Goal: Task Accomplishment & Management: Complete application form

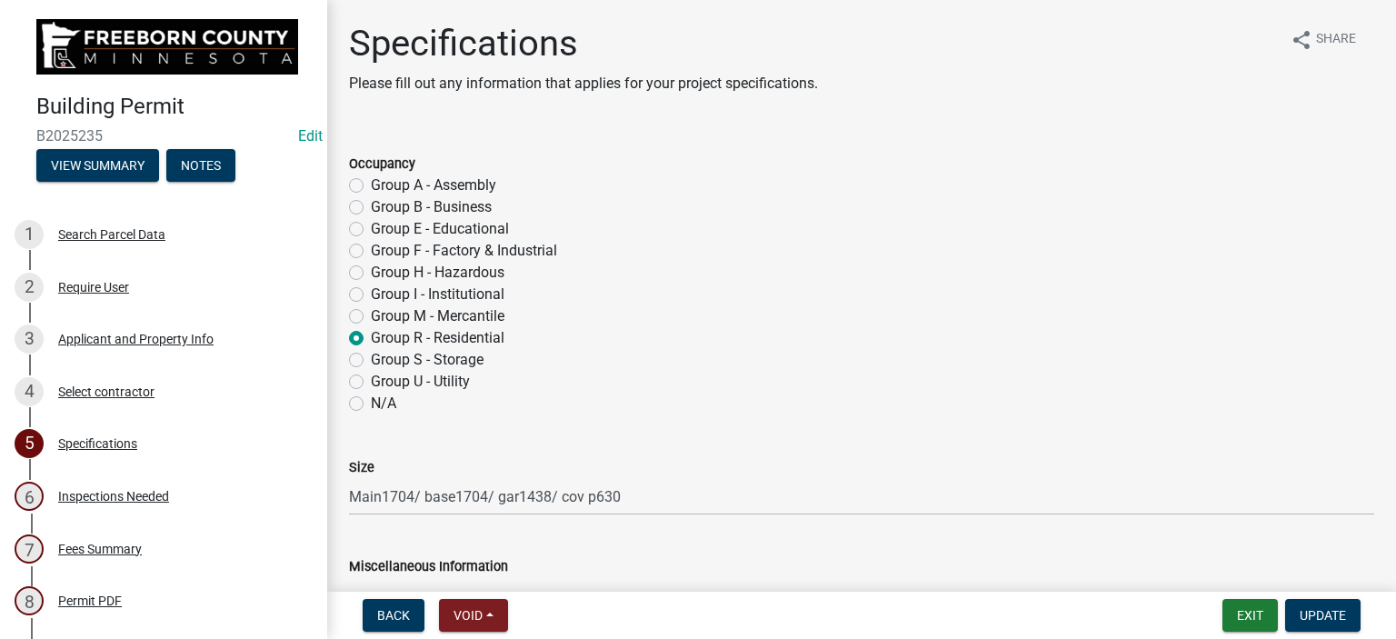
select select "cf5e982a-8fde-449d-bcd8-be8cdfb99374"
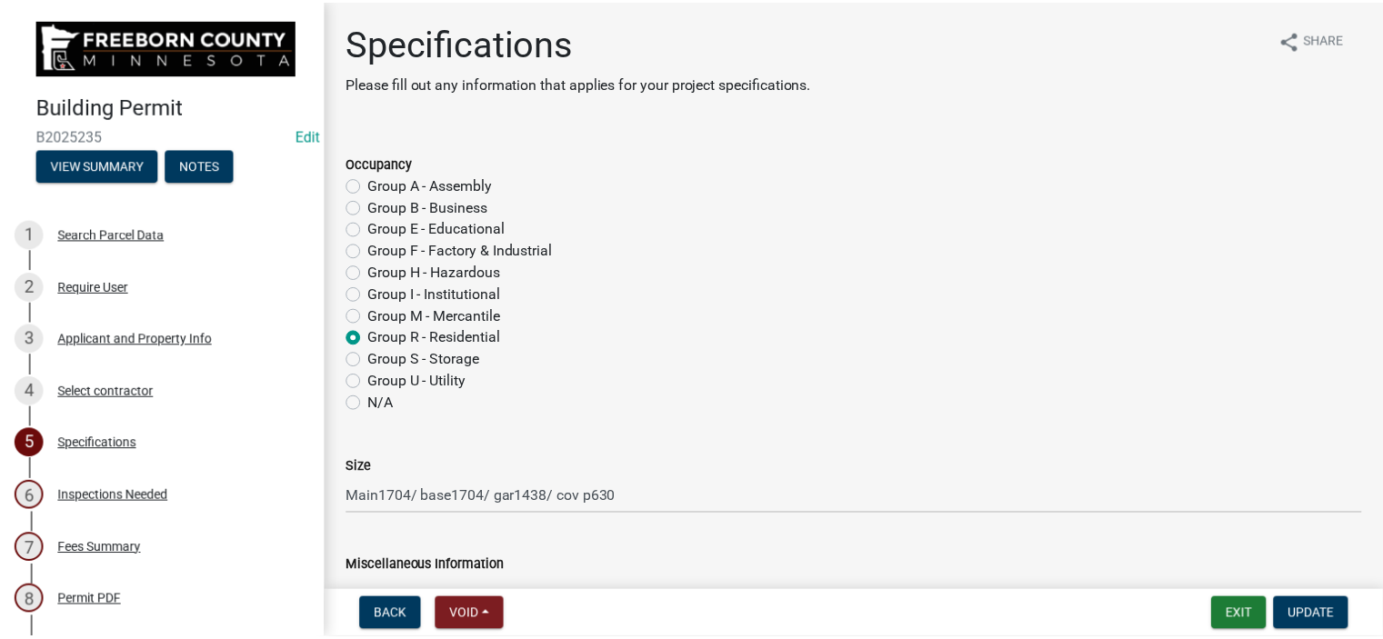
scroll to position [2091, 0]
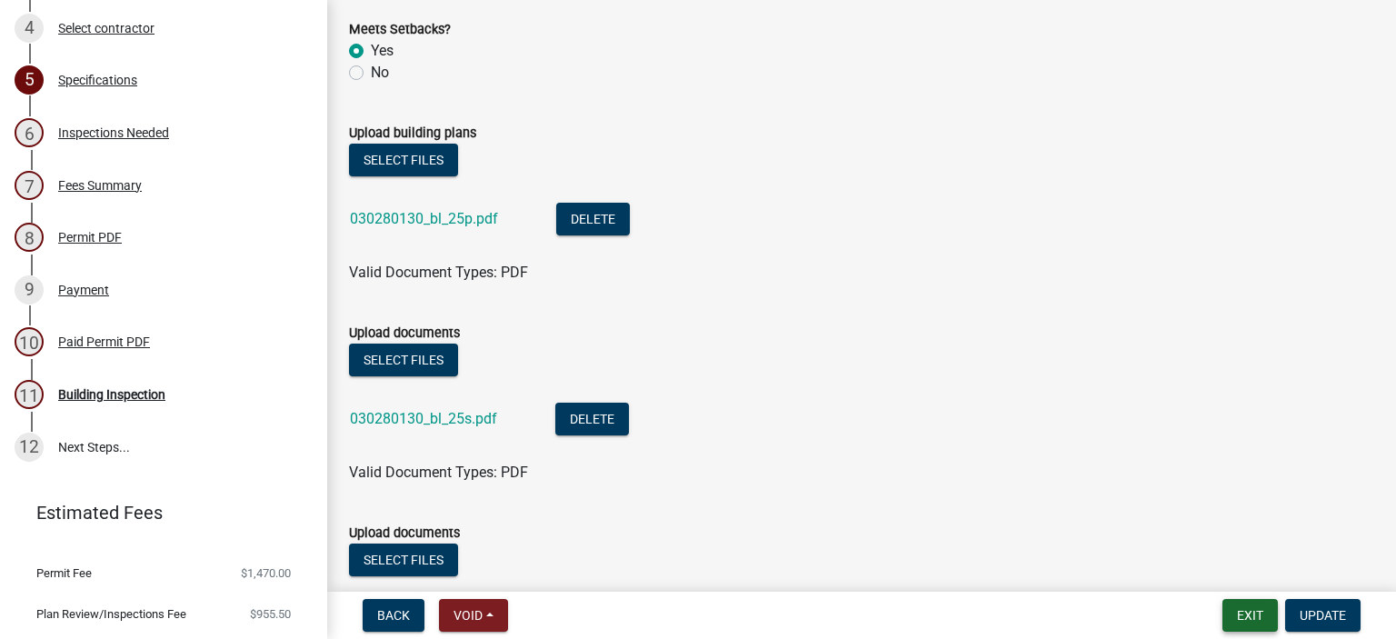
click at [1234, 614] on button "Exit" at bounding box center [1250, 615] width 55 height 33
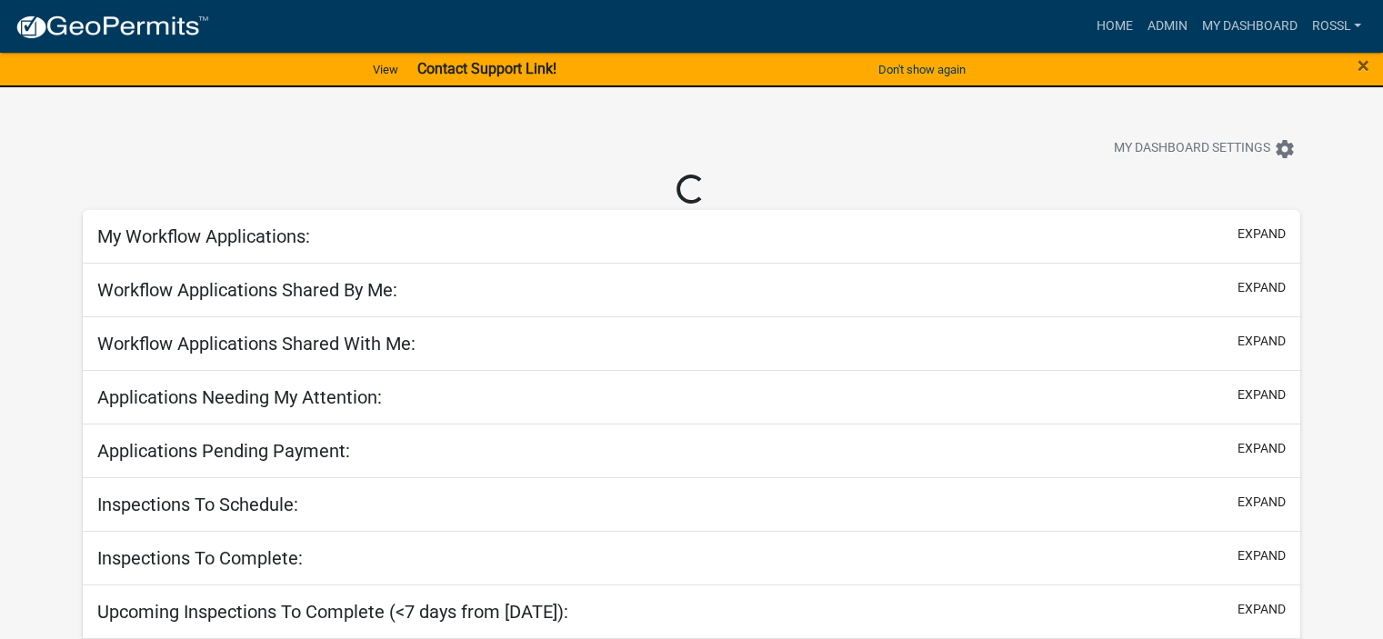
select select "2: 50"
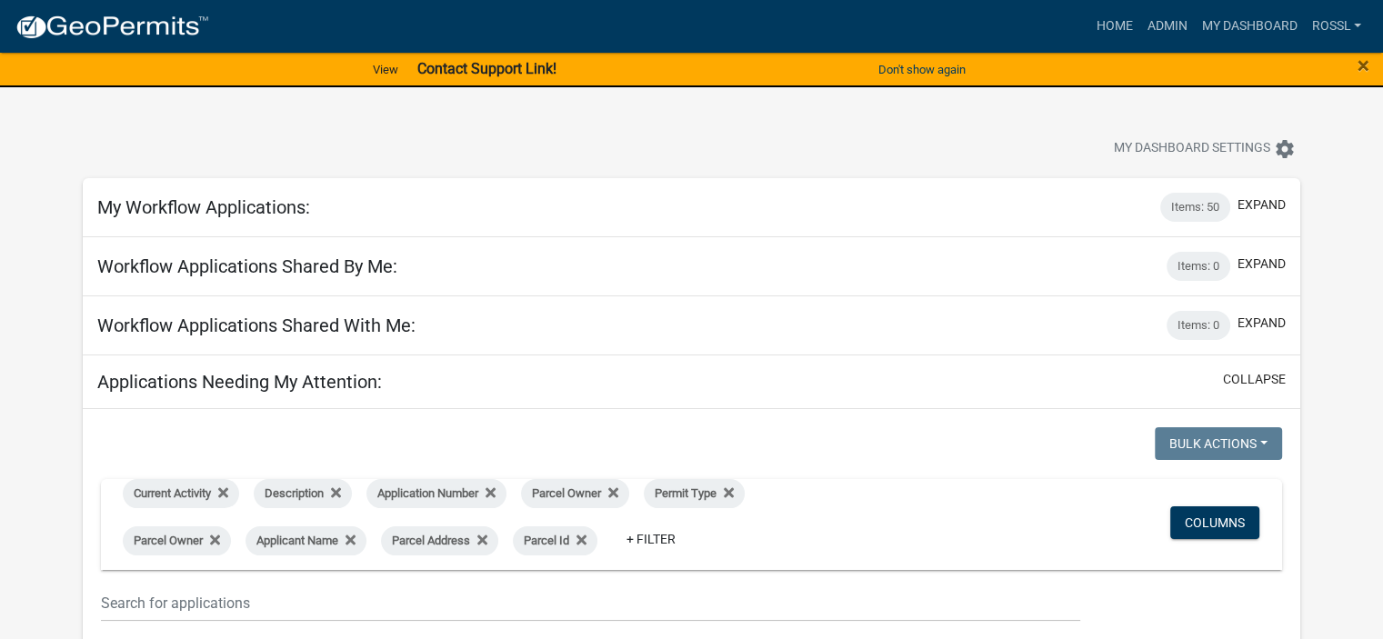
scroll to position [182, 0]
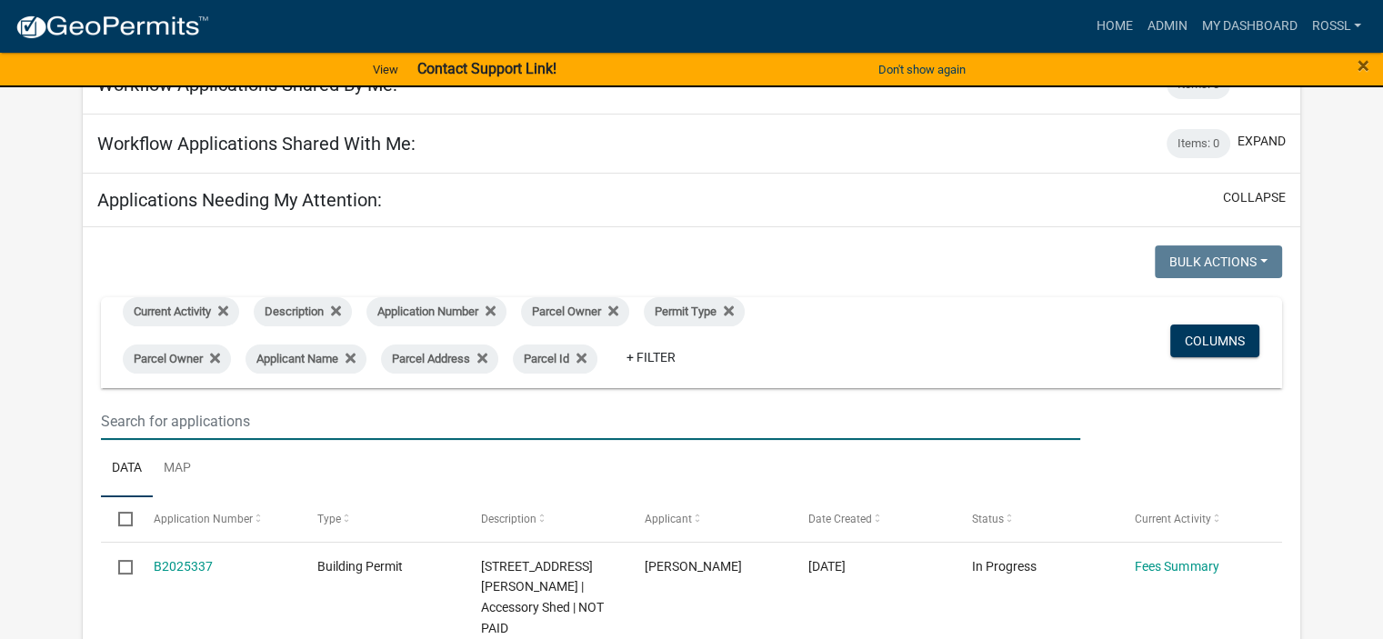
click at [181, 419] on input "text" at bounding box center [590, 421] width 979 height 37
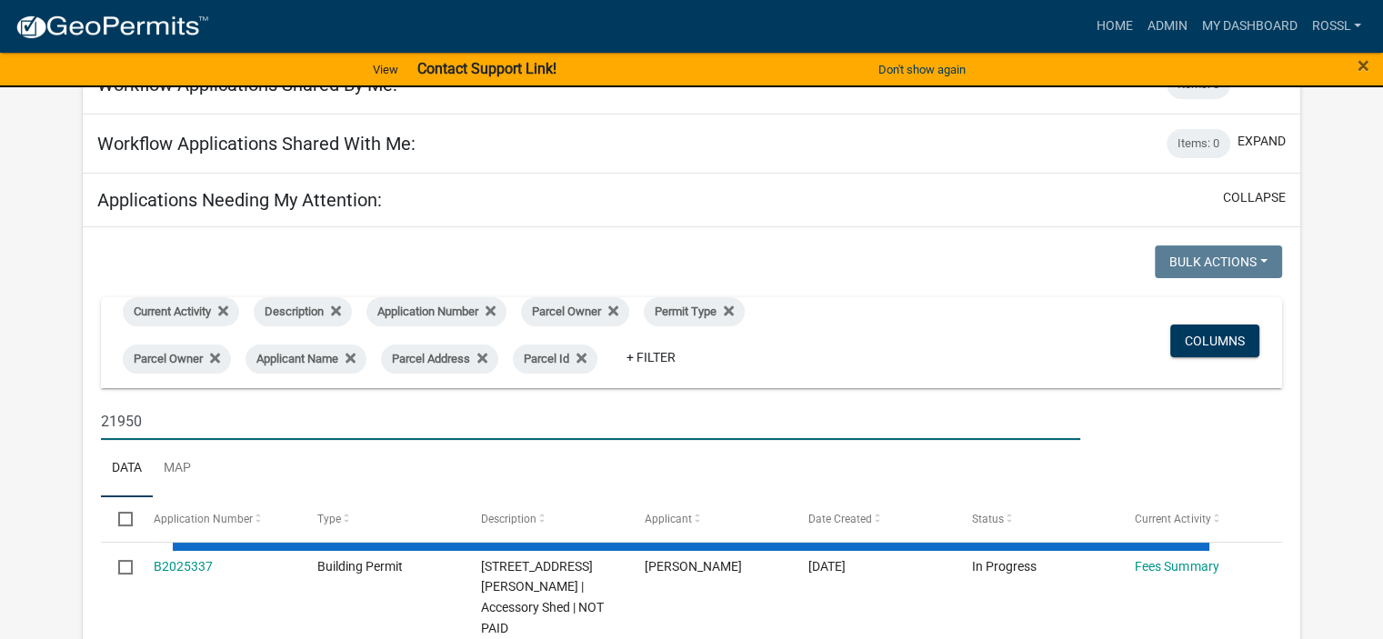
type input "21950"
click at [339, 471] on ul "Data Map" at bounding box center [691, 468] width 1181 height 57
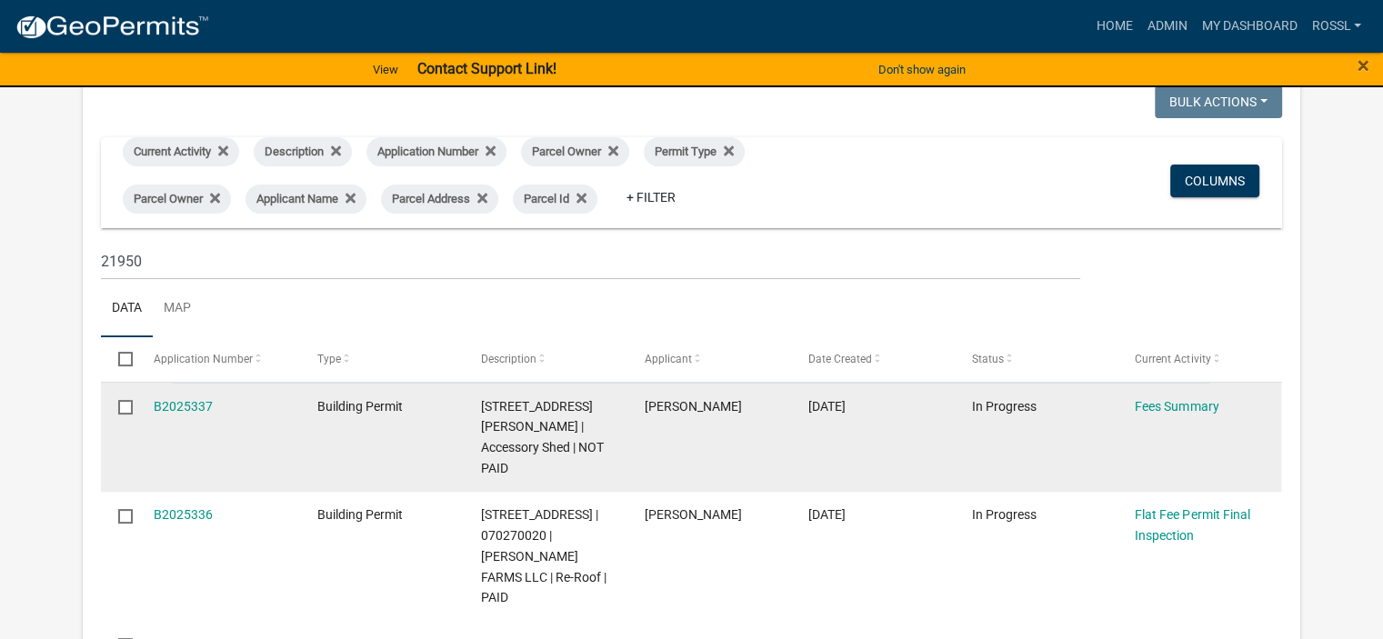
scroll to position [364, 0]
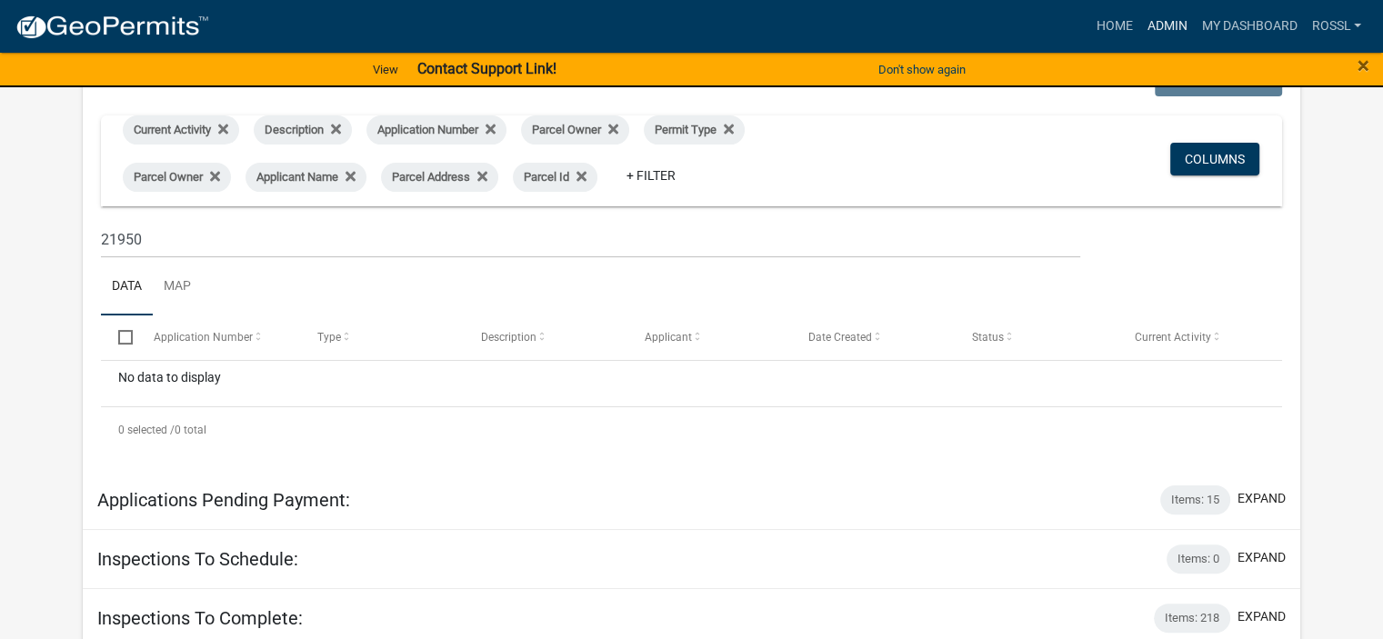
click at [1178, 29] on link "Admin" at bounding box center [1166, 26] width 55 height 35
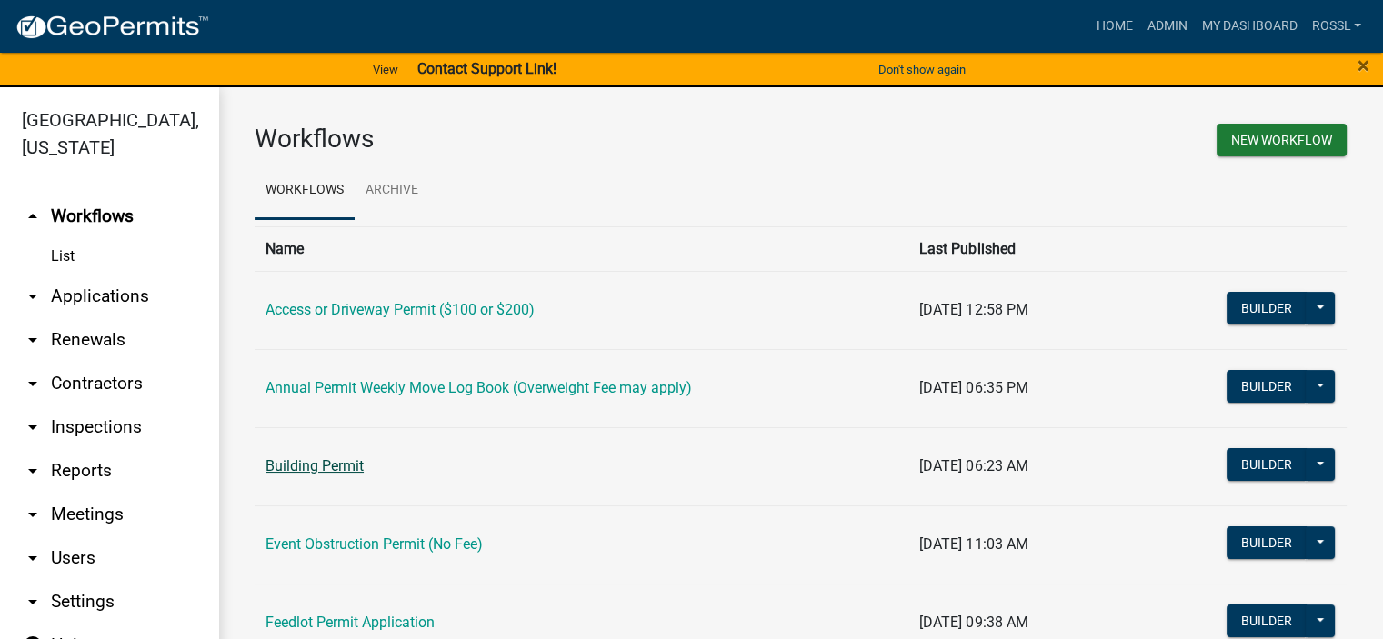
click at [362, 469] on link "Building Permit" at bounding box center [314, 465] width 98 height 17
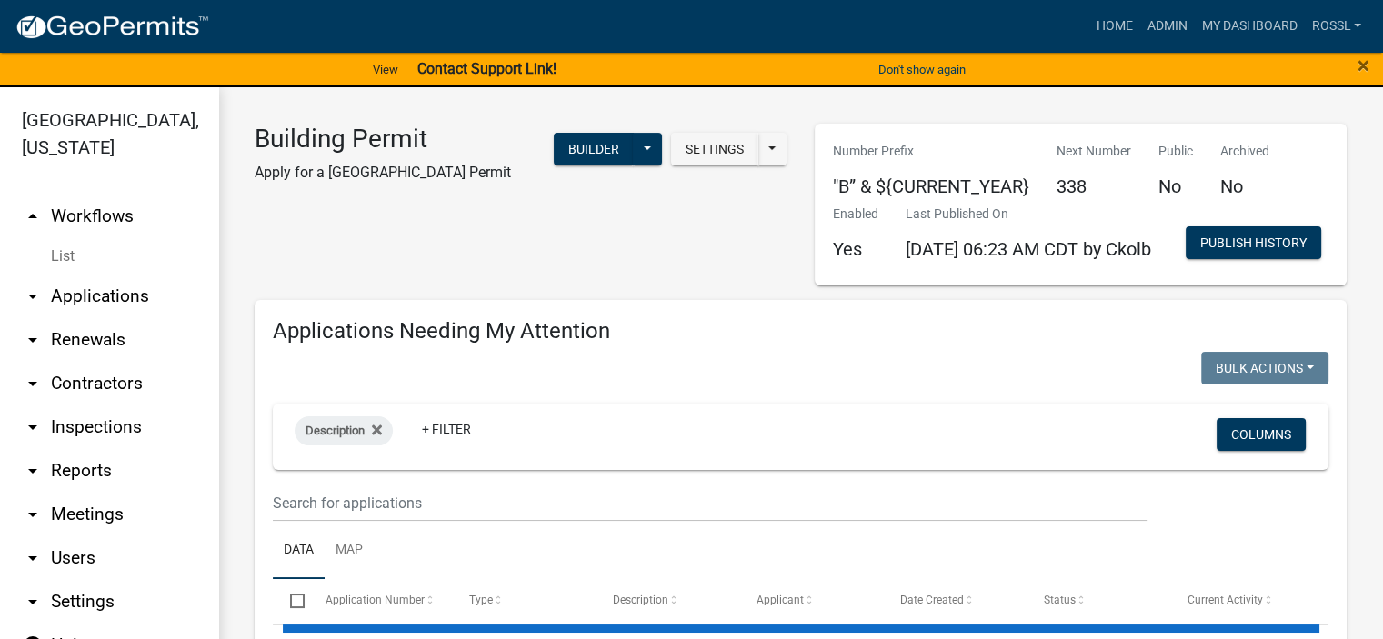
select select "2: 50"
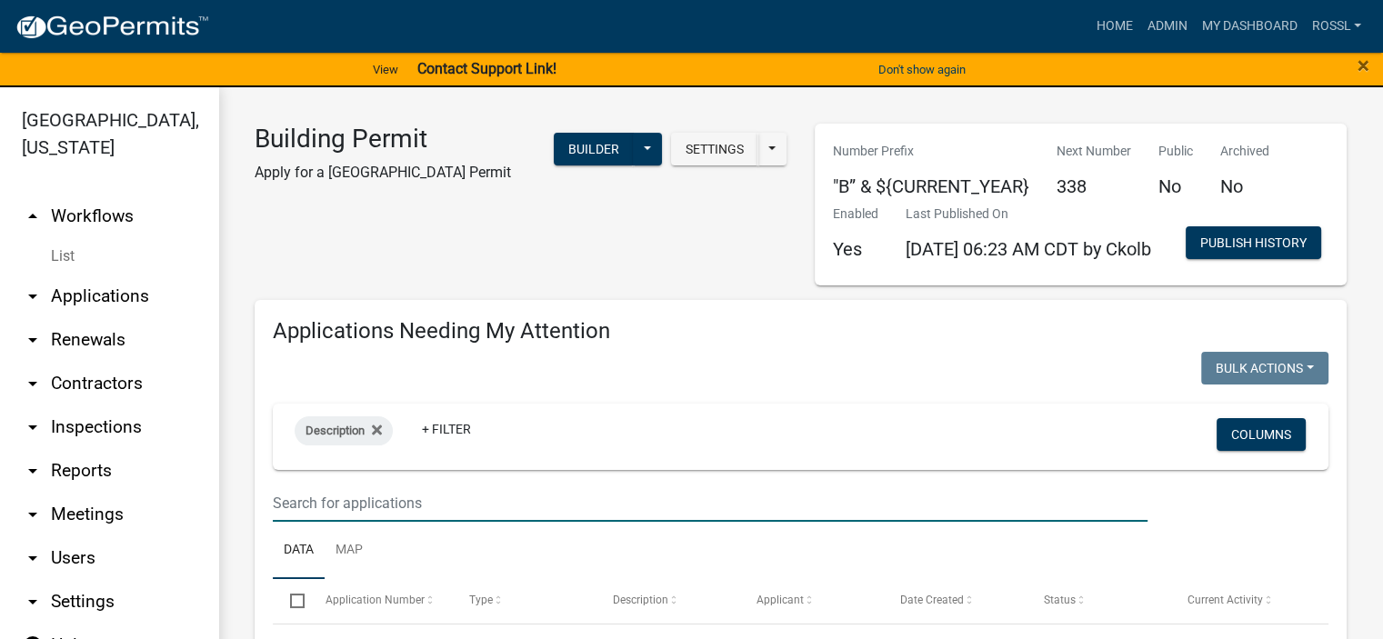
click at [389, 522] on input "text" at bounding box center [710, 502] width 874 height 37
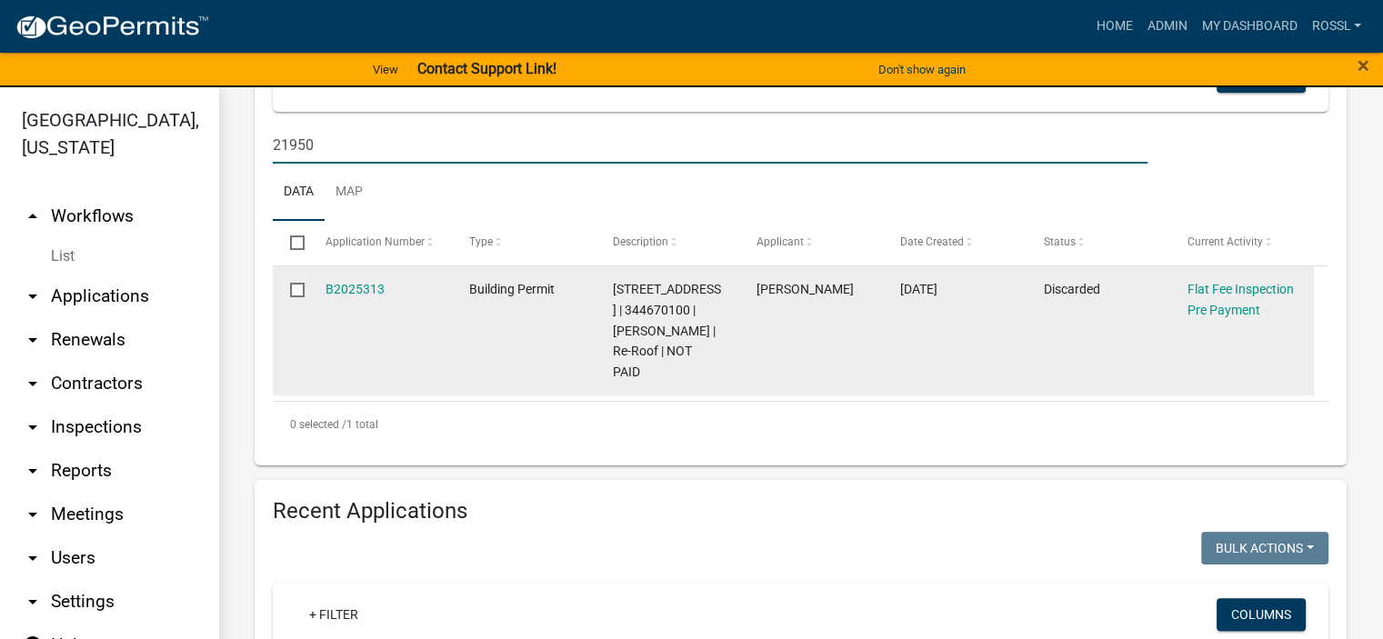
scroll to position [364, 0]
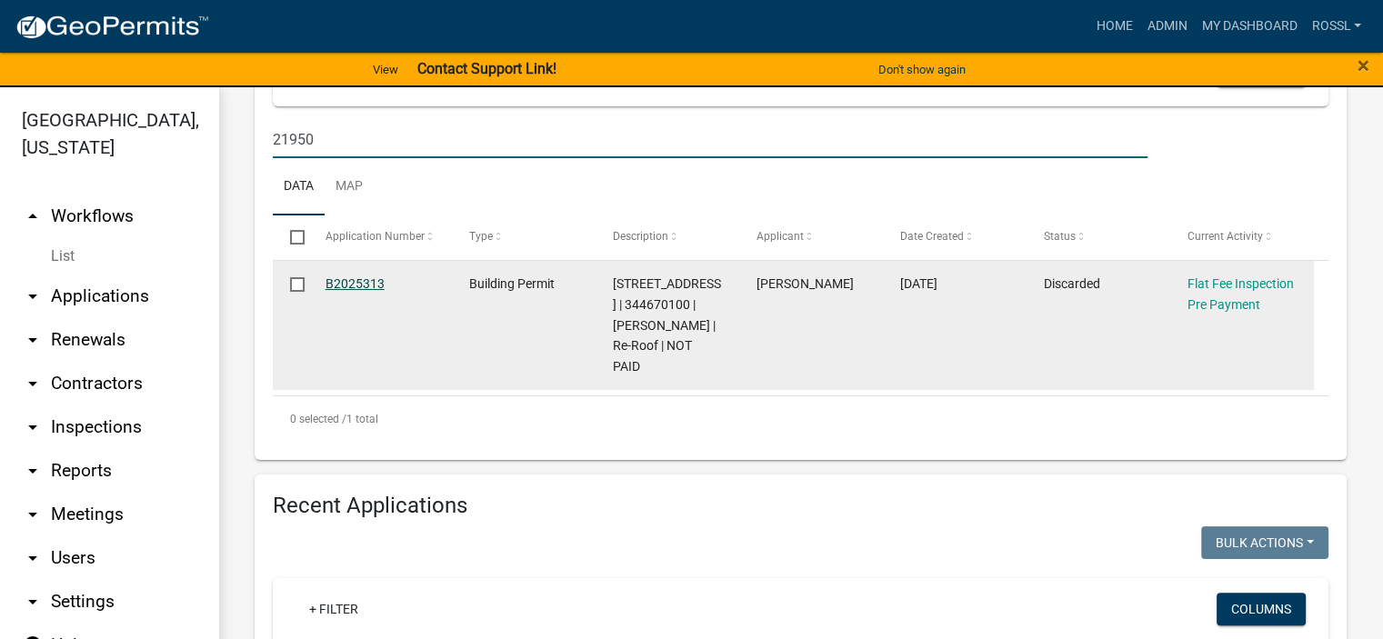
type input "21950"
click at [357, 291] on link "B2025313" at bounding box center [354, 283] width 59 height 15
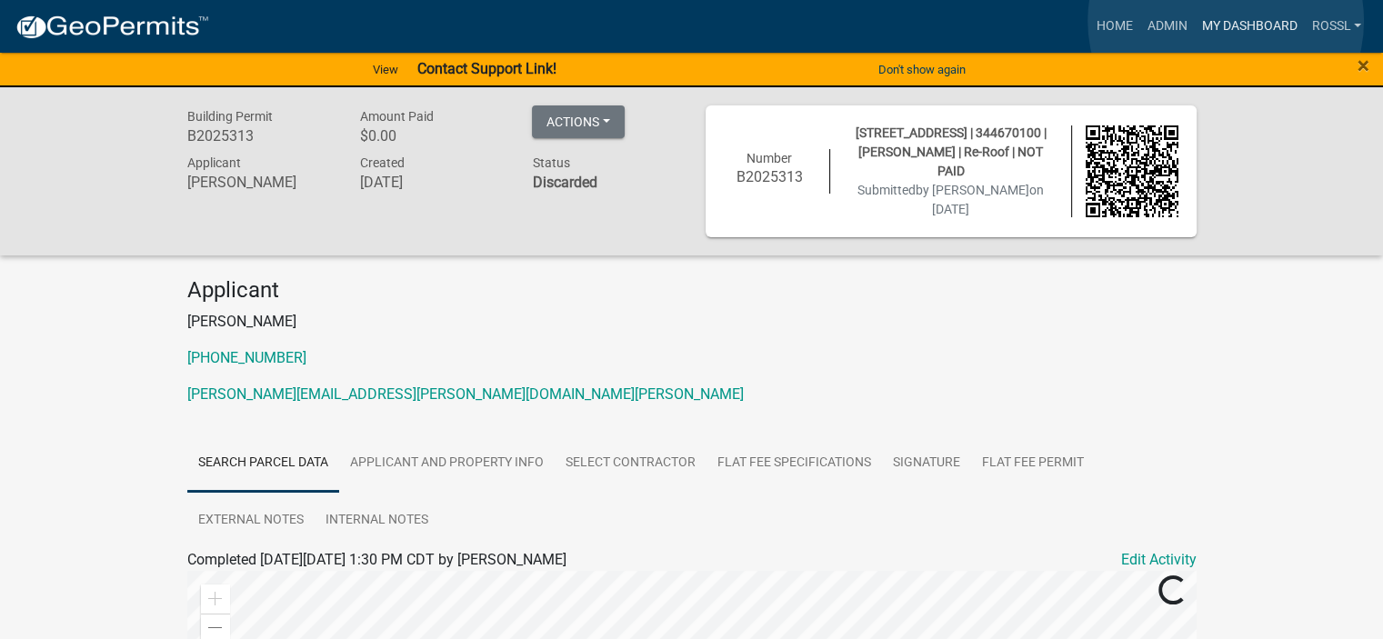
click at [1225, 22] on link "My Dashboard" at bounding box center [1249, 26] width 110 height 35
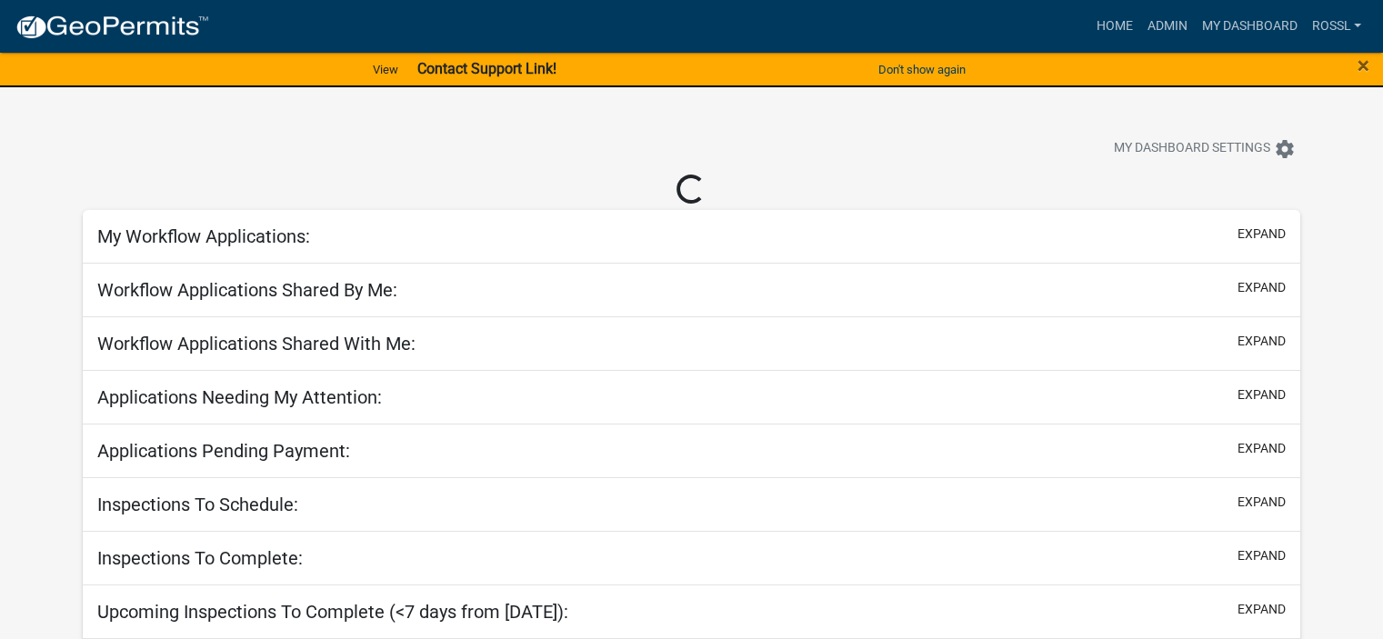
select select "2: 50"
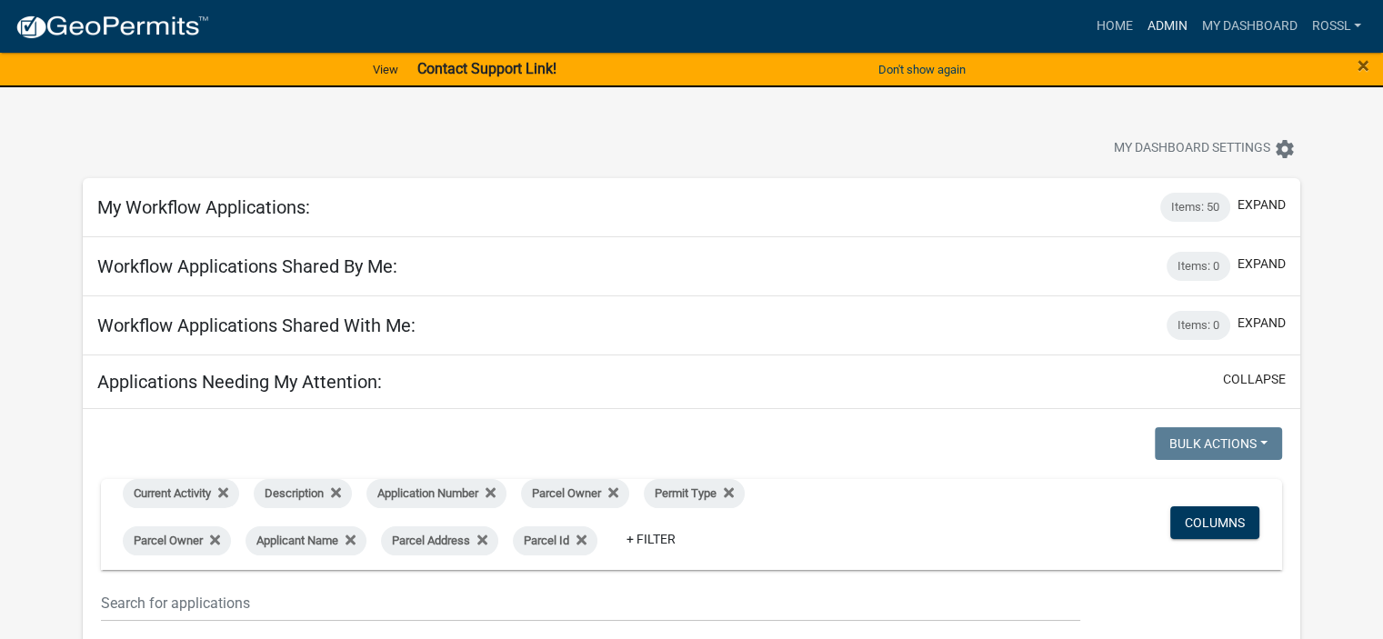
click at [1148, 25] on link "Admin" at bounding box center [1166, 26] width 55 height 35
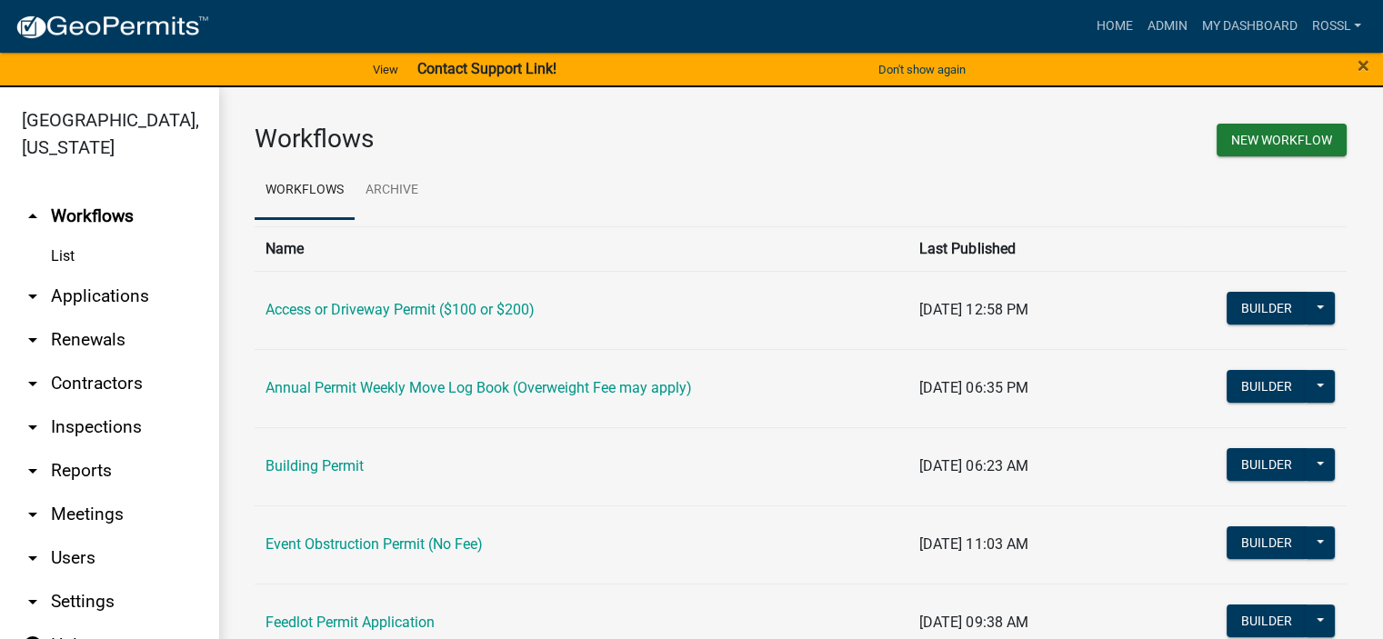
click at [345, 469] on link "Building Permit" at bounding box center [314, 465] width 98 height 17
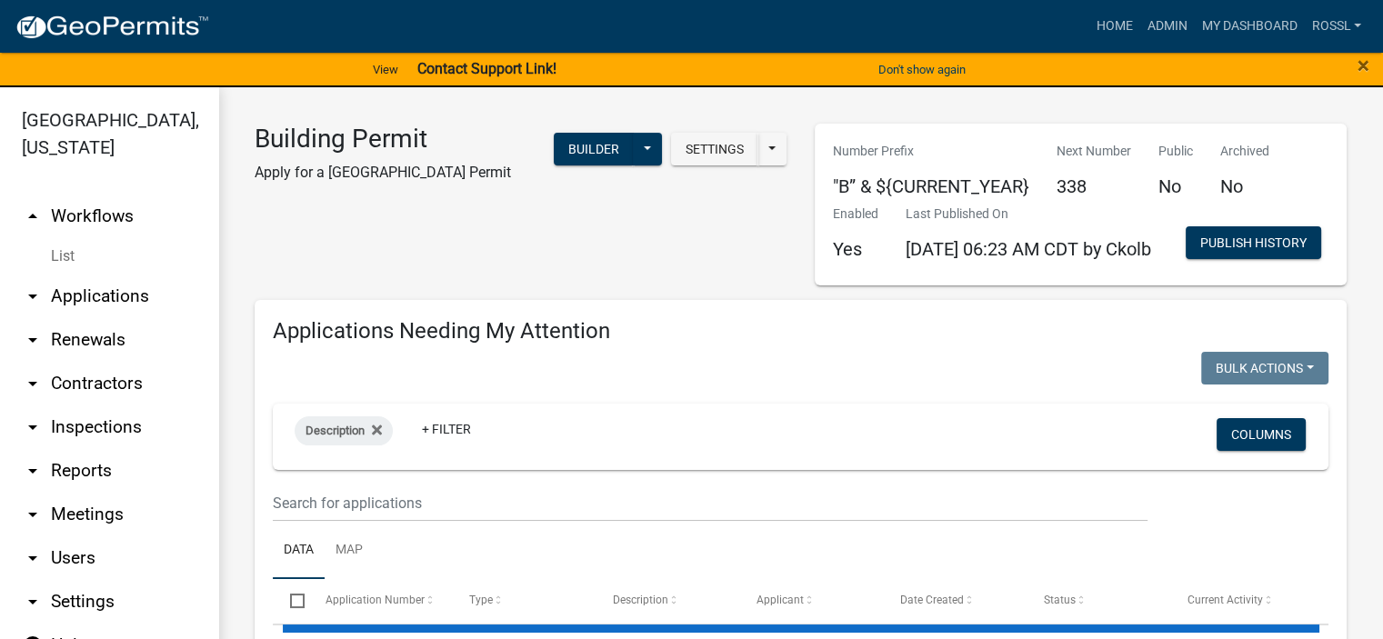
select select "2: 50"
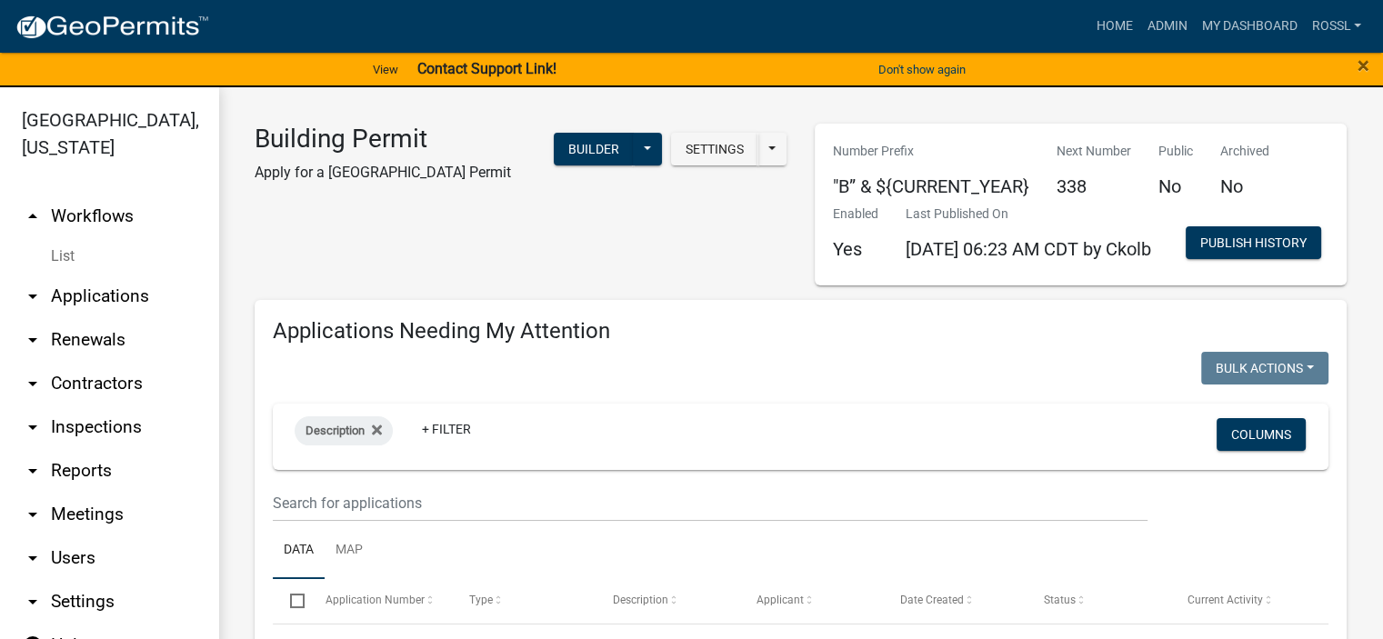
scroll to position [91, 0]
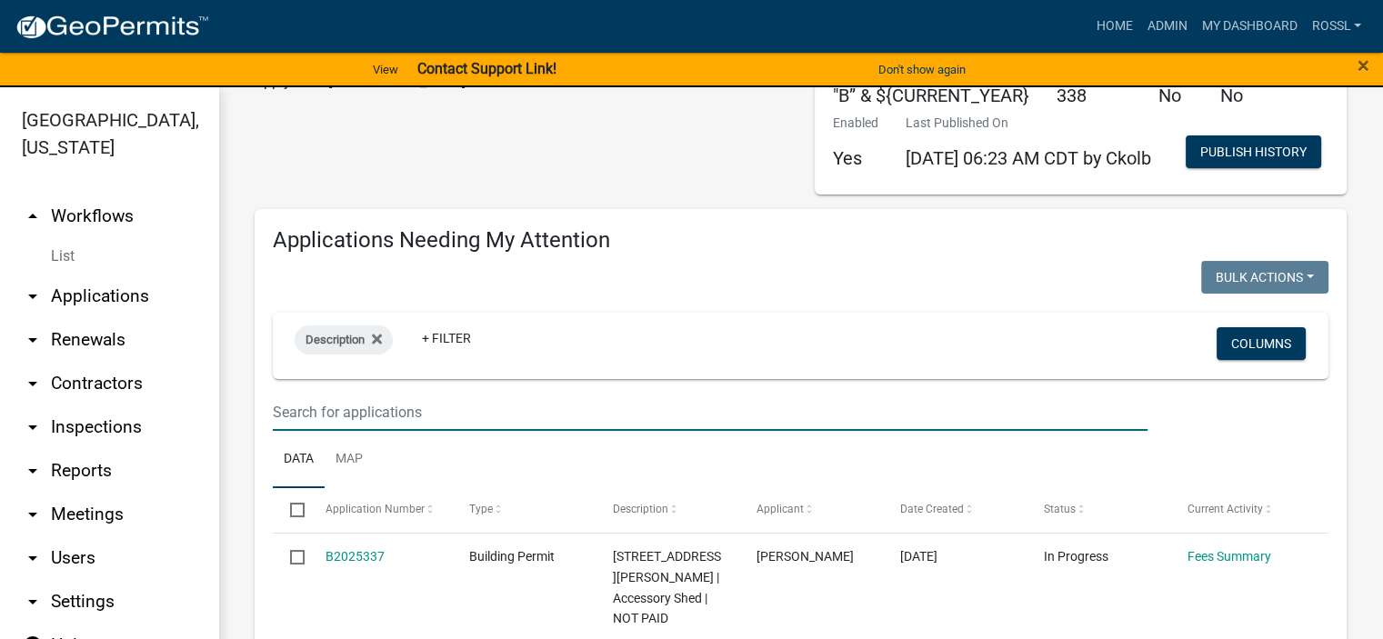
click at [312, 431] on input "text" at bounding box center [710, 412] width 874 height 37
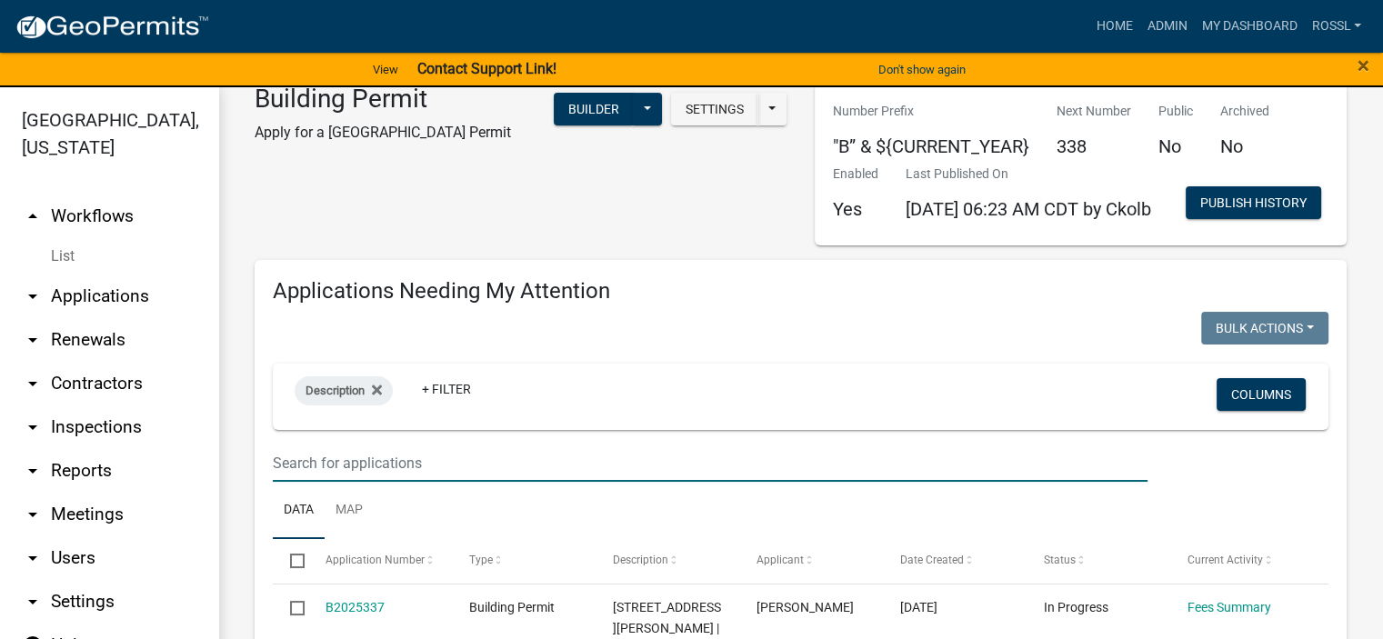
scroll to position [0, 0]
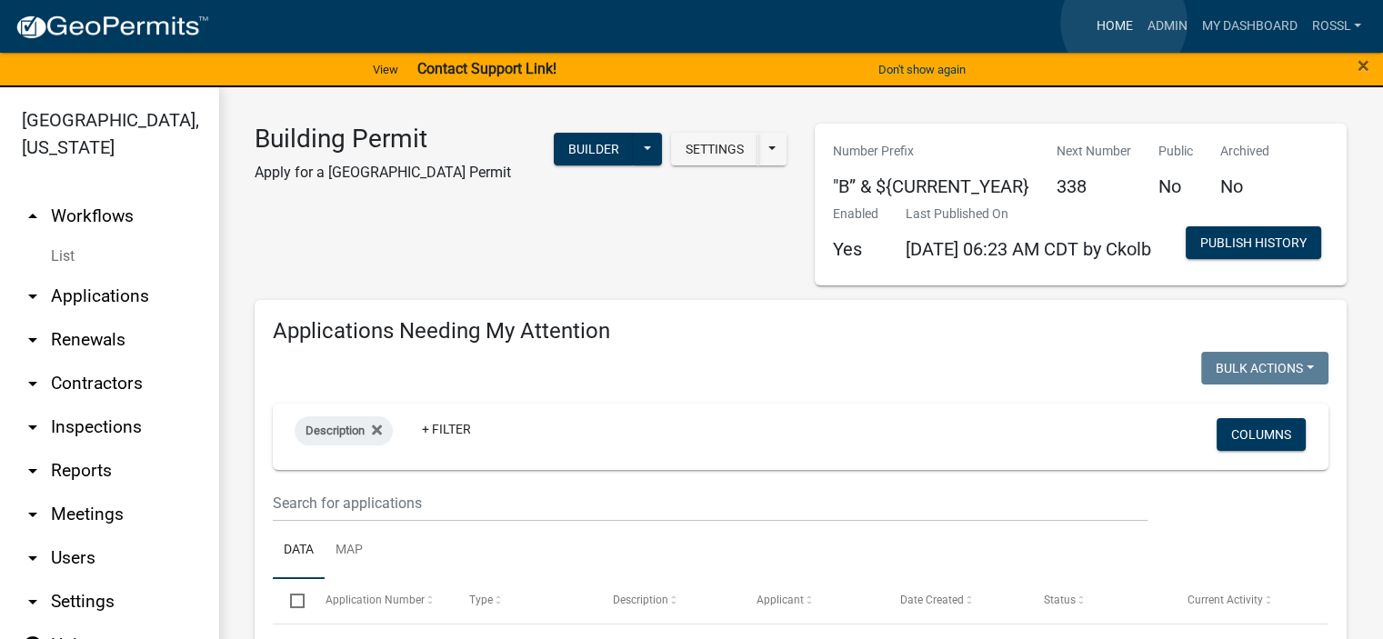
click at [1124, 23] on link "Home" at bounding box center [1113, 26] width 51 height 35
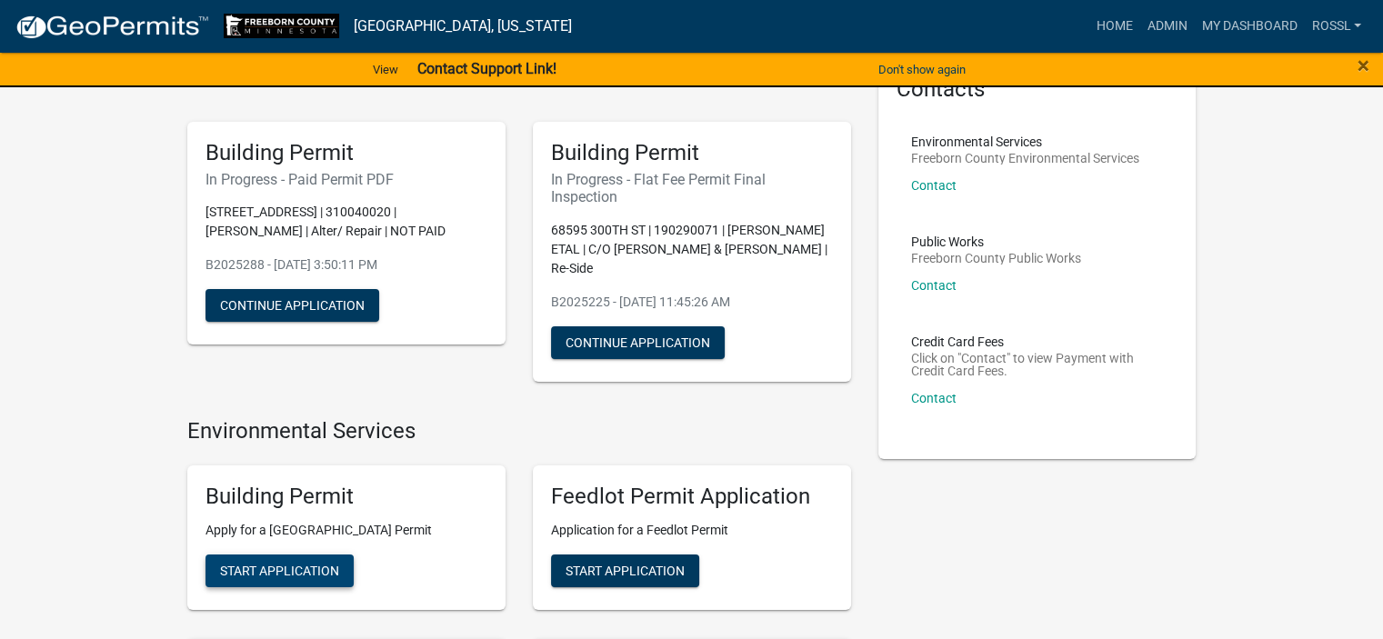
scroll to position [182, 0]
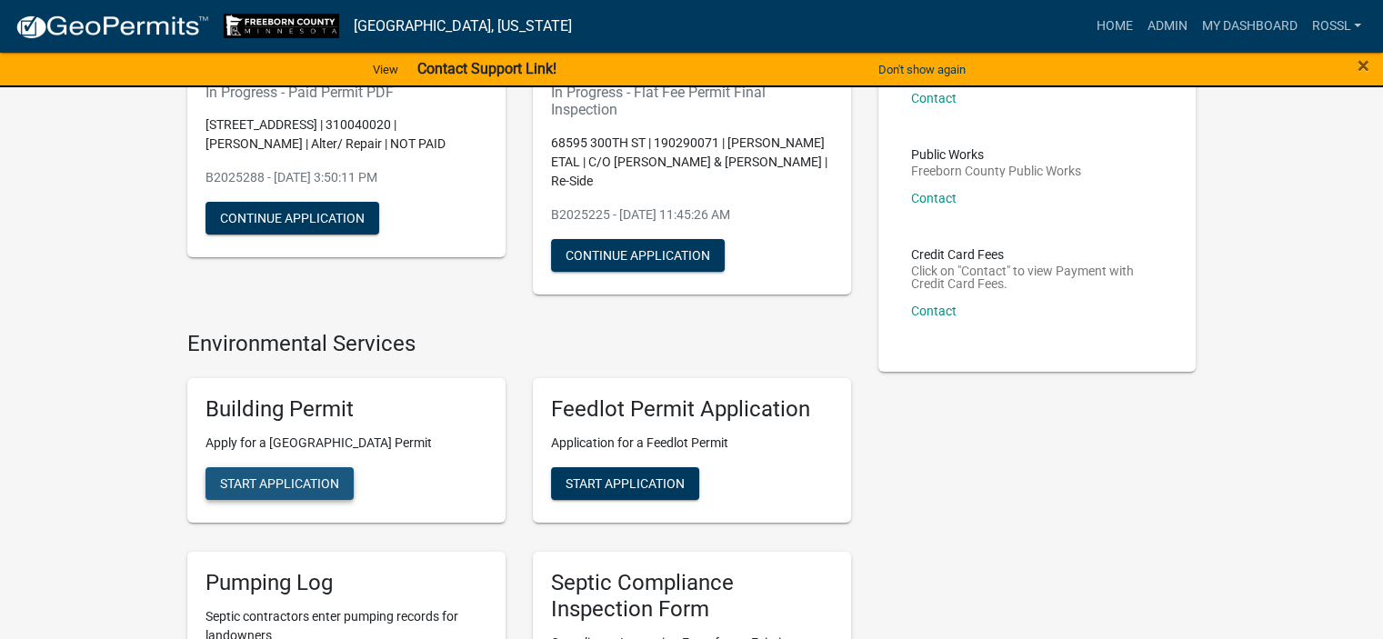
click at [297, 480] on span "Start Application" at bounding box center [279, 483] width 119 height 15
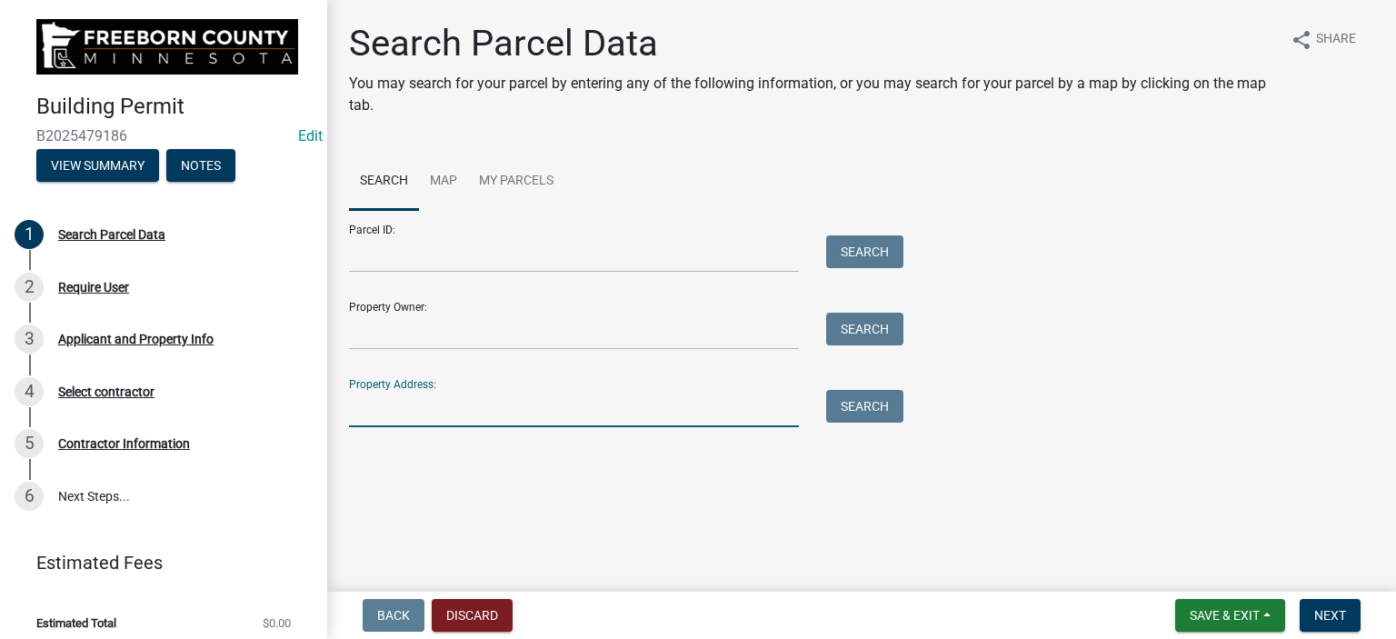
click at [447, 405] on input "Property Address:" at bounding box center [574, 408] width 450 height 37
type input "11473 755"
click at [849, 397] on button "Search" at bounding box center [864, 406] width 77 height 33
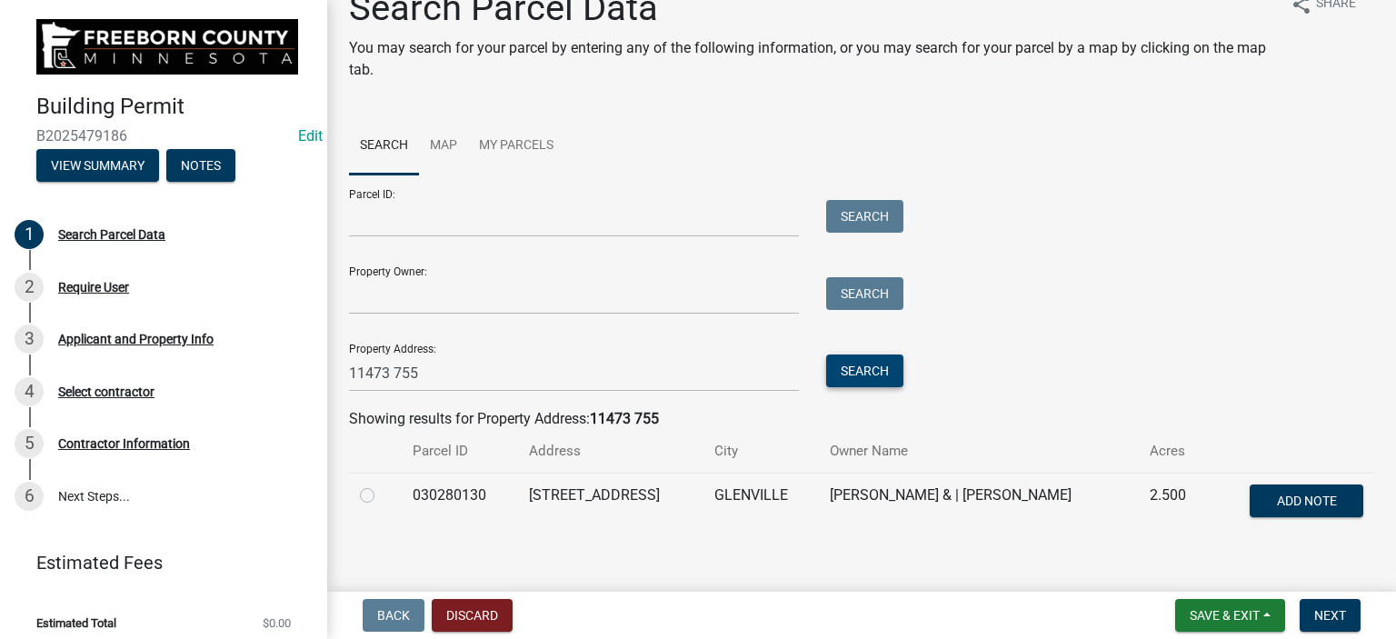
scroll to position [55, 0]
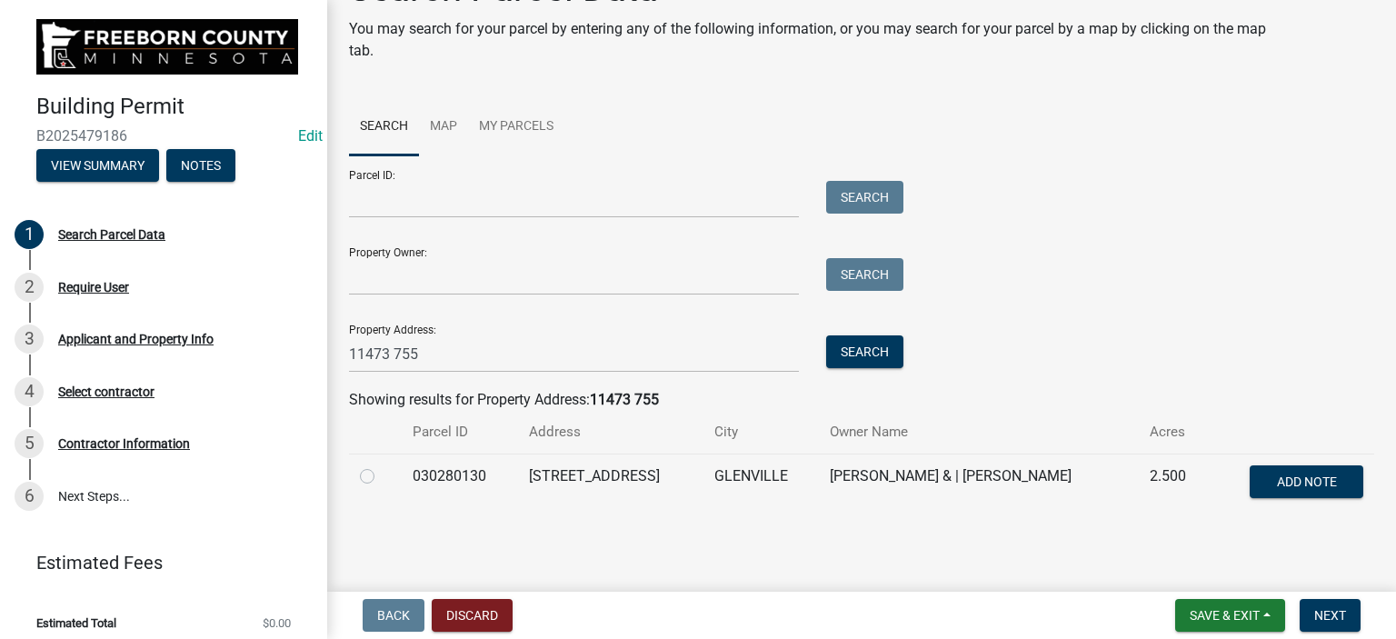
click at [382, 465] on label at bounding box center [382, 465] width 0 height 0
click at [382, 474] on input "radio" at bounding box center [388, 471] width 12 height 12
radio input "true"
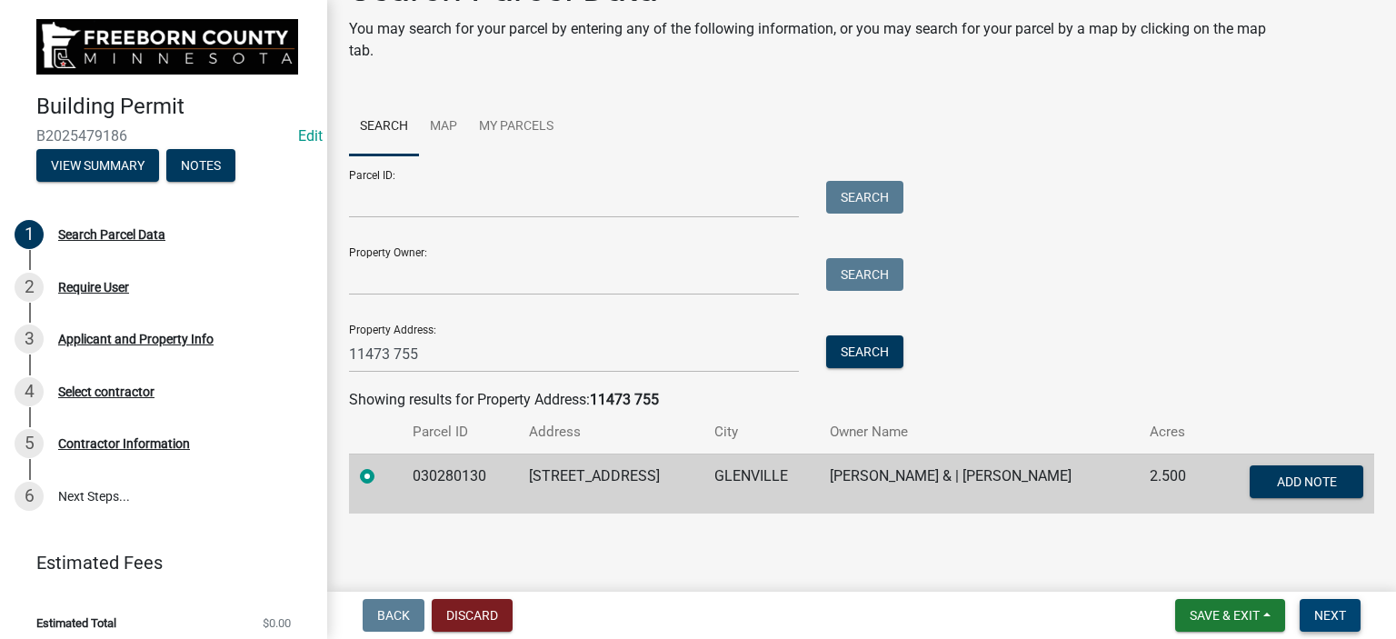
click at [1323, 608] on span "Next" at bounding box center [1330, 615] width 32 height 15
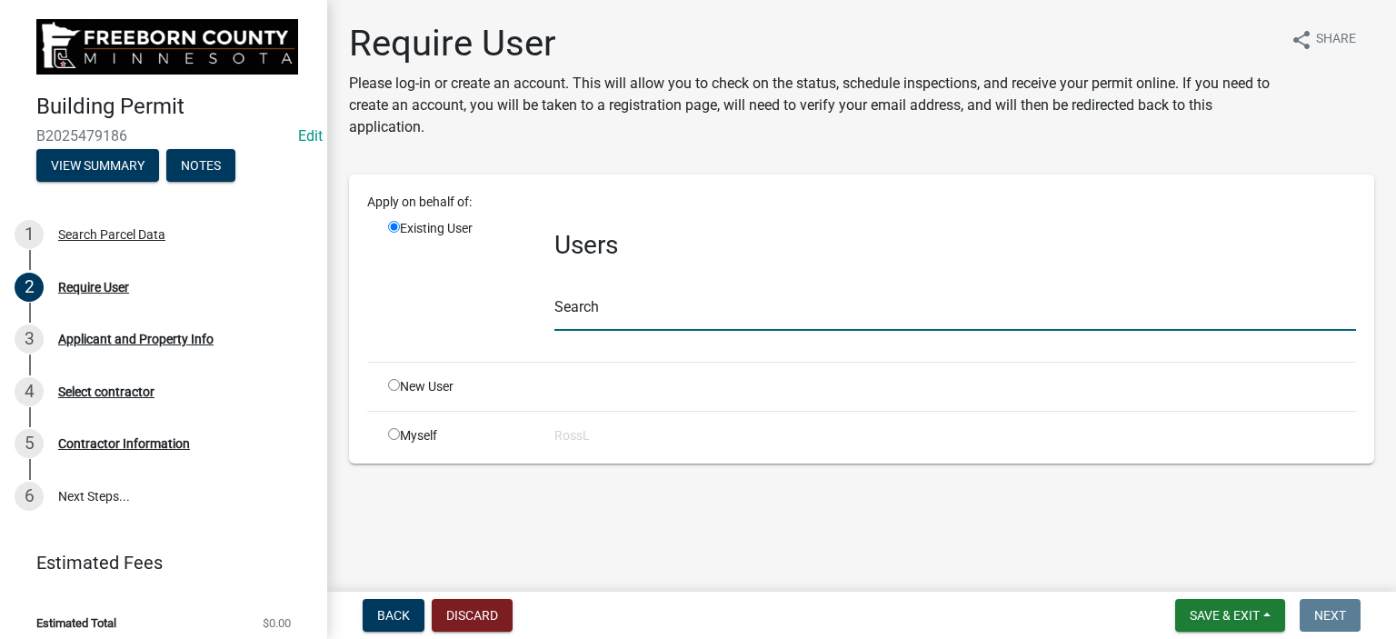
click at [588, 313] on input "text" at bounding box center [955, 312] width 802 height 37
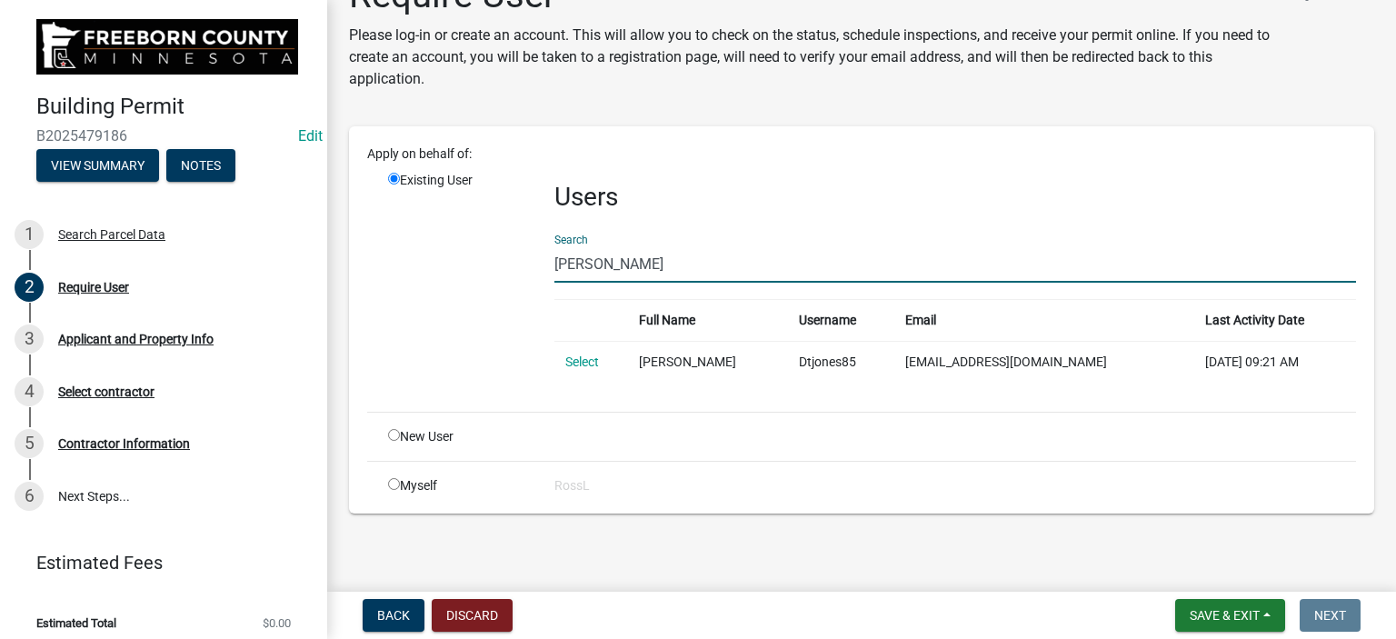
scroll to position [47, 0]
type input "d"
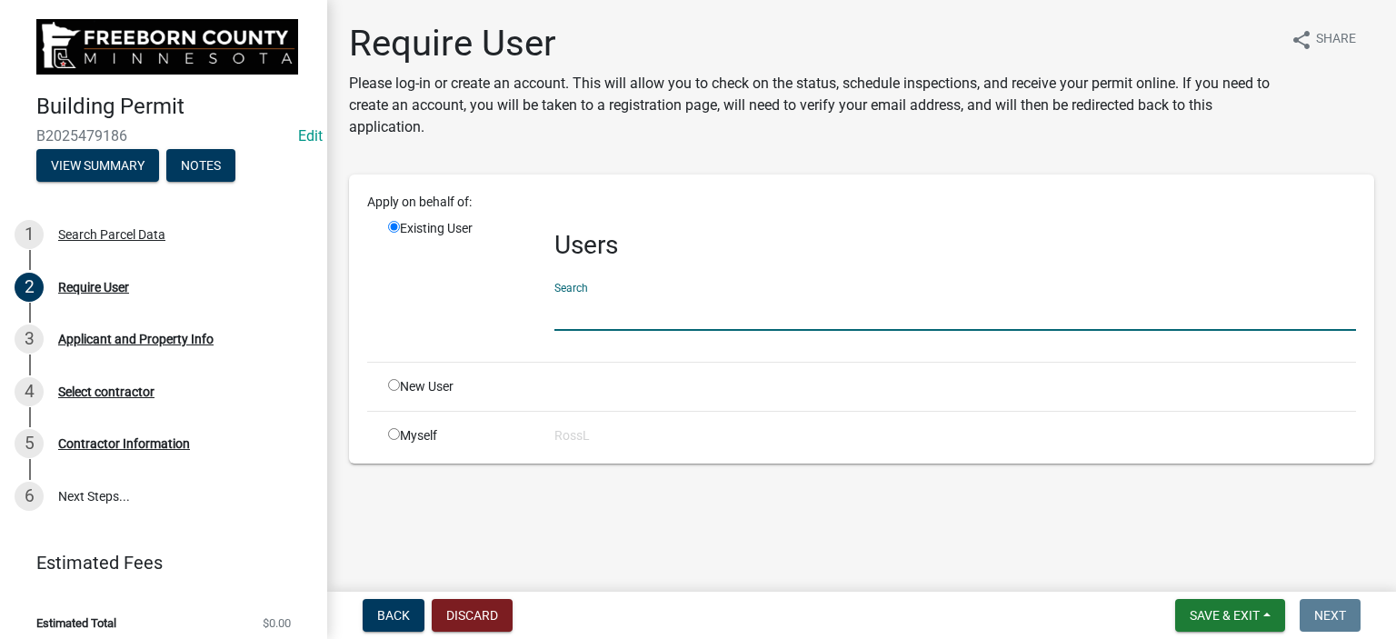
click at [395, 386] on input "radio" at bounding box center [394, 385] width 12 height 12
radio input "true"
radio input "false"
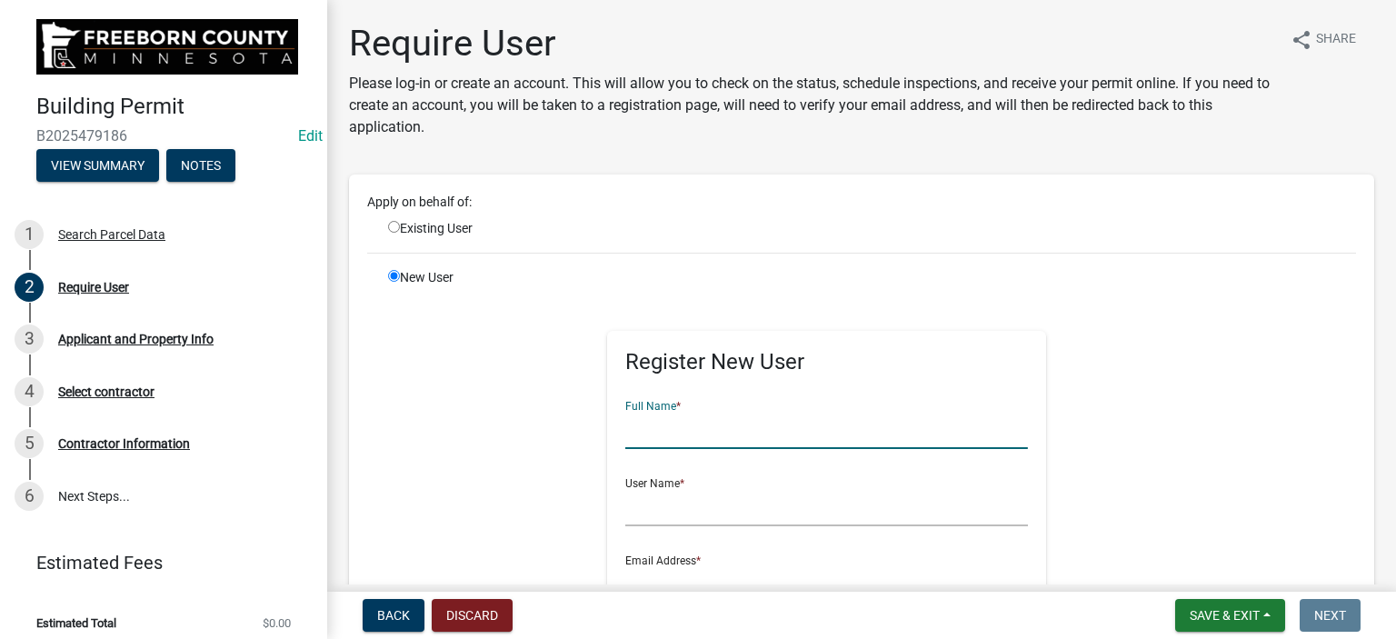
click at [662, 435] on input "text" at bounding box center [826, 430] width 403 height 37
click at [652, 432] on input "[PERSON_NAME] & [PERSON_NAME]" at bounding box center [826, 430] width 403 height 37
type input "[PERSON_NAME] & [PERSON_NAME]"
click at [667, 508] on input "text" at bounding box center [826, 507] width 403 height 37
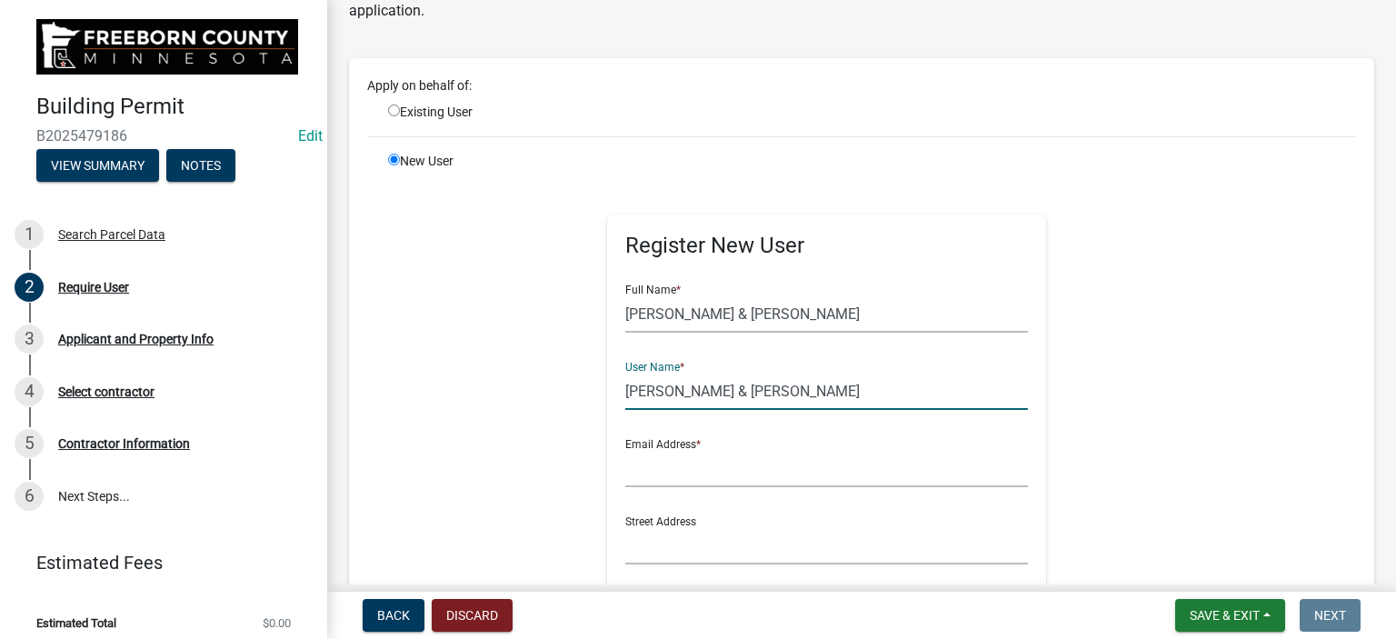
scroll to position [273, 0]
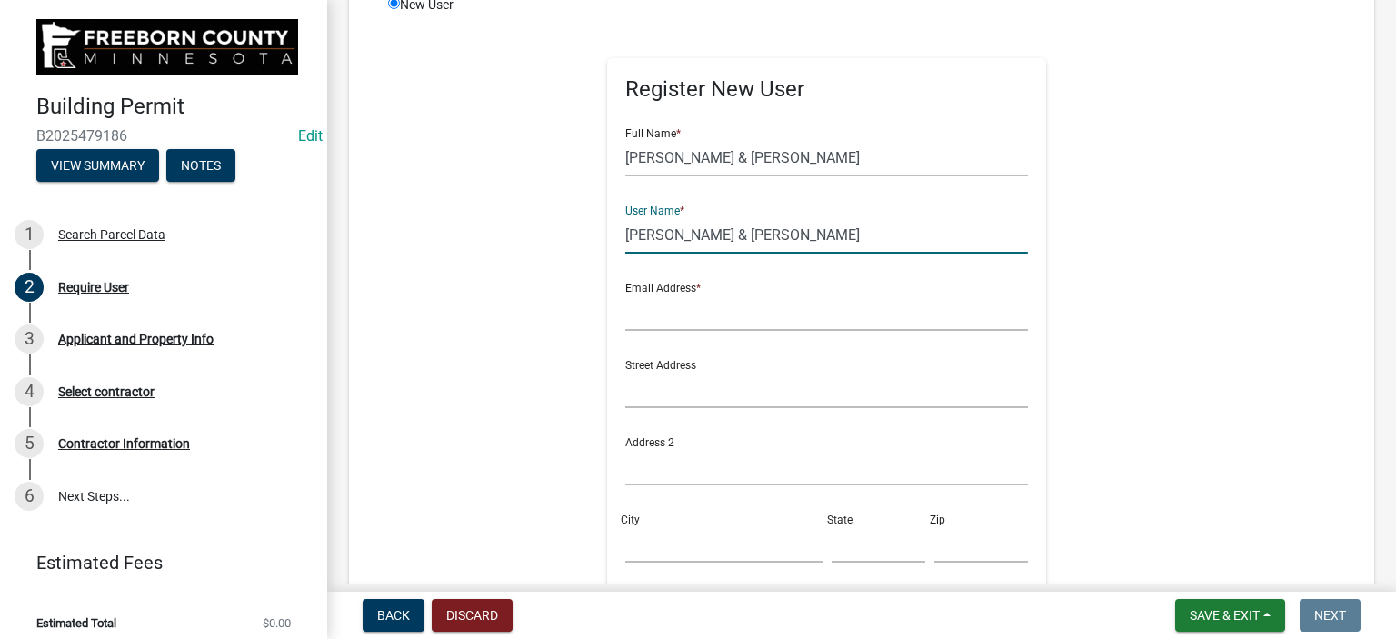
type input "[PERSON_NAME] & [PERSON_NAME]"
click at [687, 323] on input "text" at bounding box center [826, 312] width 403 height 37
type input "[PERSON_NAME][EMAIL_ADDRESS][PERSON_NAME][DOMAIN_NAME][PERSON_NAME]"
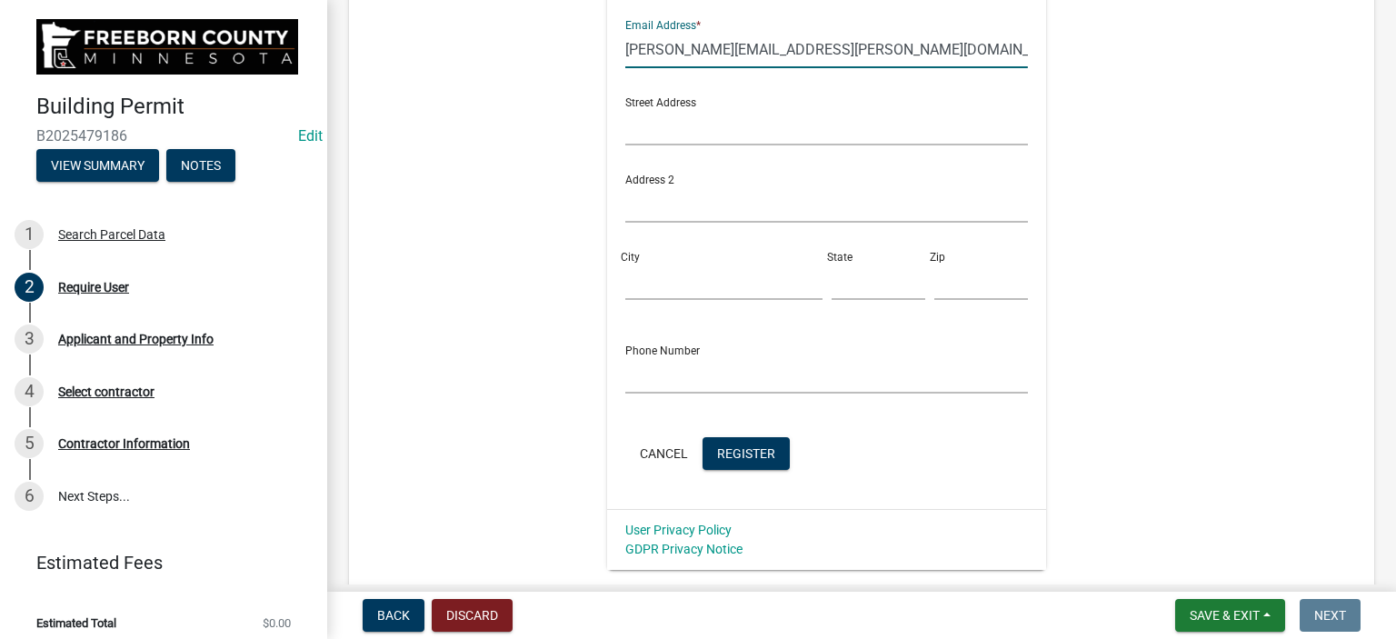
scroll to position [636, 0]
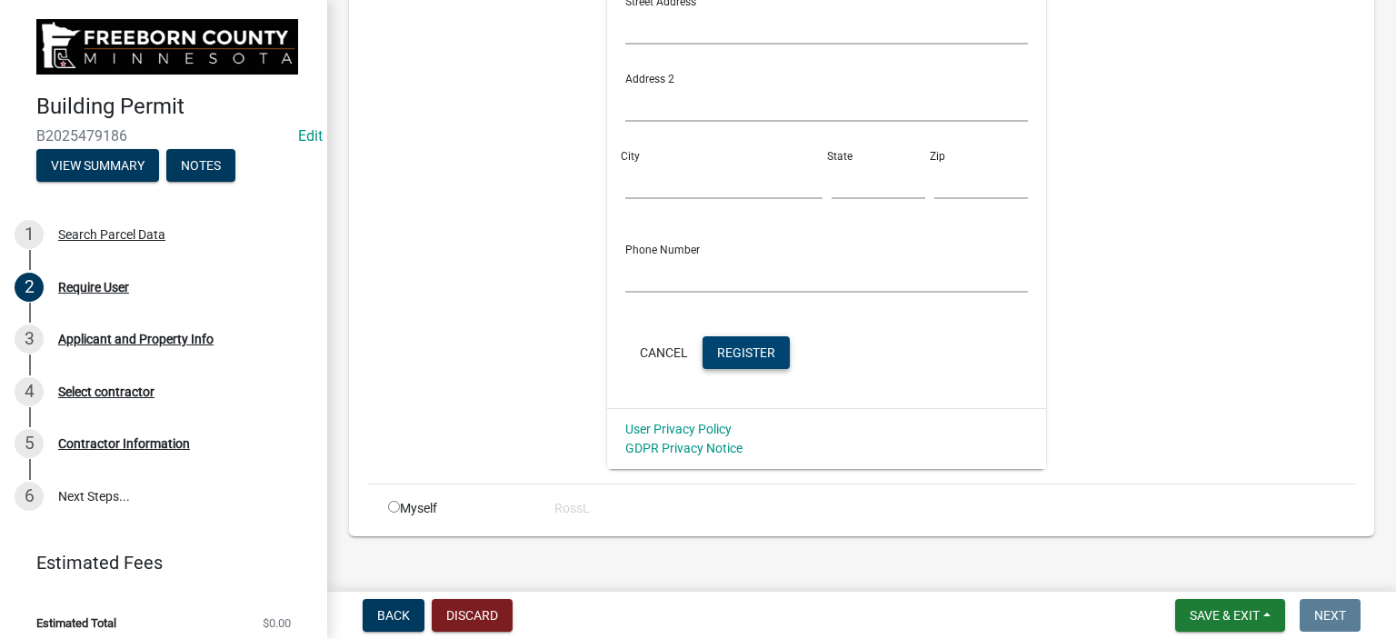
click at [726, 359] on span "Register" at bounding box center [746, 352] width 58 height 15
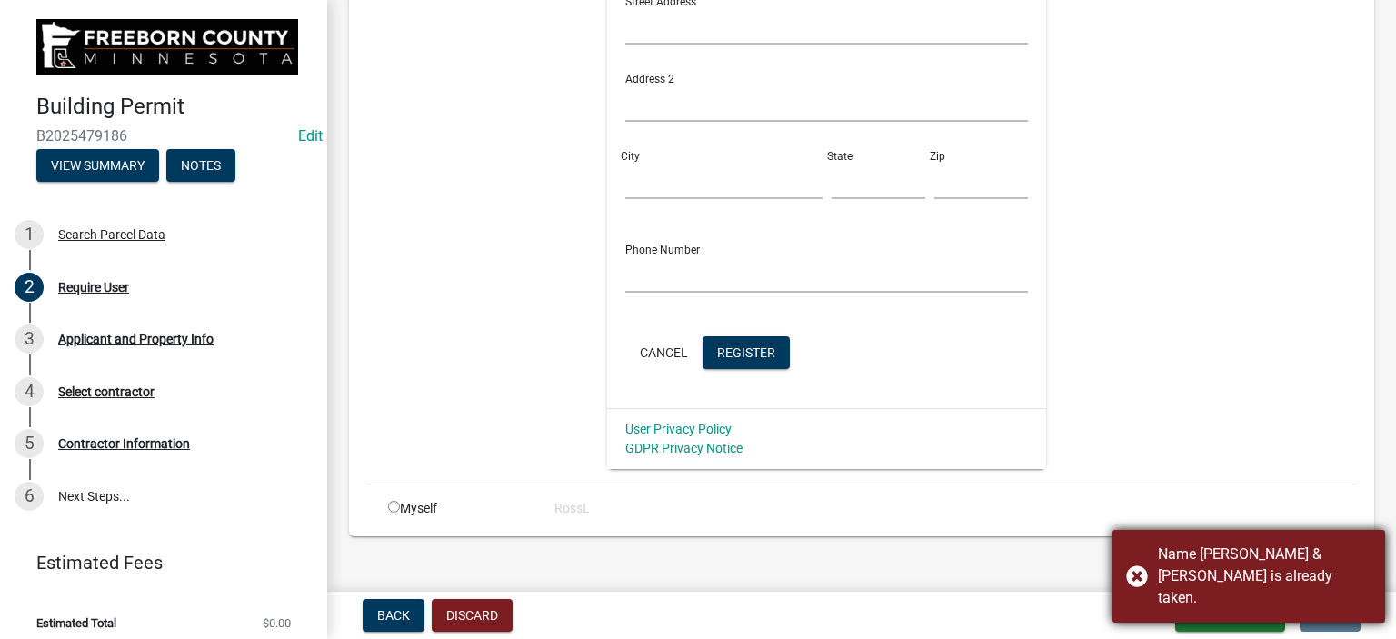
click at [1134, 584] on div "Name [PERSON_NAME] & [PERSON_NAME] is already taken." at bounding box center [1249, 576] width 273 height 93
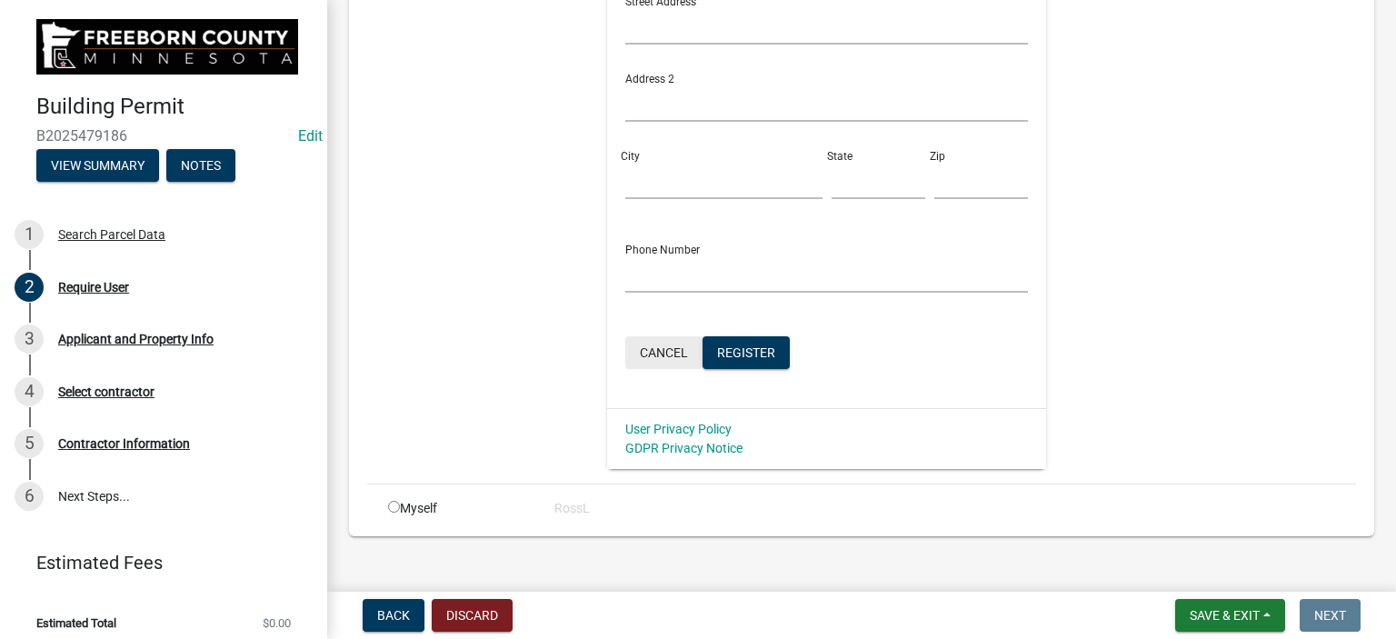
click at [641, 345] on button "Cancel" at bounding box center [663, 352] width 77 height 33
radio input "true"
radio input "false"
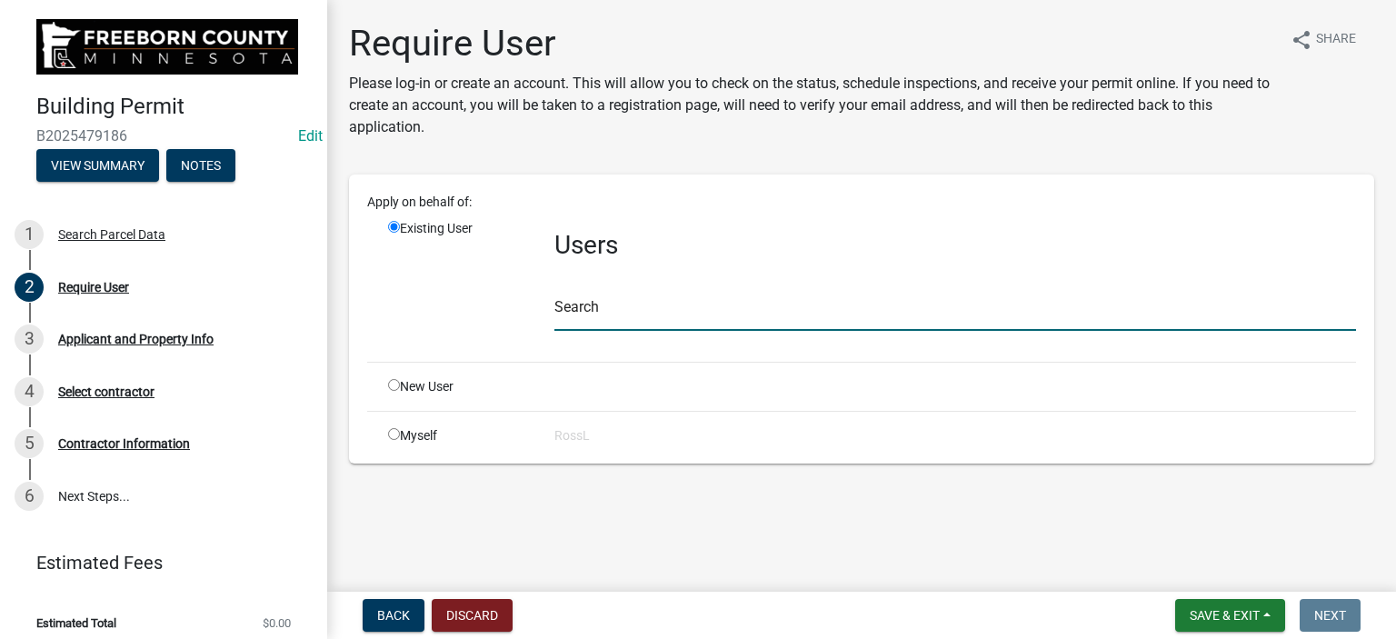
click at [590, 309] on input "text" at bounding box center [955, 312] width 802 height 37
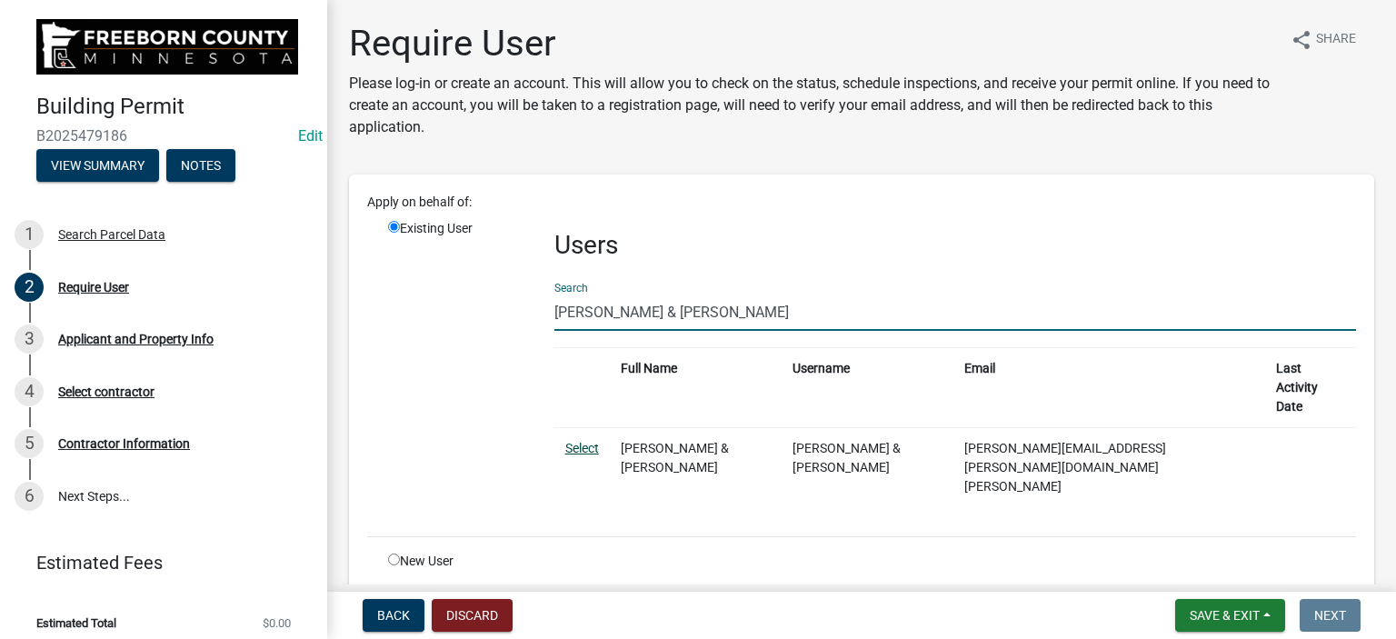
type input "[PERSON_NAME] & [PERSON_NAME]"
click at [589, 441] on link "Select" at bounding box center [582, 448] width 34 height 15
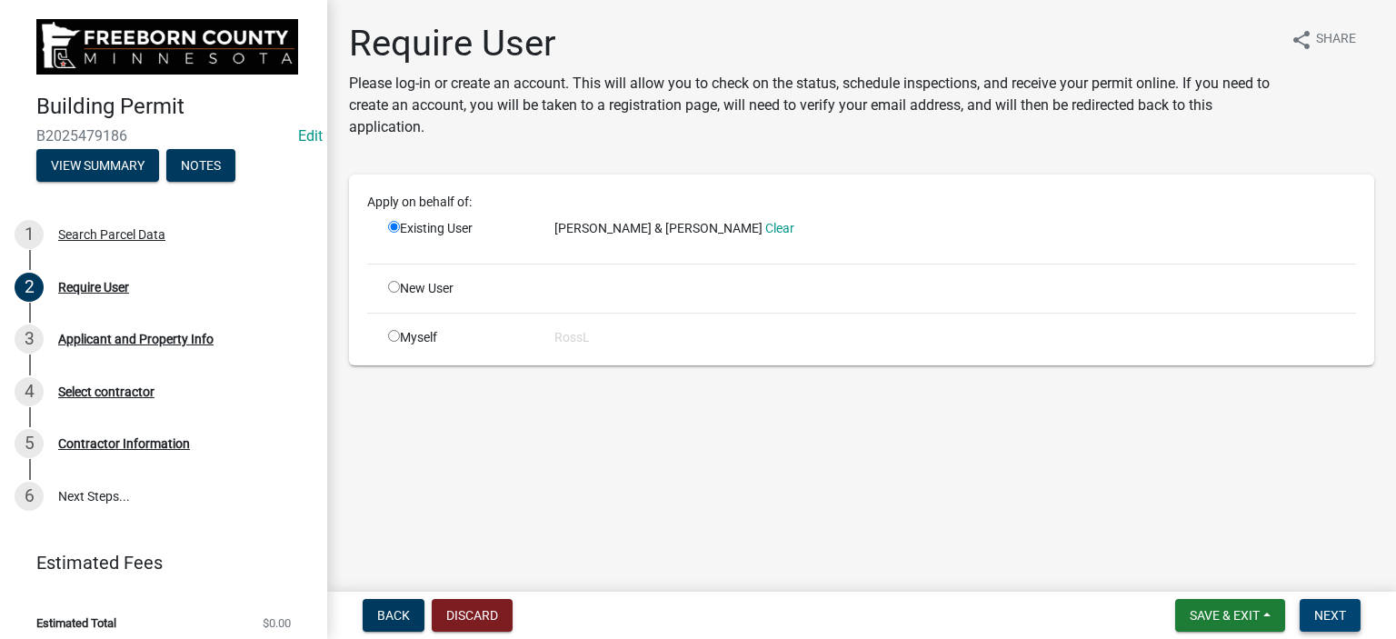
click at [1319, 614] on span "Next" at bounding box center [1330, 615] width 32 height 15
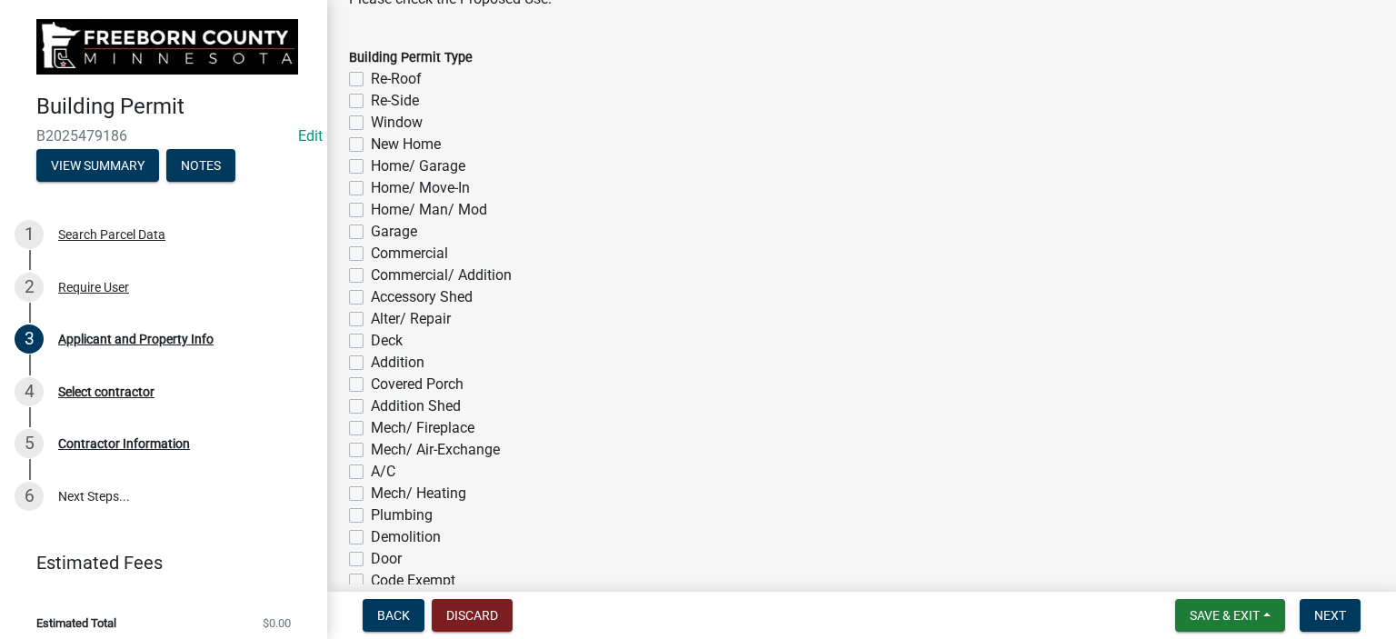
scroll to position [909, 0]
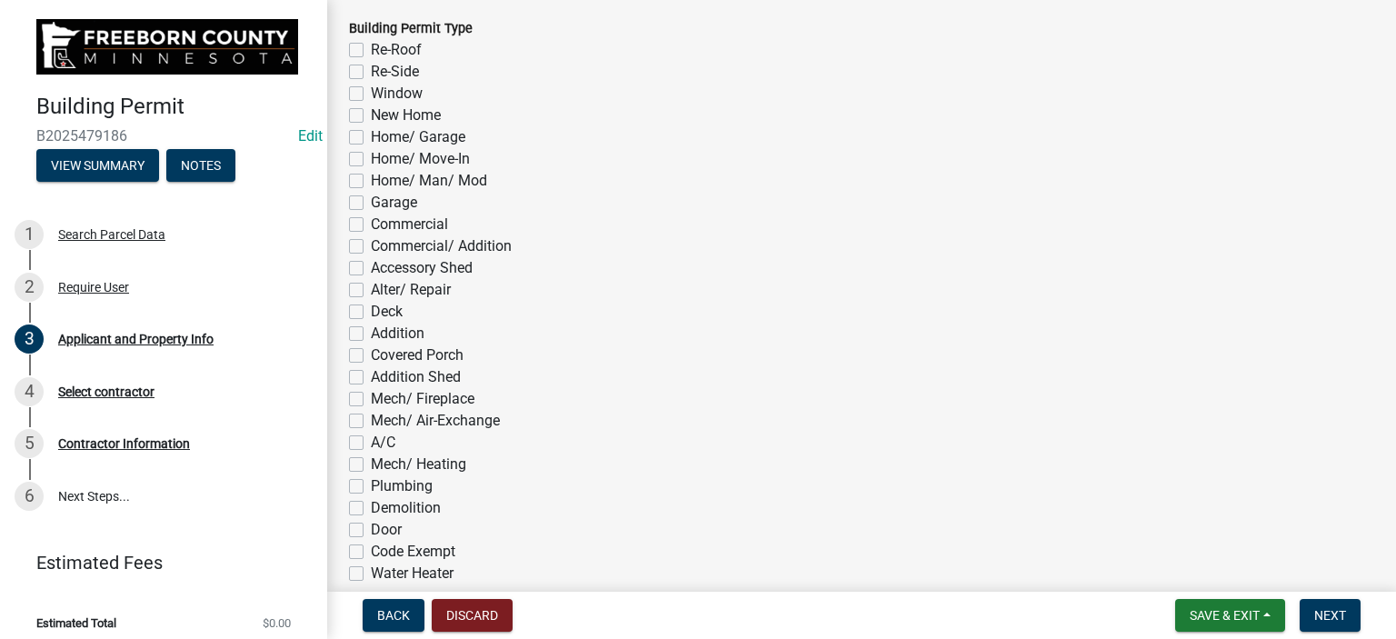
click at [371, 481] on label "Plumbing" at bounding box center [402, 486] width 62 height 22
click at [371, 481] on input "Plumbing" at bounding box center [377, 481] width 12 height 12
checkbox input "true"
checkbox input "false"
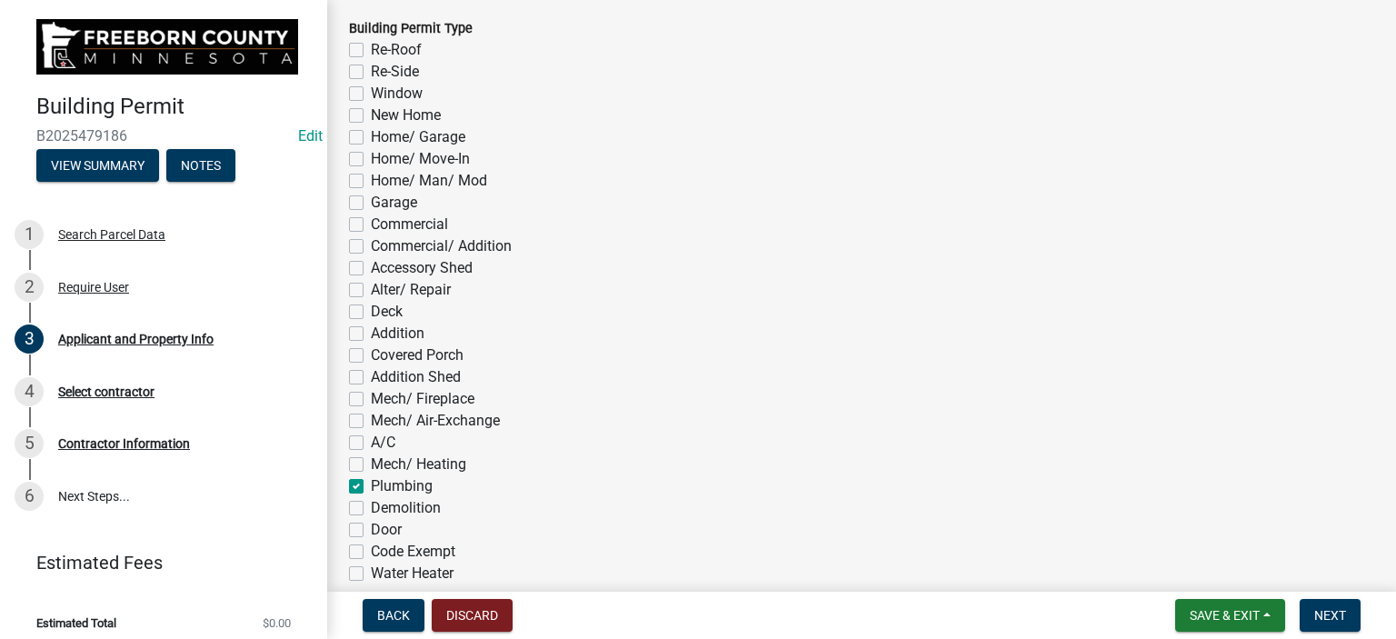
checkbox input "false"
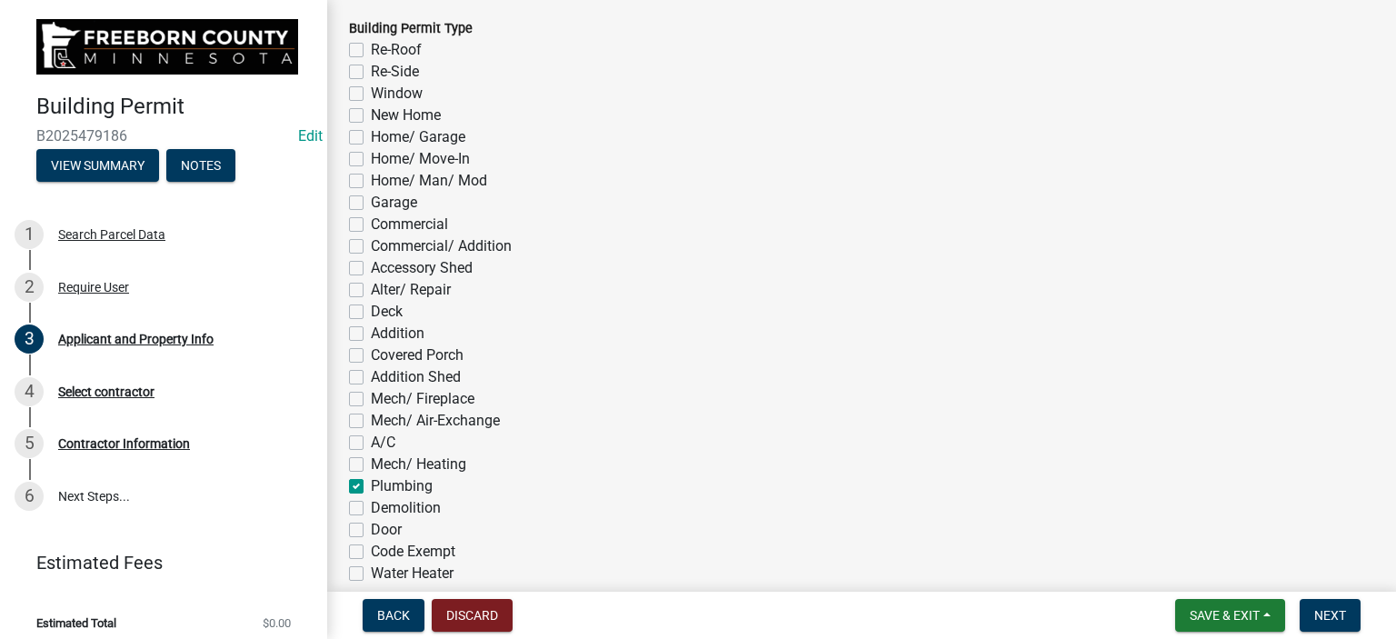
checkbox input "false"
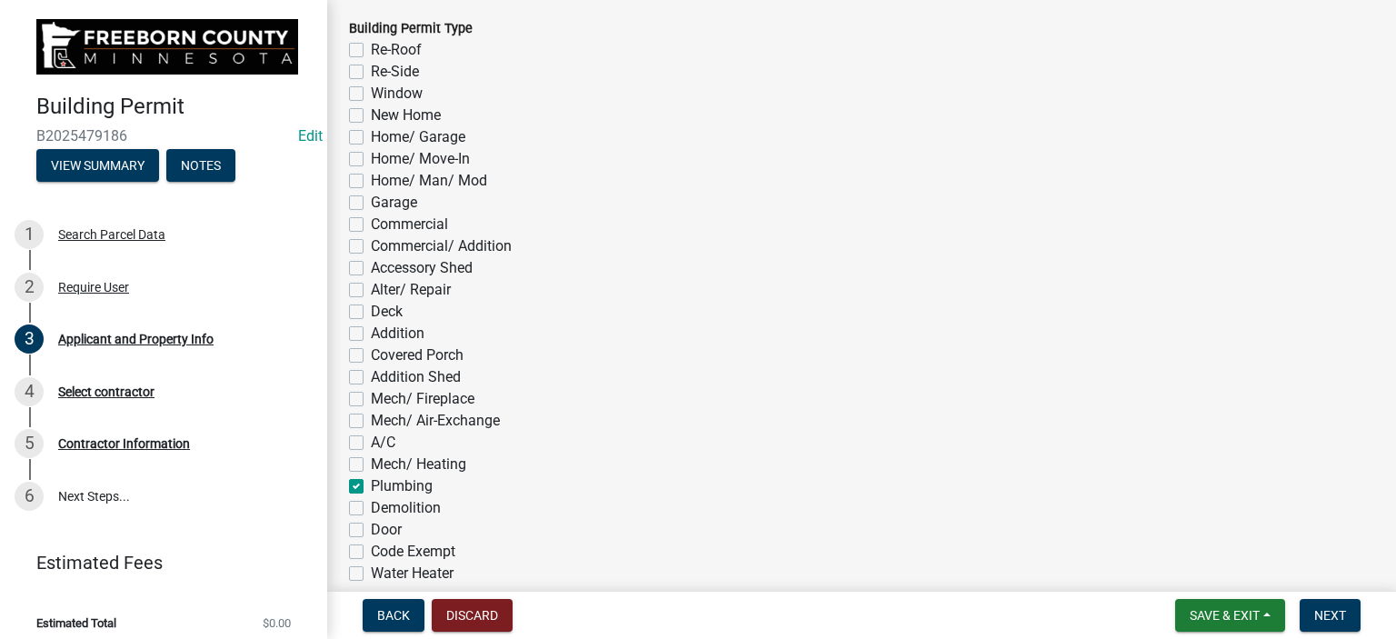
checkbox input "false"
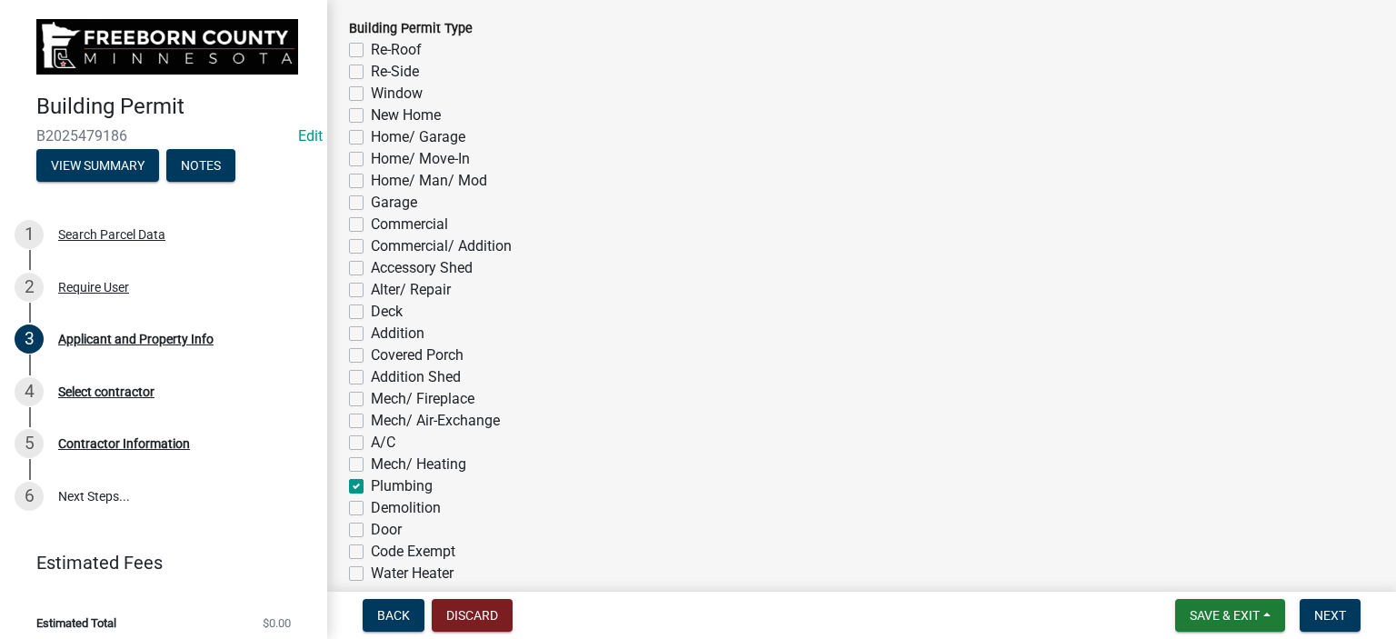
checkbox input "false"
checkbox input "true"
checkbox input "false"
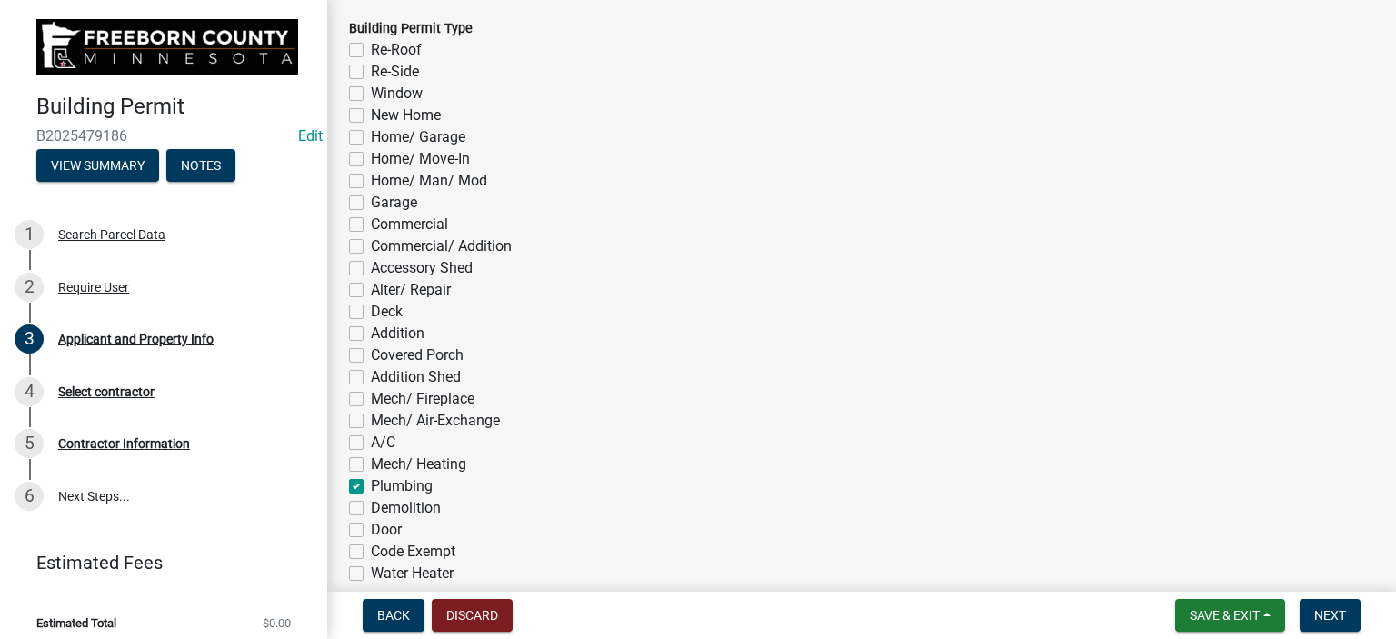
checkbox input "false"
click at [371, 464] on label "Mech/ Heating" at bounding box center [418, 465] width 95 height 22
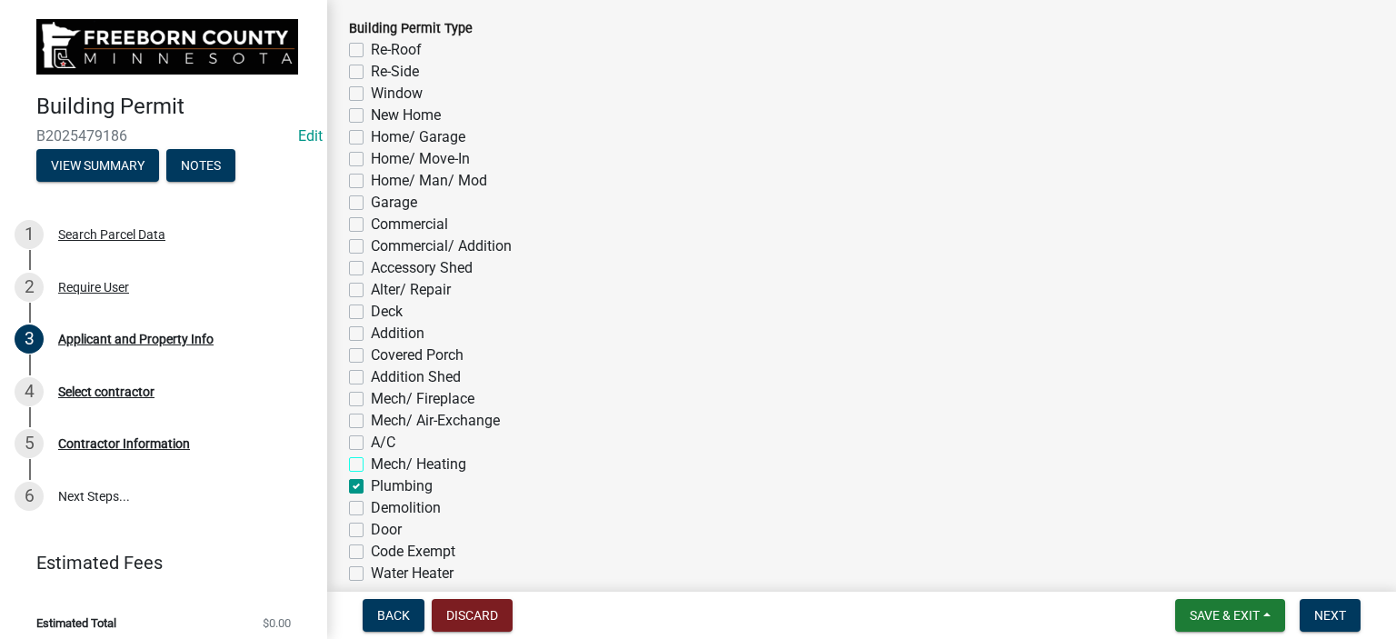
click at [371, 464] on input "Mech/ Heating" at bounding box center [377, 460] width 12 height 12
checkbox input "true"
checkbox input "false"
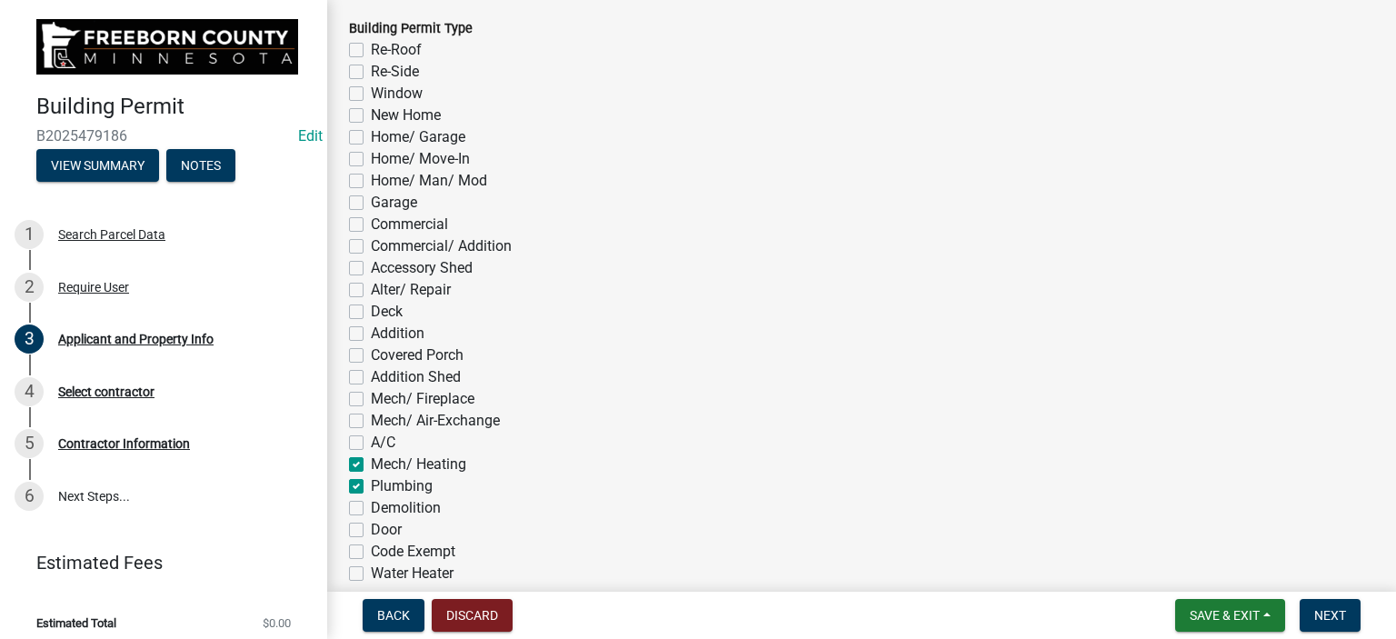
checkbox input "false"
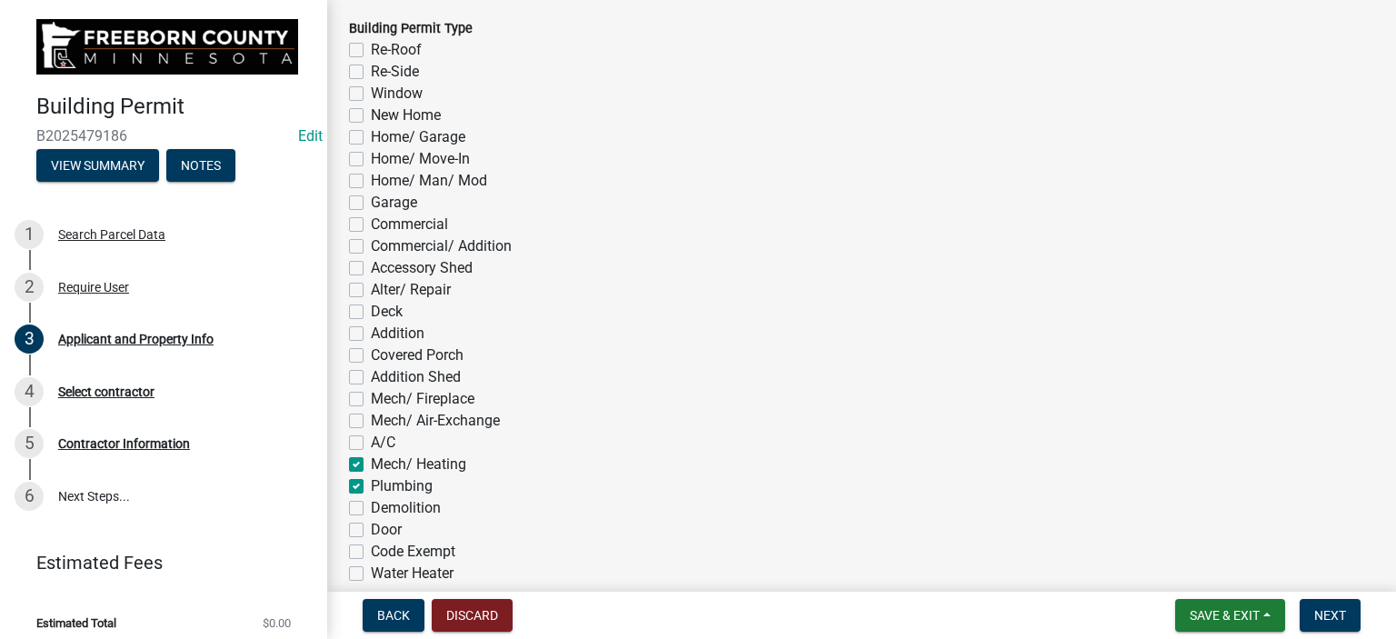
checkbox input "false"
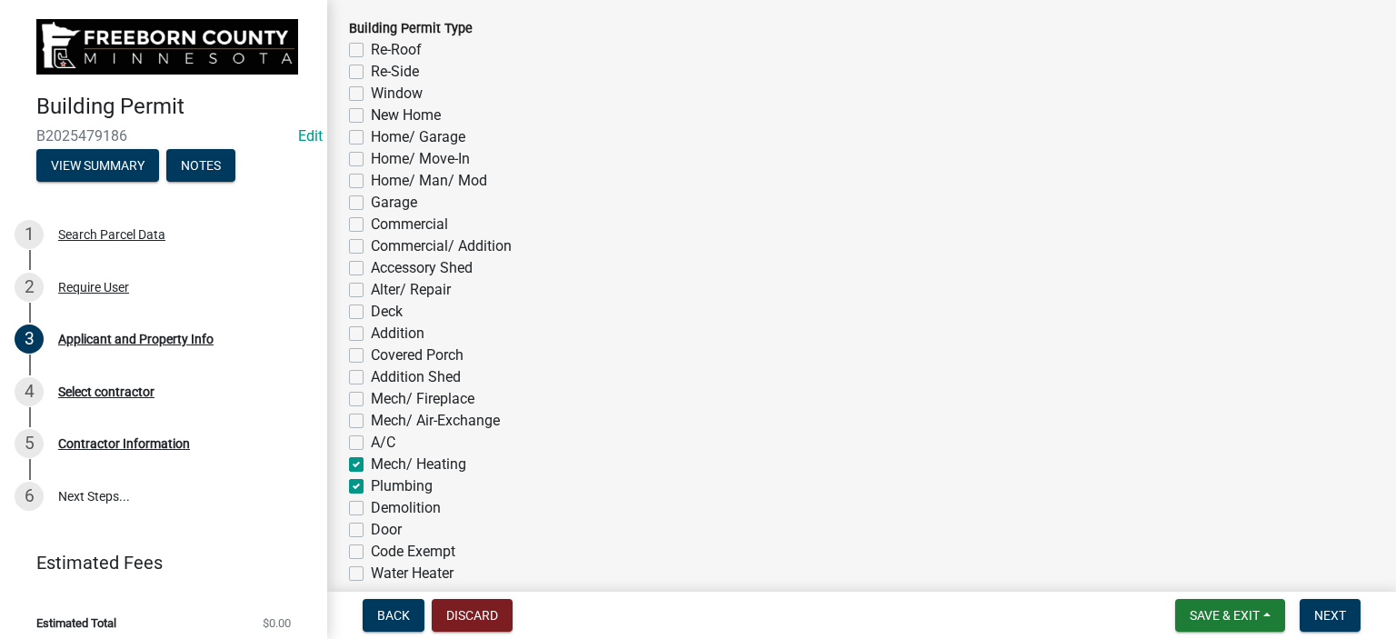
checkbox input "false"
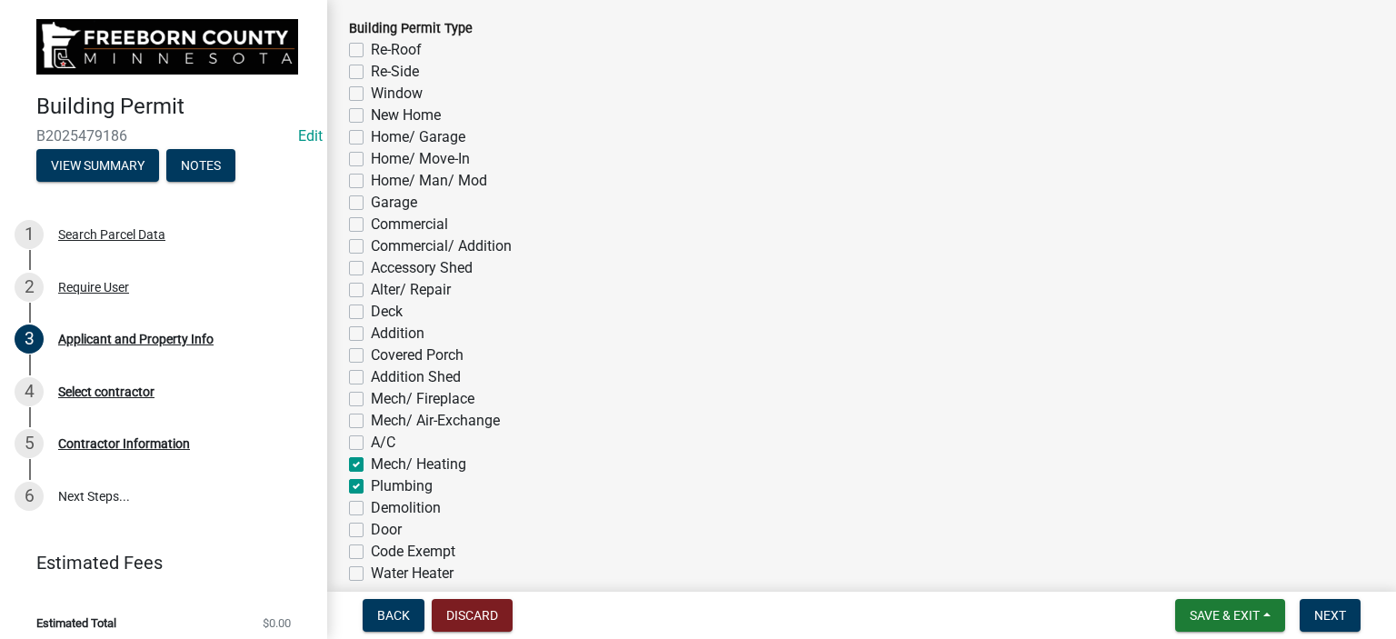
checkbox input "false"
checkbox input "true"
checkbox input "false"
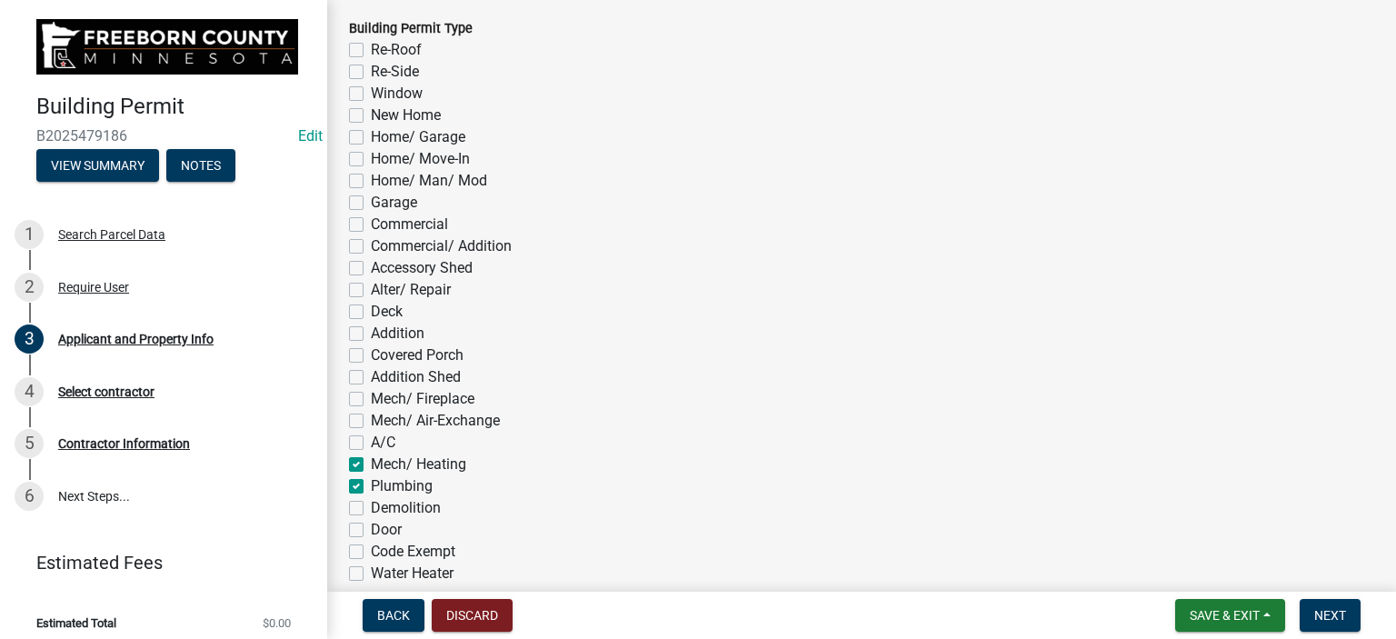
checkbox input "false"
drag, startPoint x: 353, startPoint y: 445, endPoint x: 352, endPoint y: 436, distance: 9.1
click at [371, 443] on label "A/C" at bounding box center [383, 443] width 25 height 22
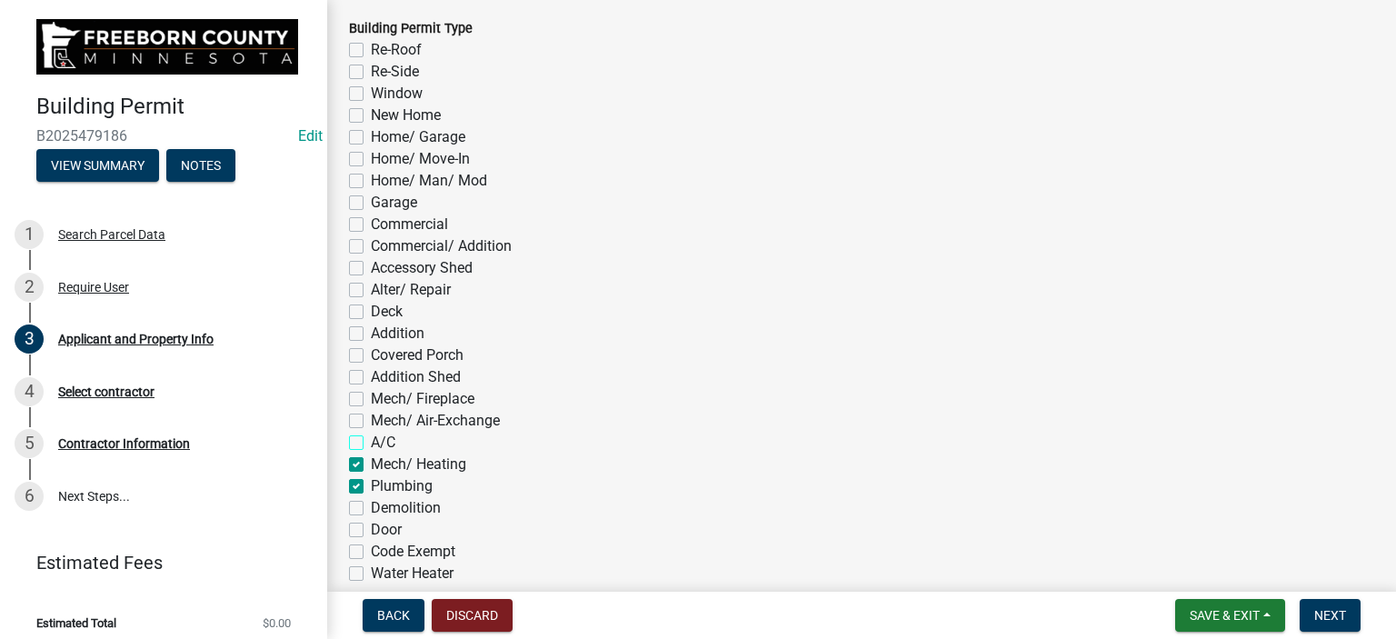
click at [371, 443] on input "A/C" at bounding box center [377, 438] width 12 height 12
checkbox input "true"
checkbox input "false"
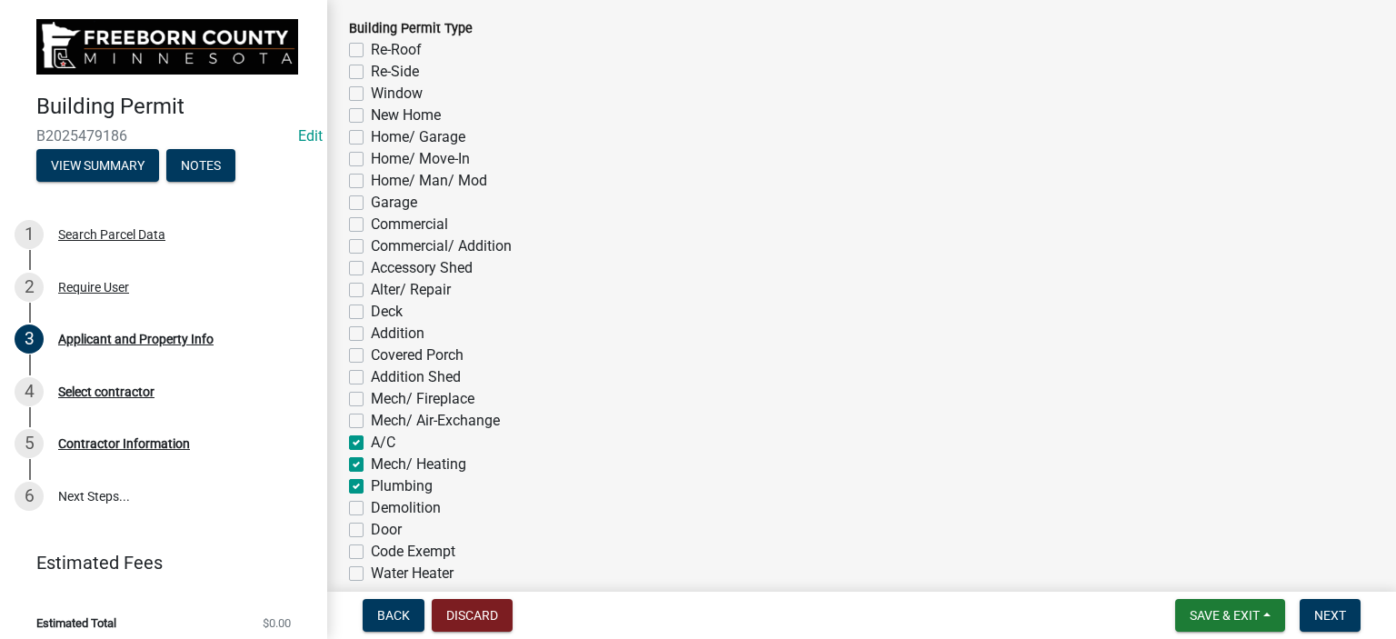
checkbox input "false"
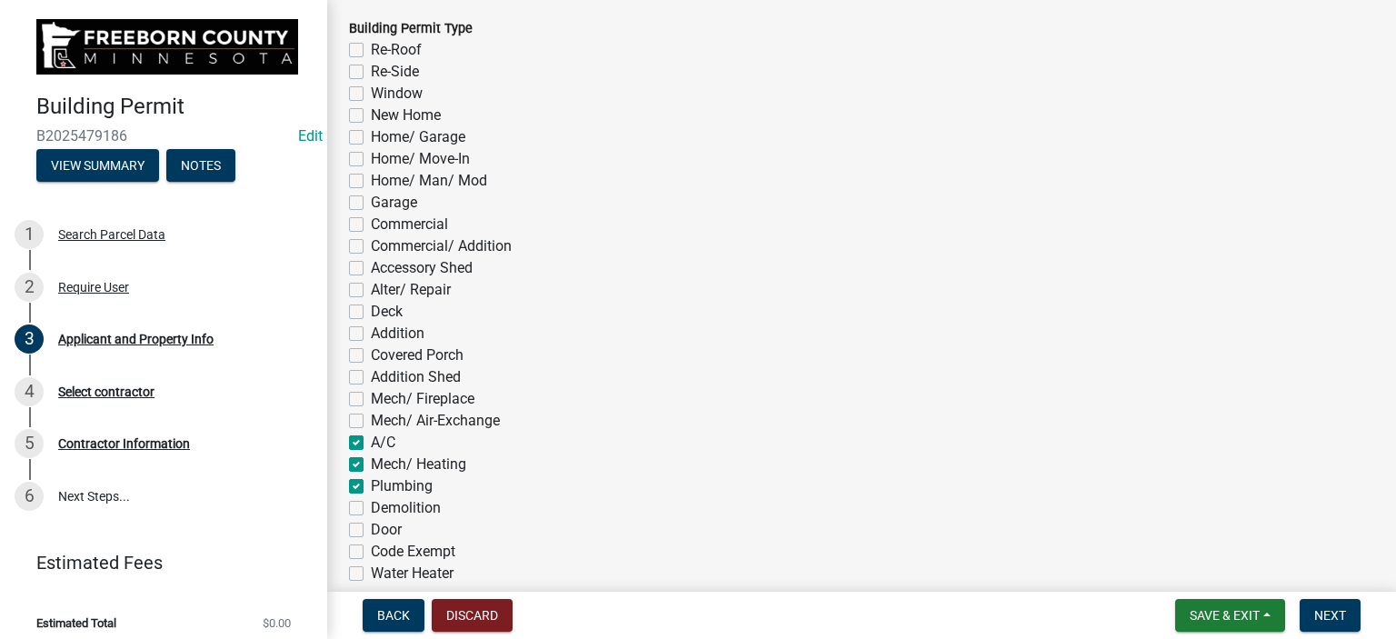
checkbox input "false"
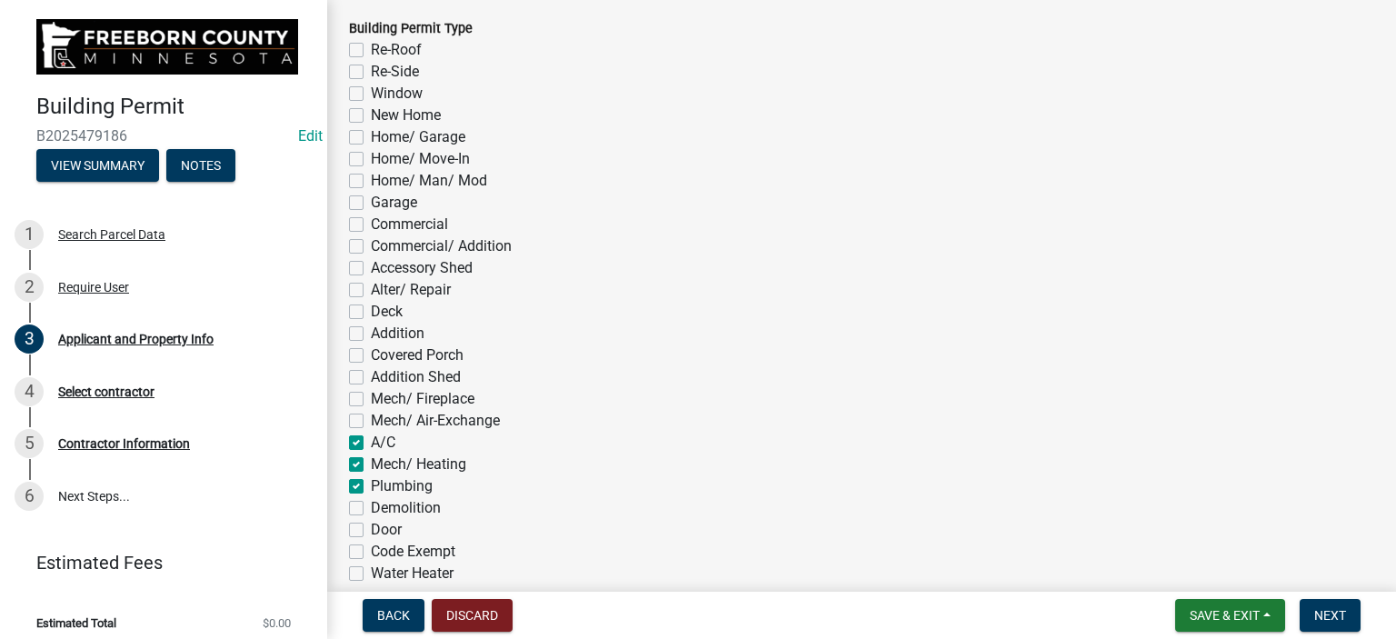
checkbox input "false"
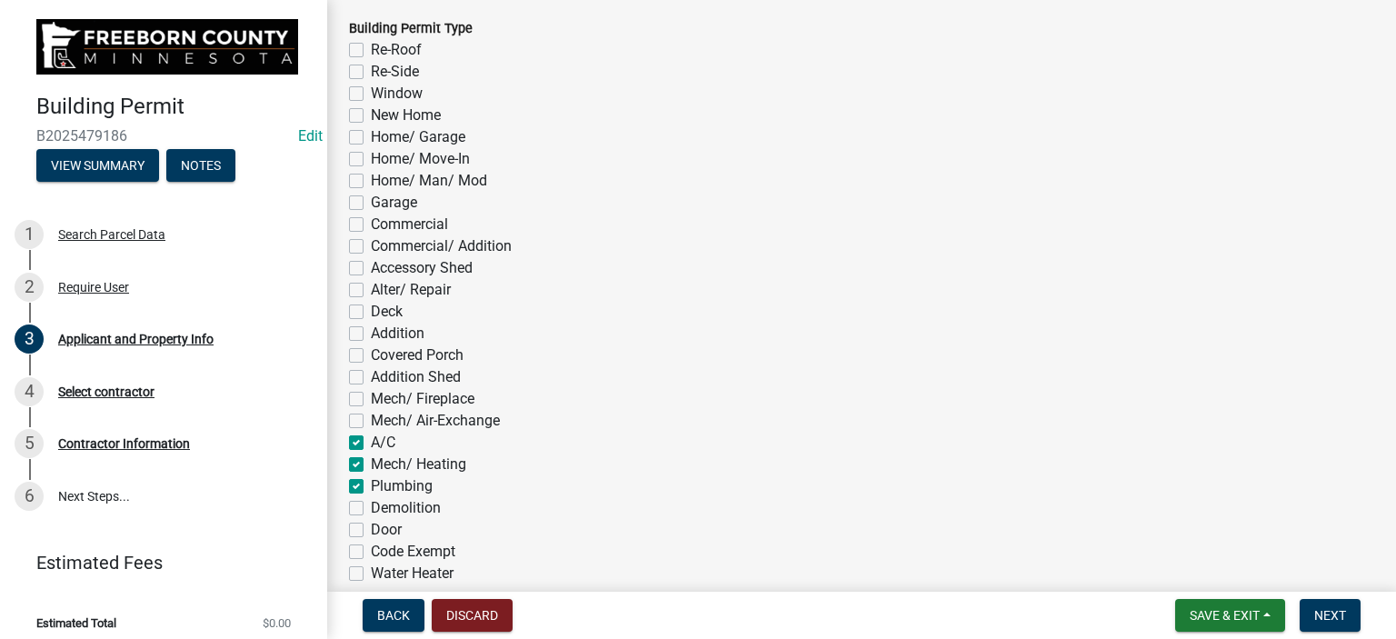
checkbox input "true"
checkbox input "false"
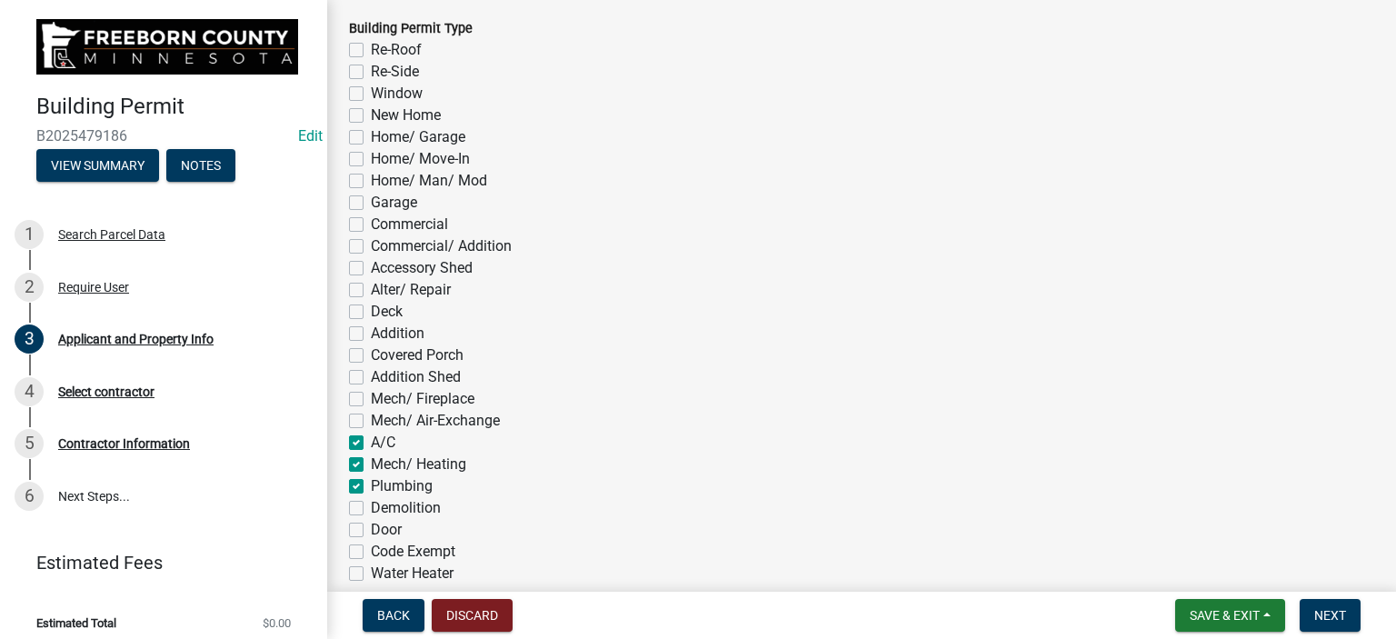
checkbox input "false"
click at [371, 416] on label "Mech/ Air-Exchange" at bounding box center [435, 421] width 129 height 22
click at [371, 416] on input "Mech/ Air-Exchange" at bounding box center [377, 416] width 12 height 12
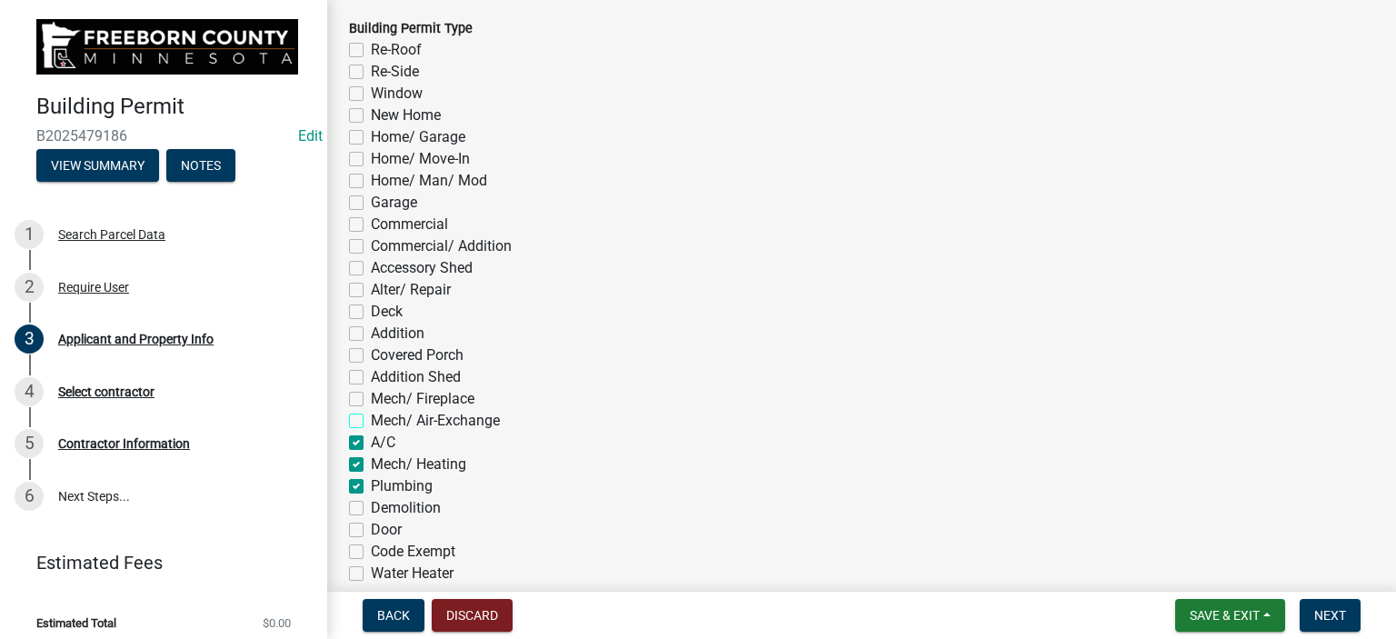
checkbox input "true"
checkbox input "false"
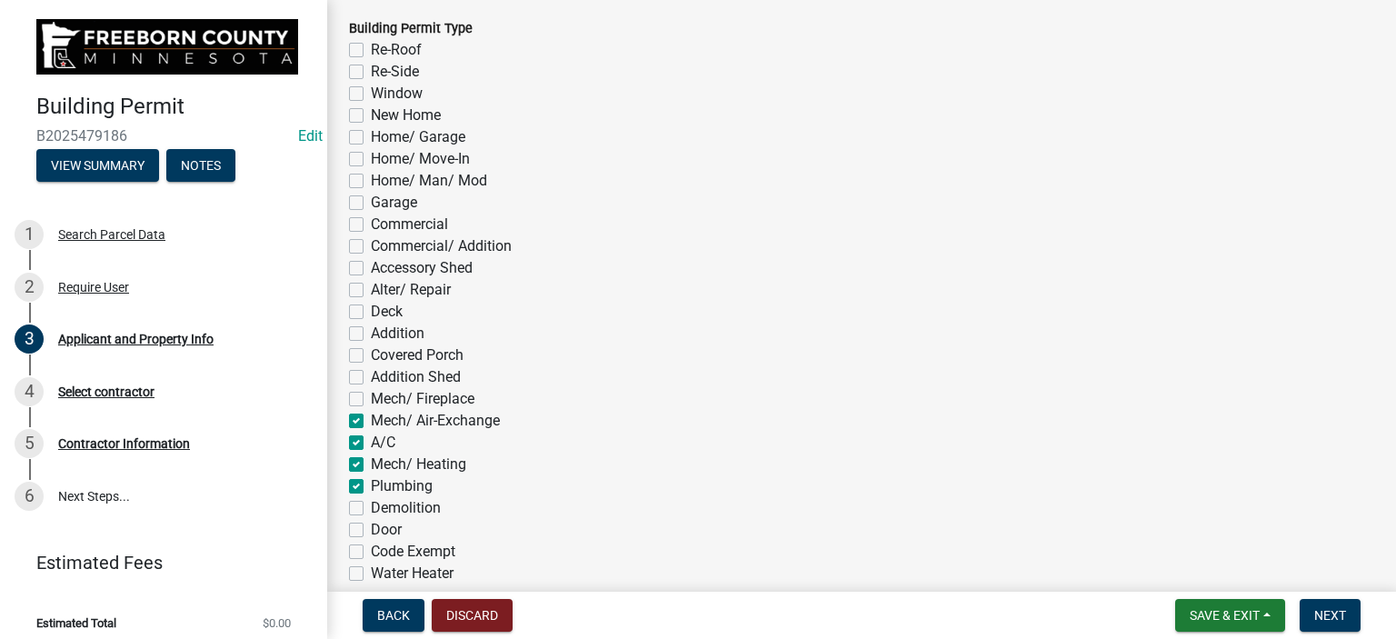
checkbox input "false"
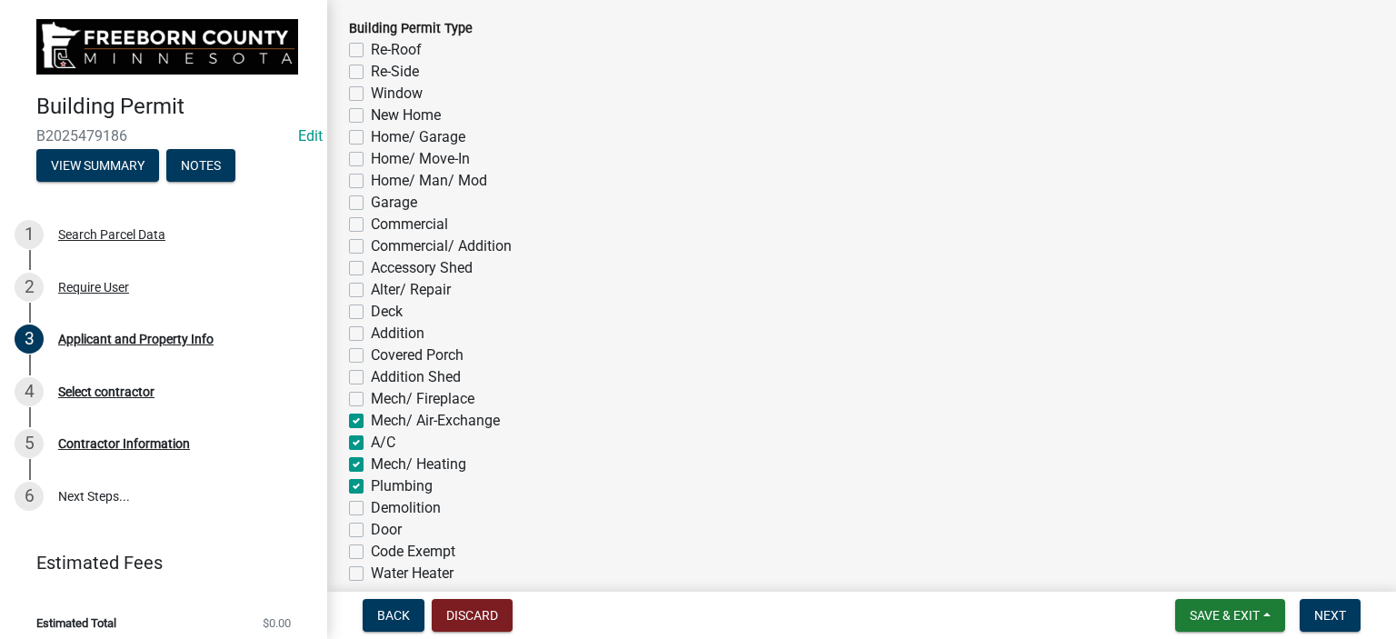
checkbox input "false"
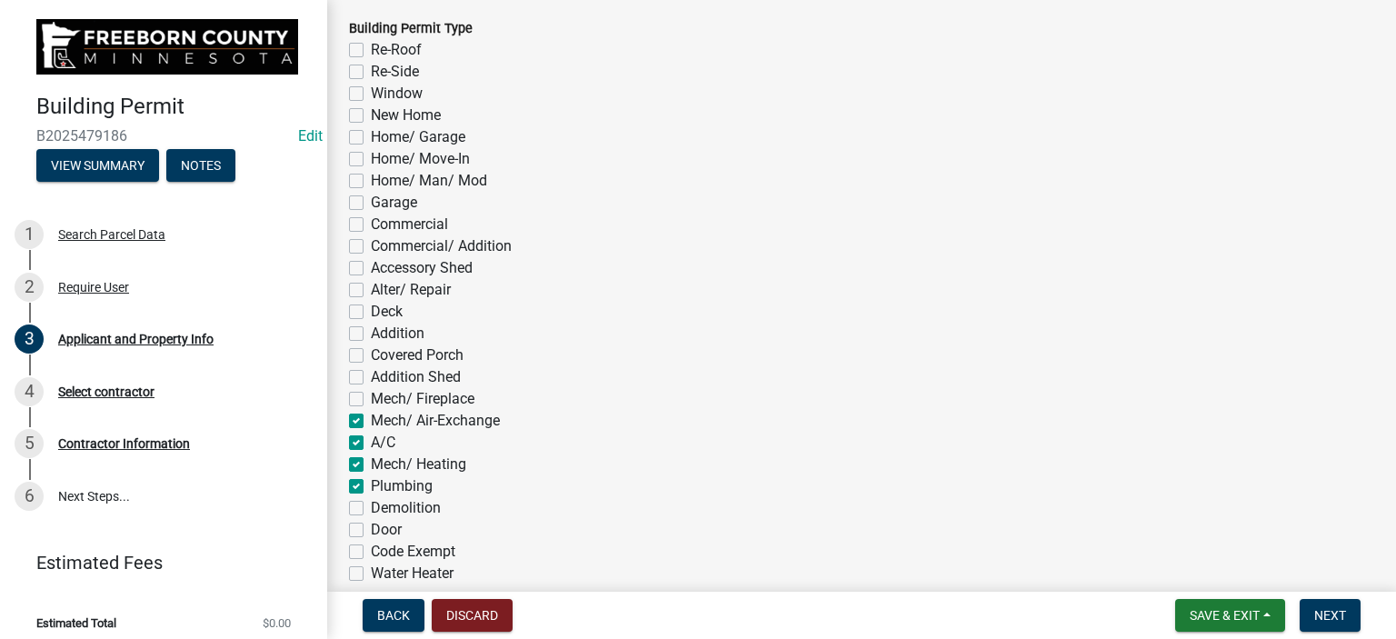
checkbox input "false"
checkbox input "true"
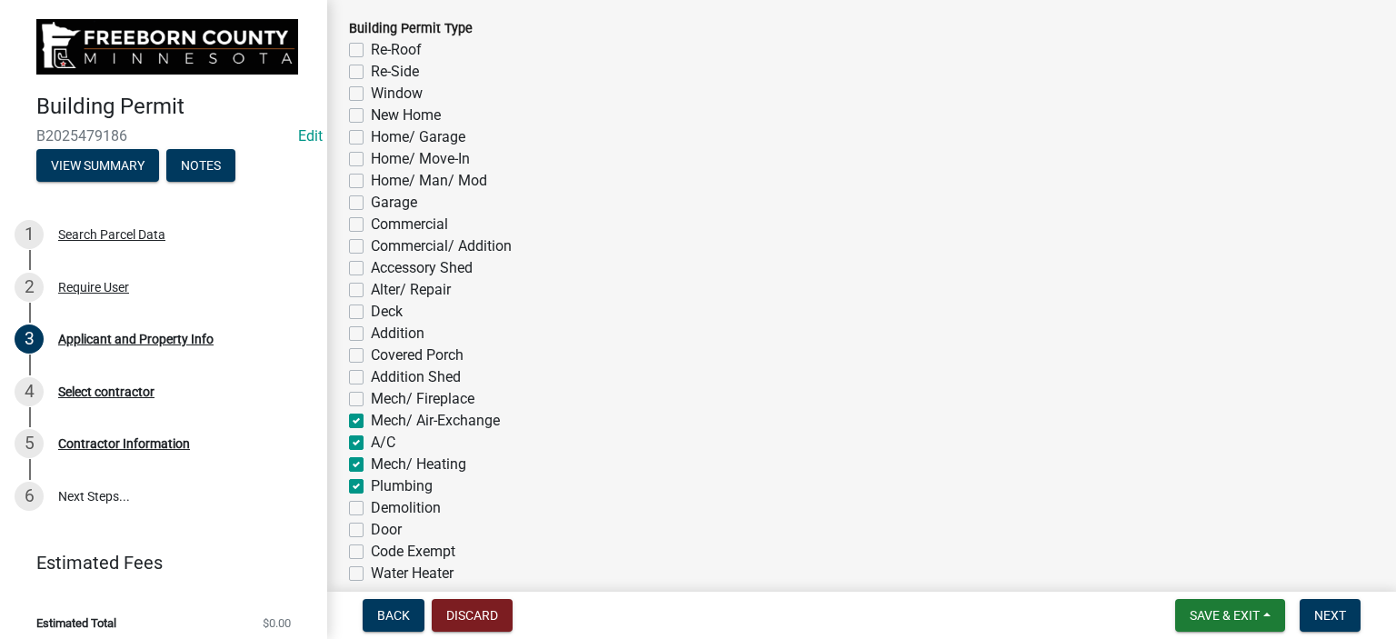
checkbox input "true"
checkbox input "false"
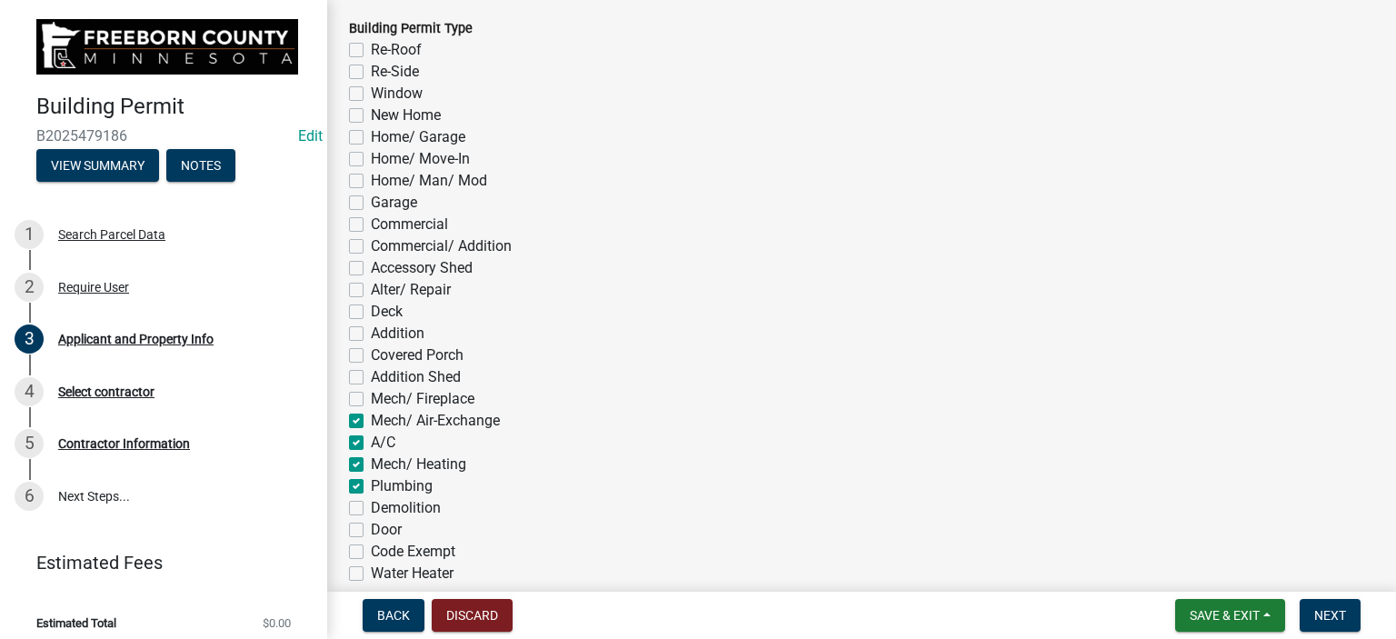
checkbox input "false"
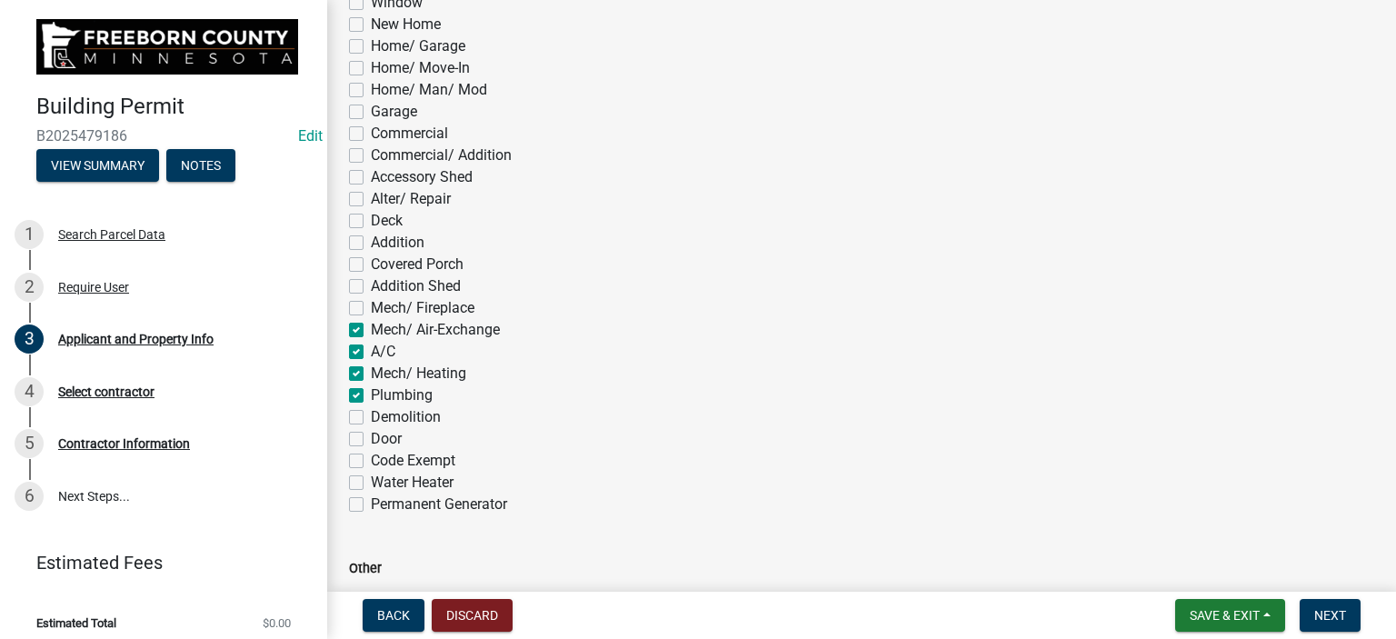
click at [371, 483] on label "Water Heater" at bounding box center [412, 483] width 83 height 22
click at [371, 483] on input "Water Heater" at bounding box center [377, 478] width 12 height 12
checkbox input "true"
checkbox input "false"
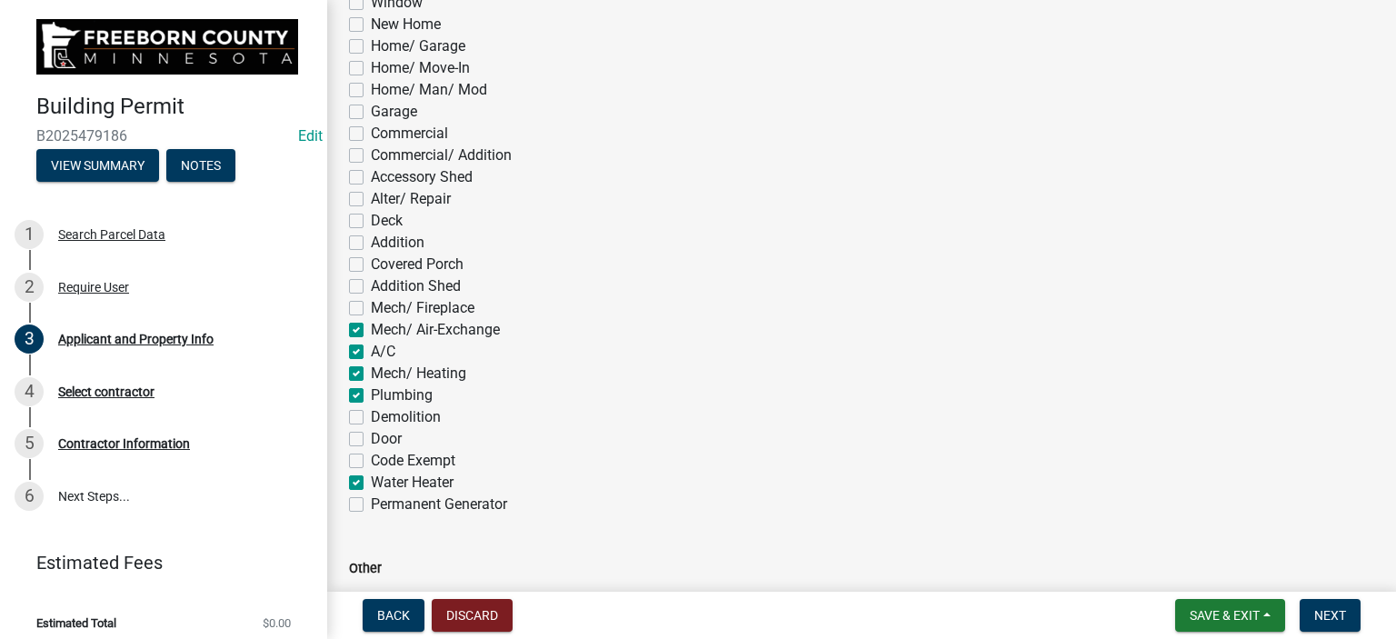
checkbox input "false"
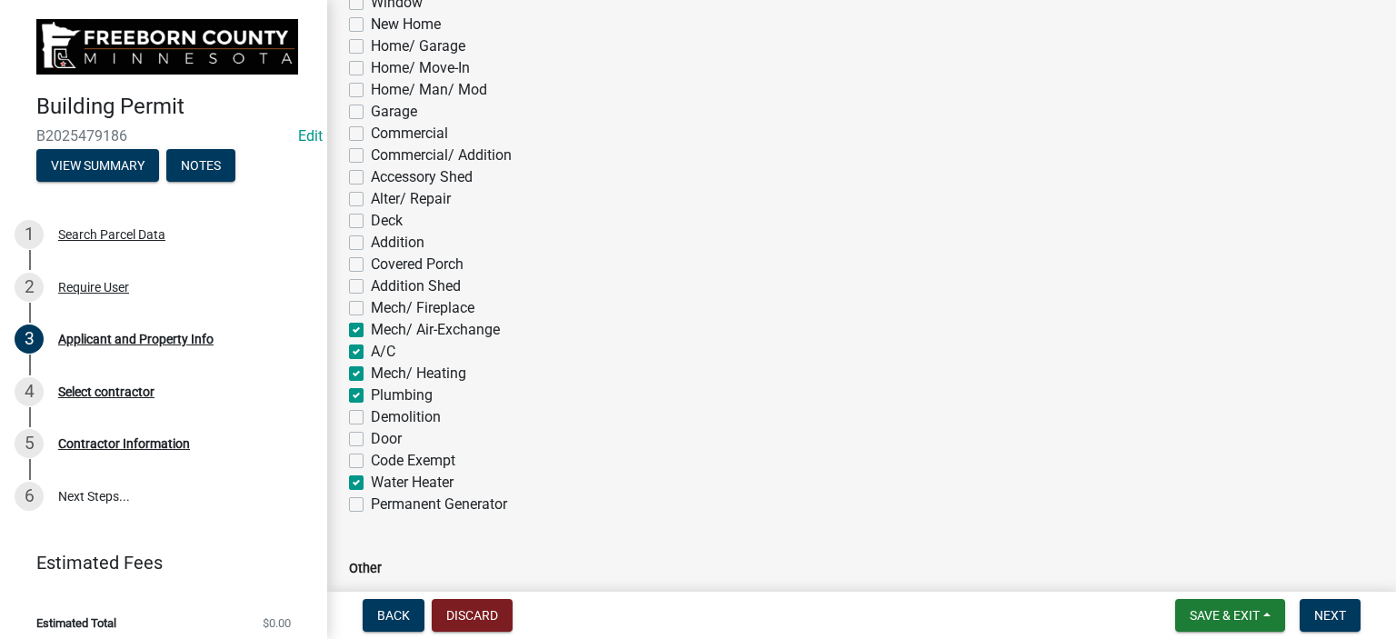
checkbox input "false"
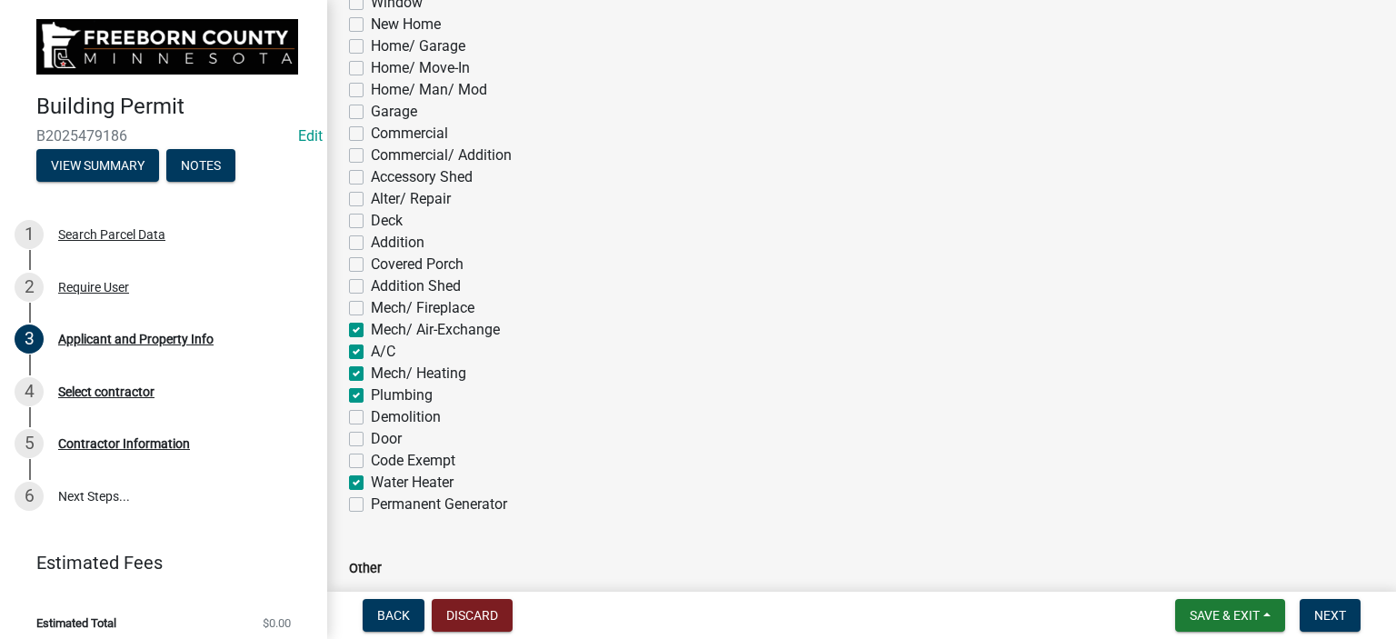
checkbox input "false"
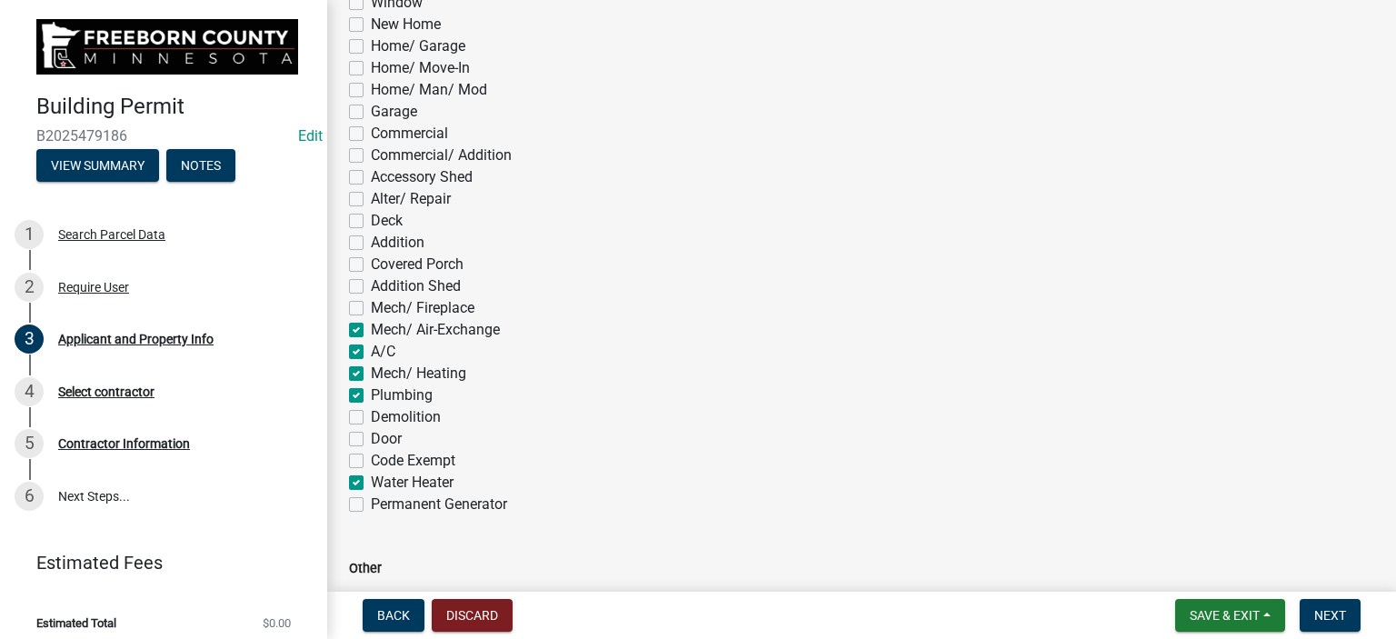
checkbox input "true"
checkbox input "false"
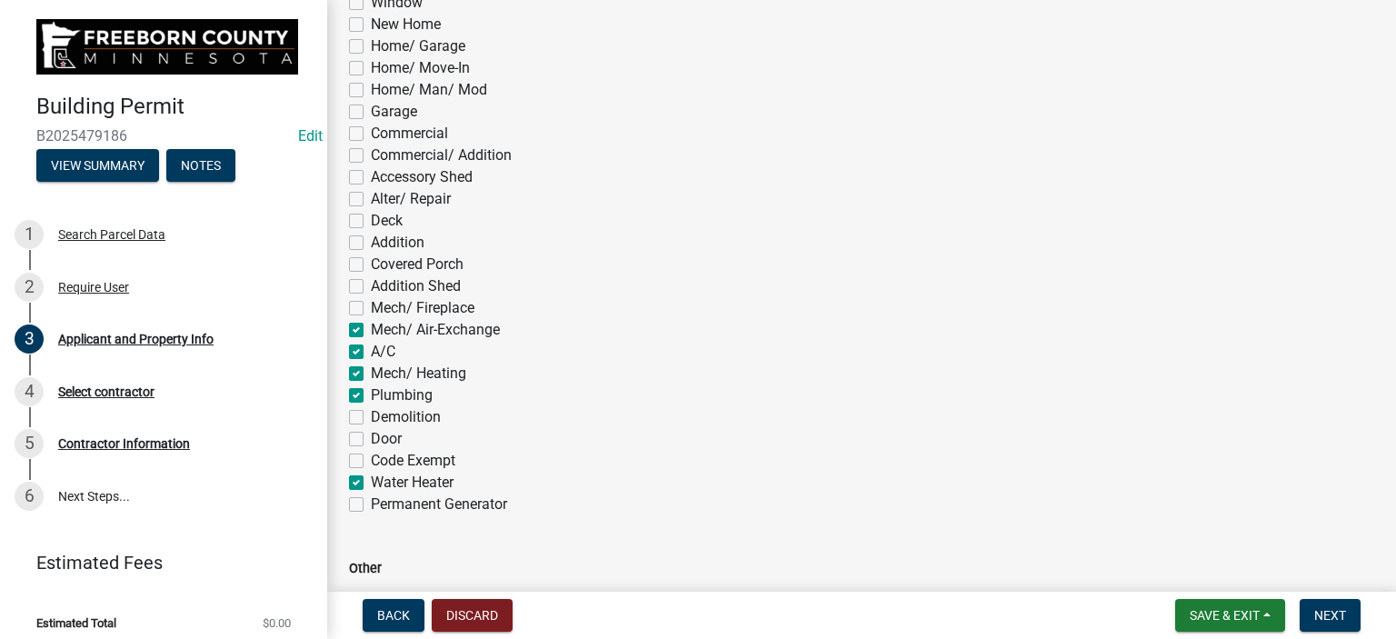
checkbox input "false"
checkbox input "true"
checkbox input "false"
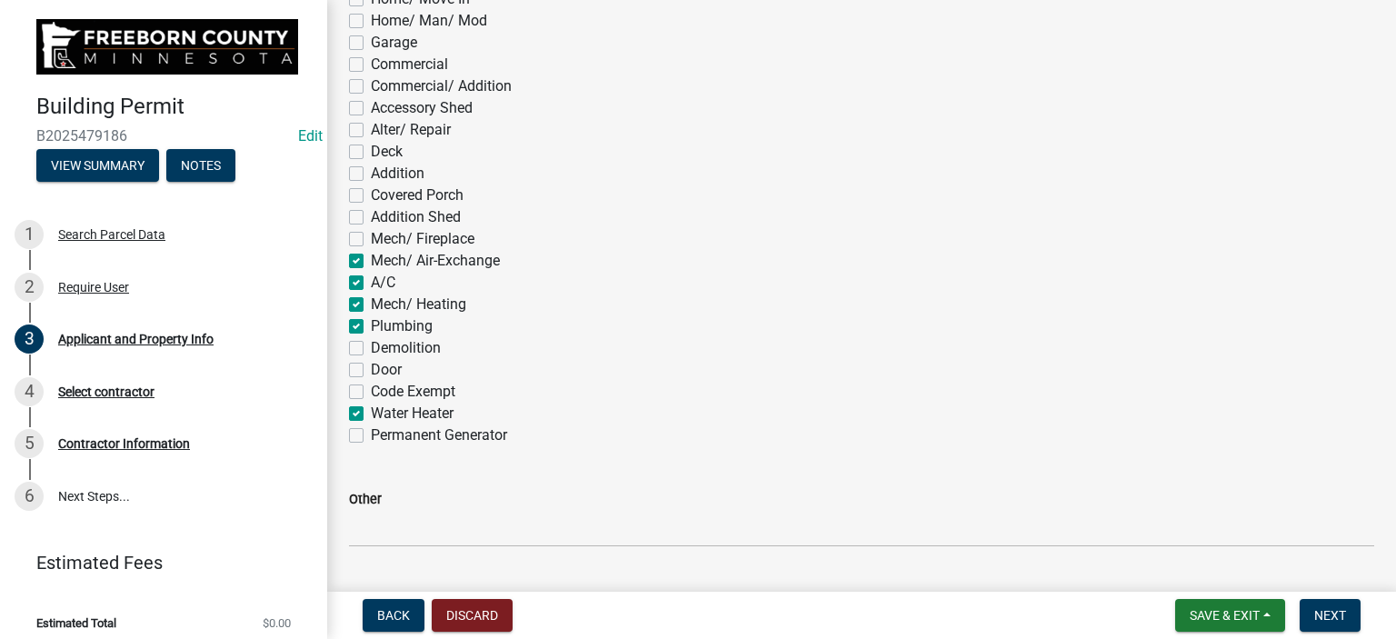
scroll to position [1273, 0]
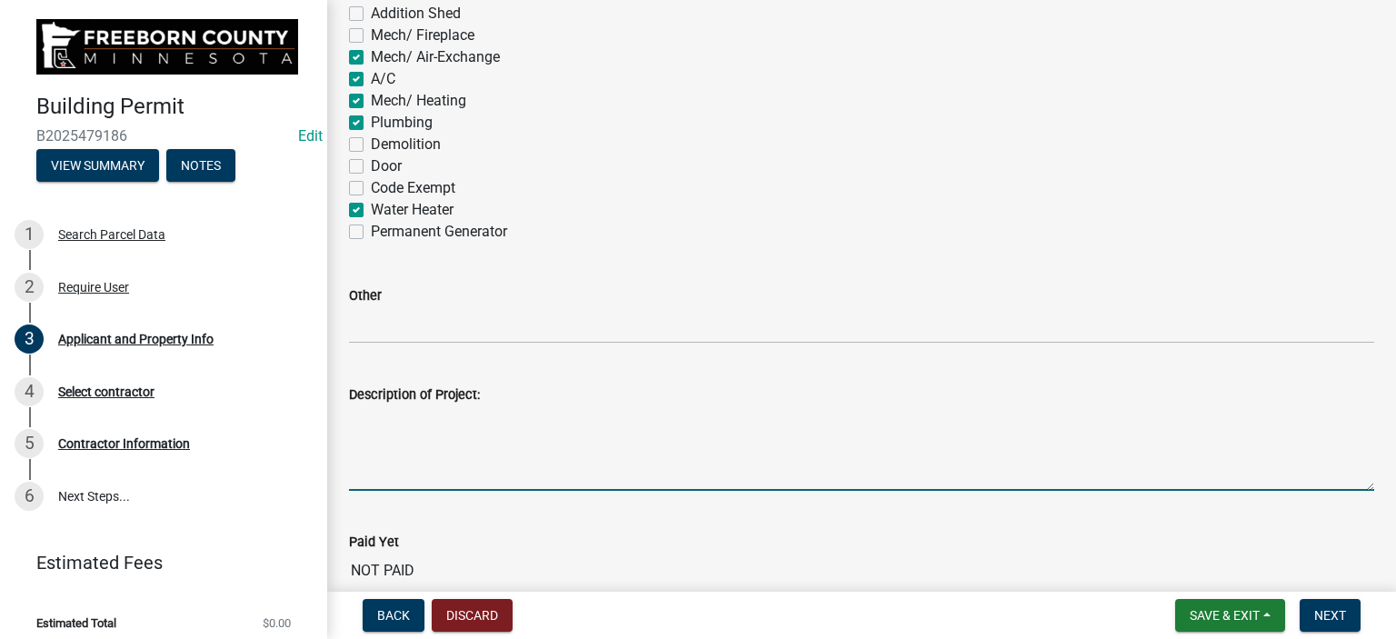
click at [391, 461] on textarea "Description of Project:" at bounding box center [861, 447] width 1025 height 85
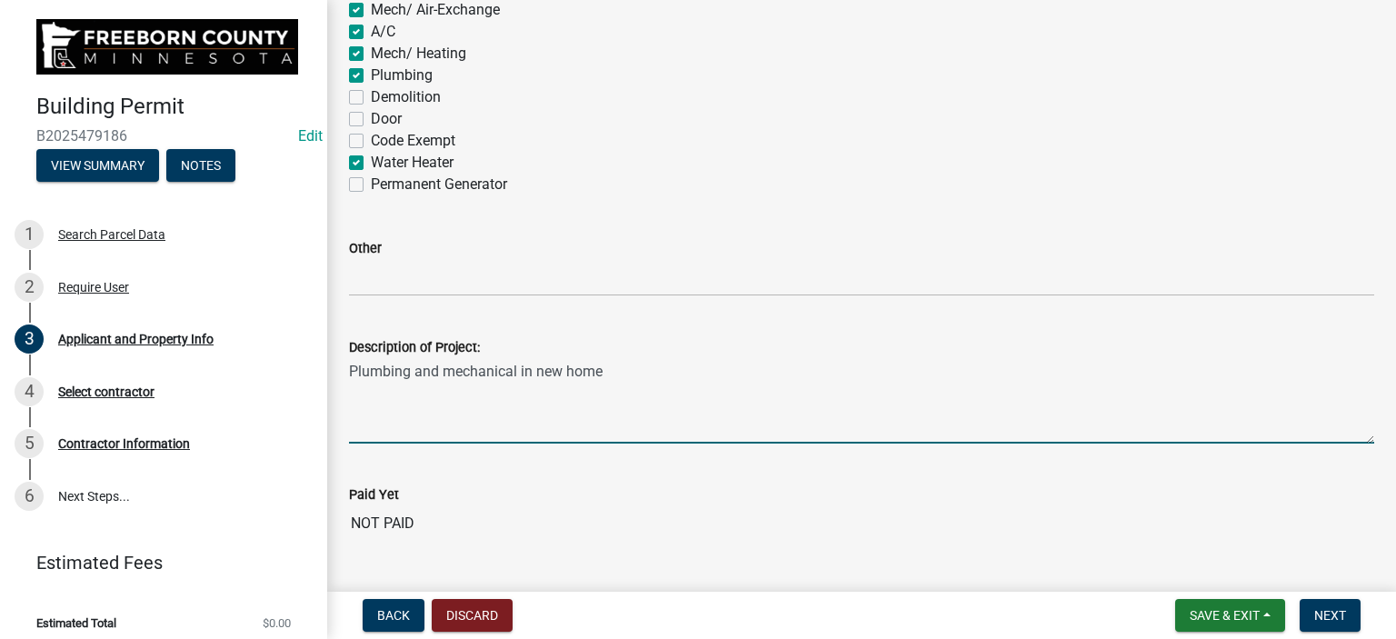
scroll to position [1363, 0]
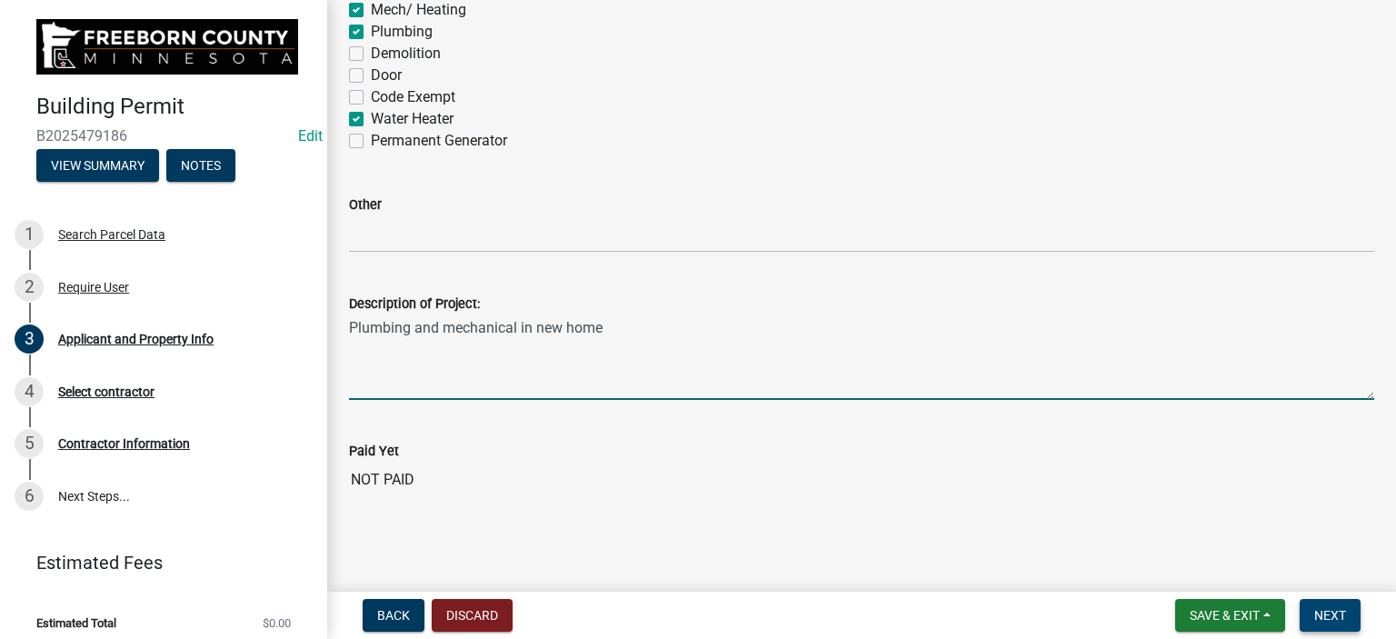
type textarea "Plumbing and mechanical in new home"
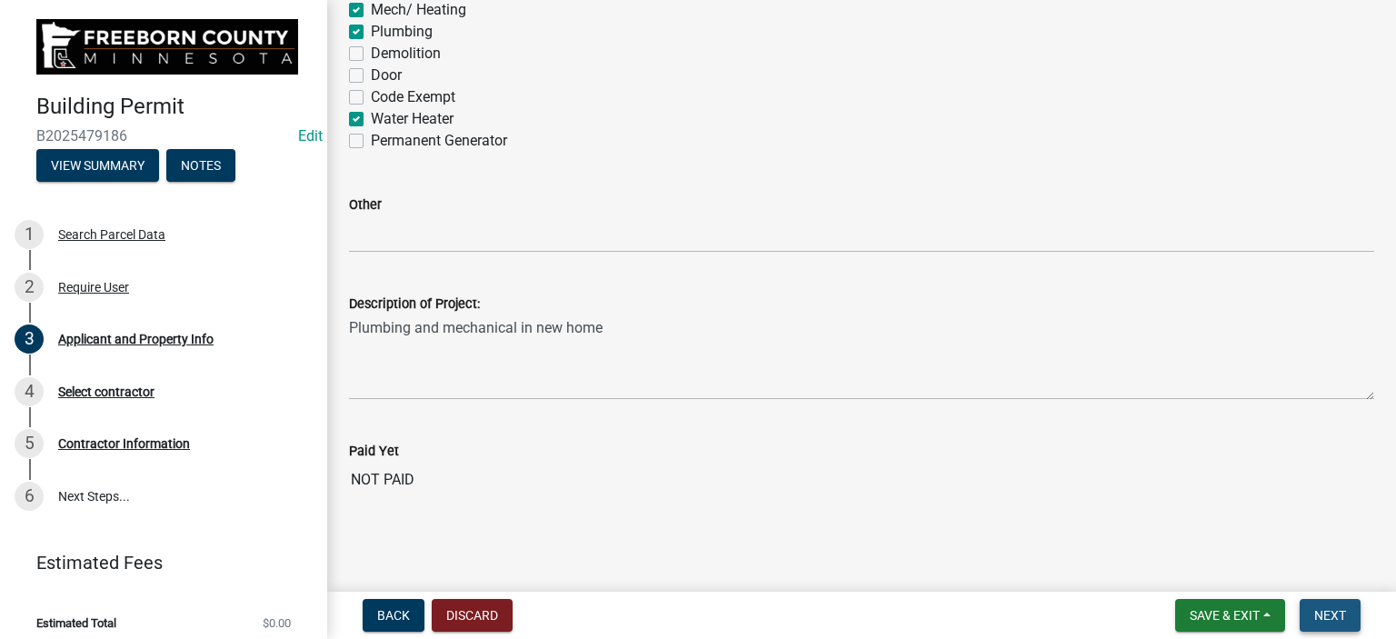
click at [1334, 612] on span "Next" at bounding box center [1330, 615] width 32 height 15
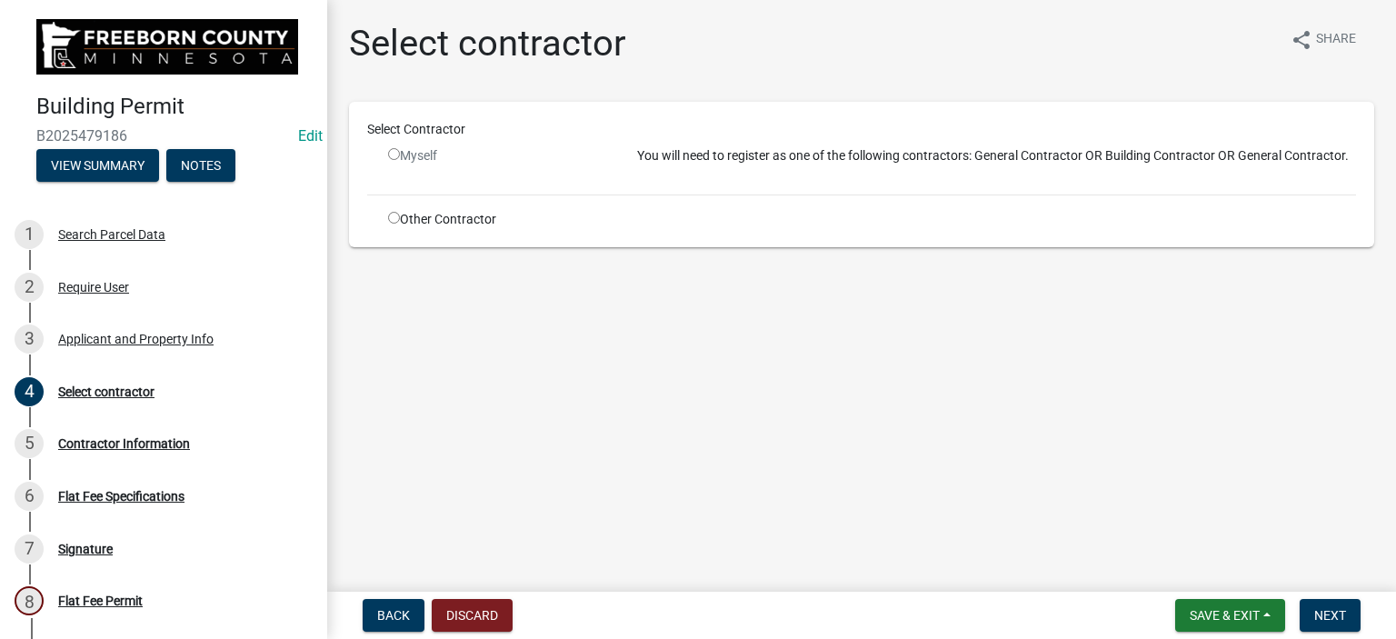
click at [393, 223] on input "radio" at bounding box center [394, 218] width 12 height 12
radio input "true"
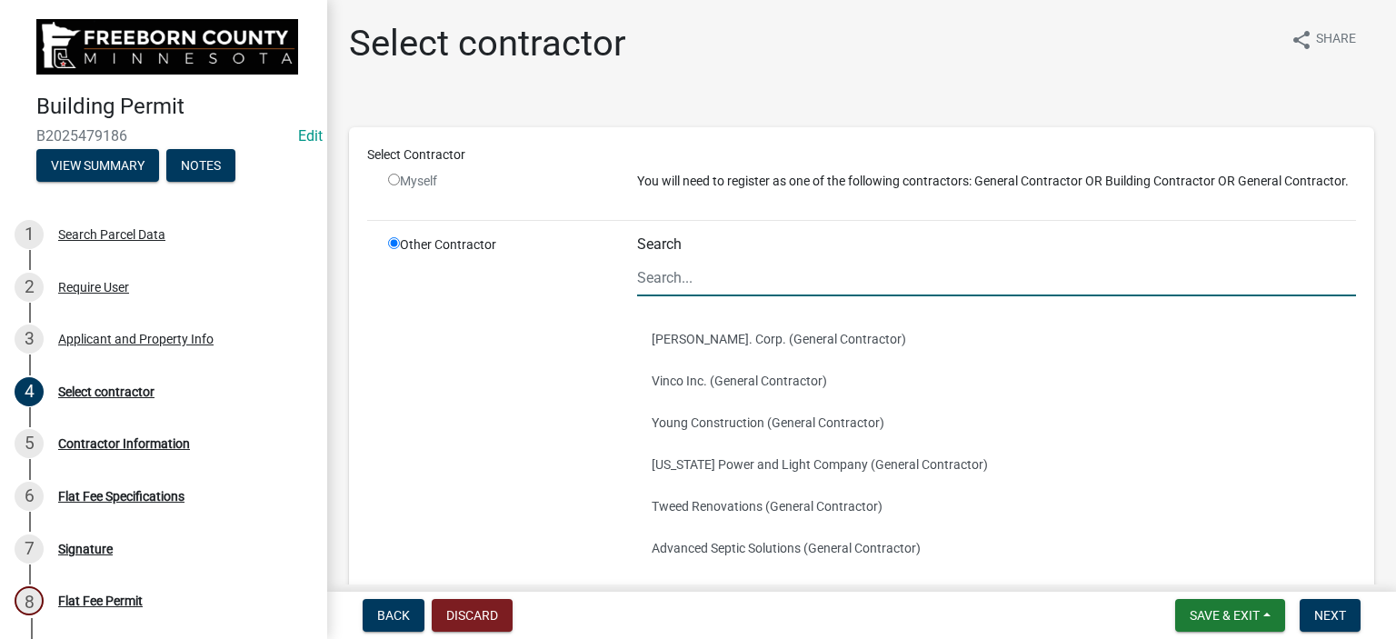
click at [684, 290] on input "Search" at bounding box center [996, 277] width 719 height 37
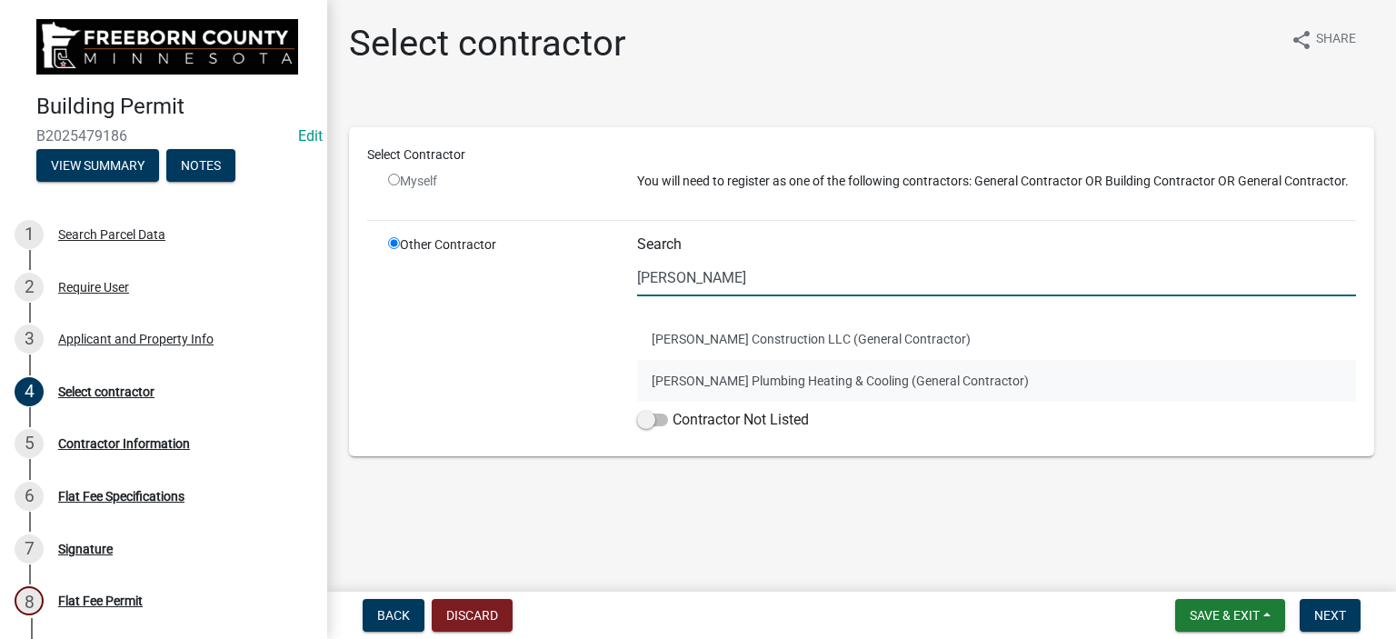
type input "[PERSON_NAME]"
click at [716, 384] on button "[PERSON_NAME] Plumbing Heating & Cooling (General Contractor)" at bounding box center [996, 381] width 719 height 42
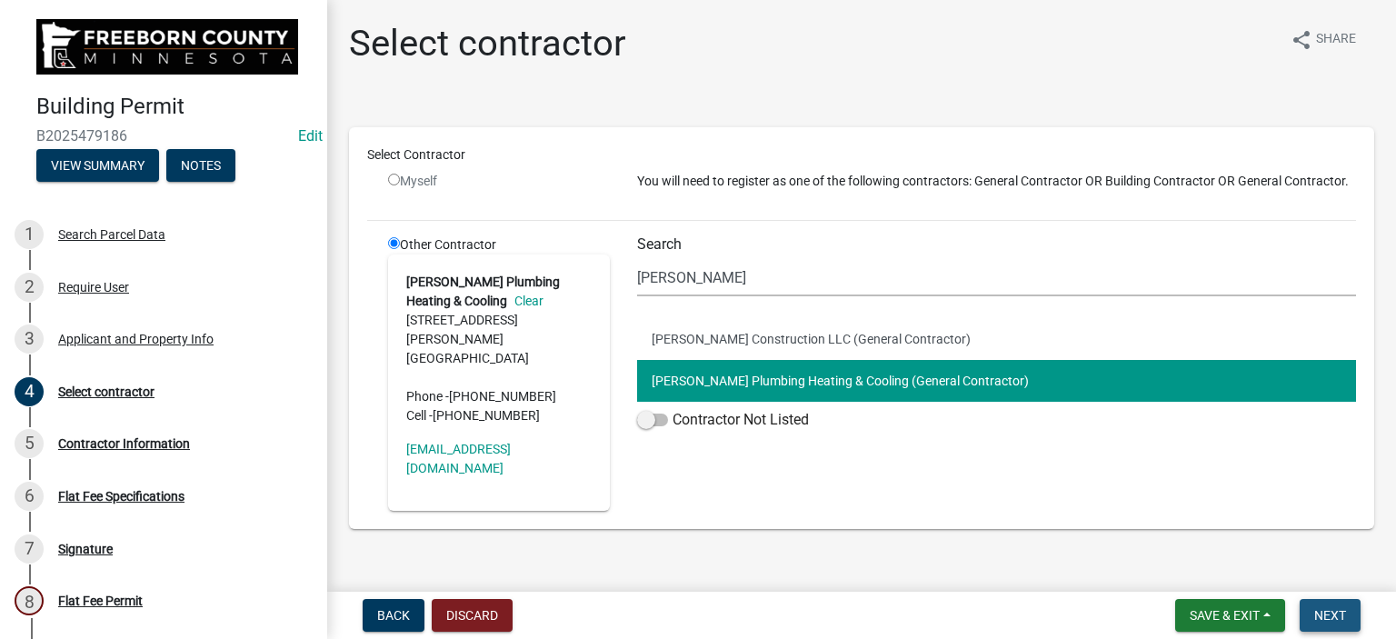
click at [1329, 614] on span "Next" at bounding box center [1330, 615] width 32 height 15
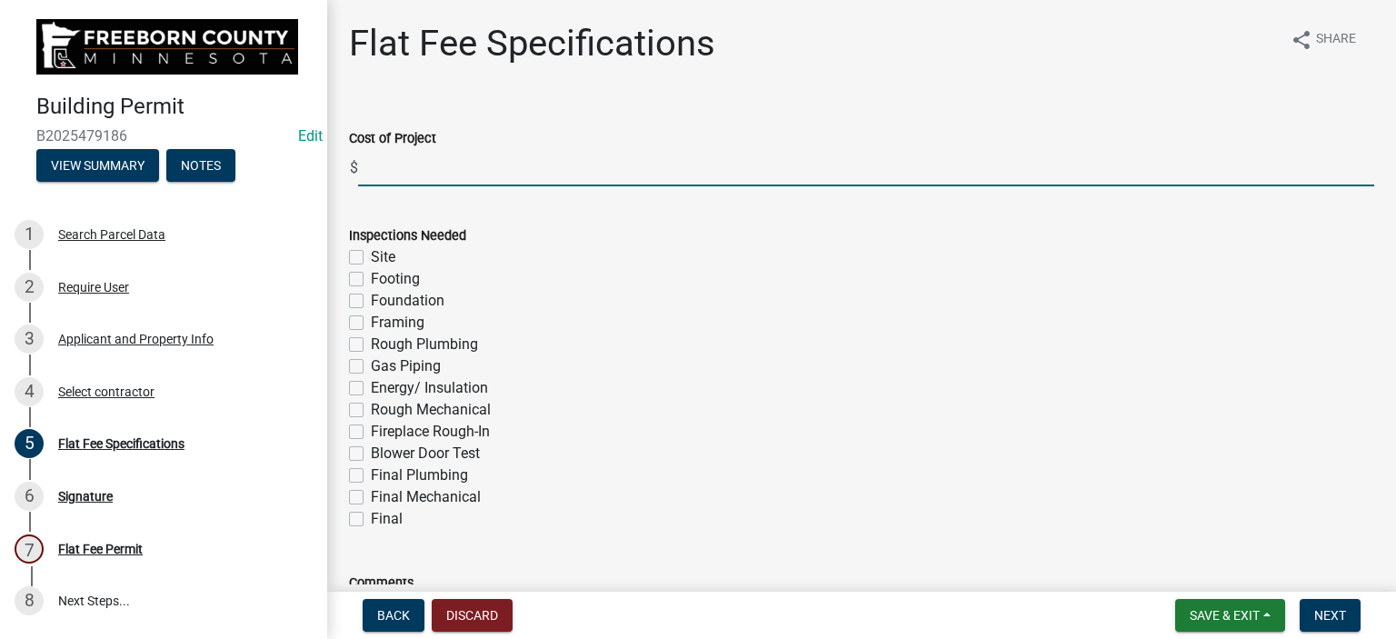
click at [367, 180] on input "text" at bounding box center [866, 167] width 1016 height 37
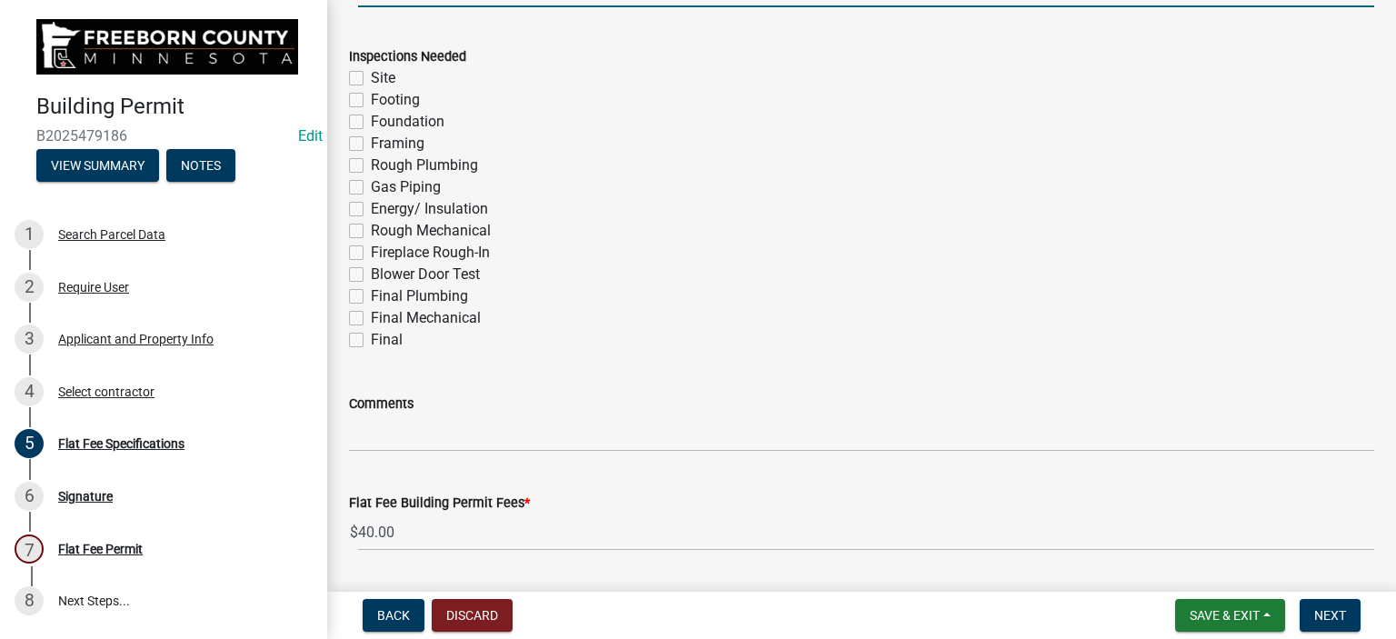
scroll to position [182, 0]
type input "54860"
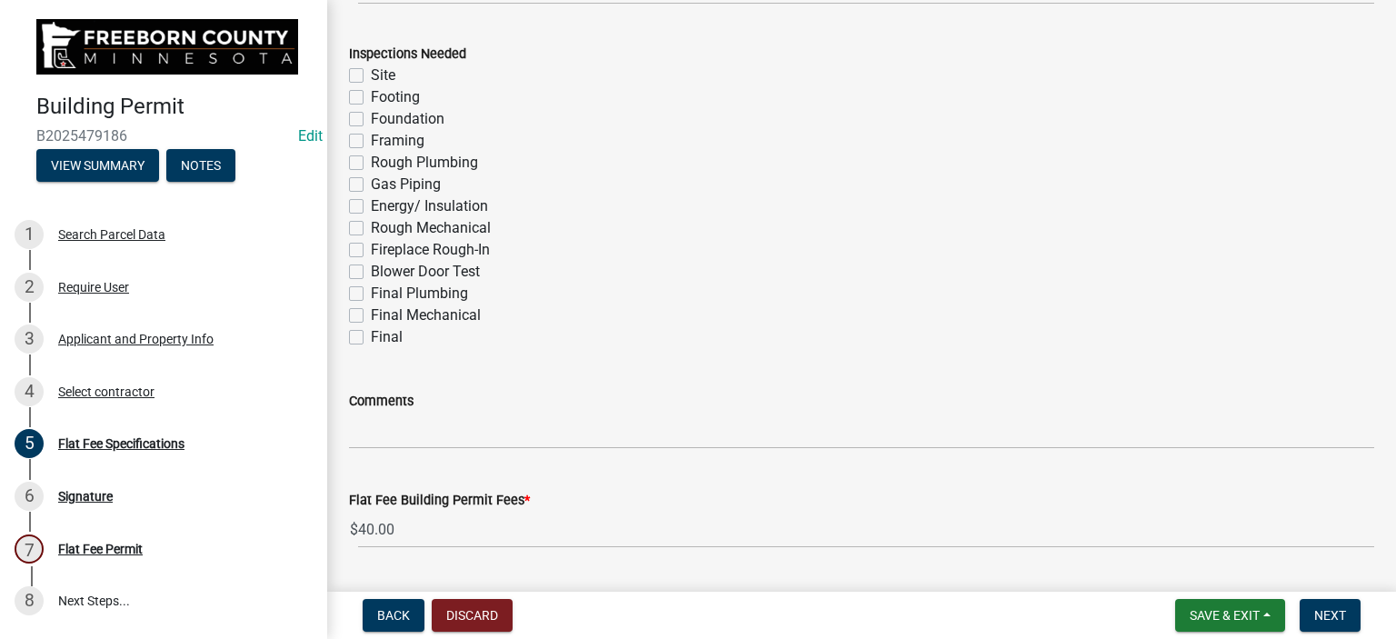
click at [371, 168] on label "Rough Plumbing" at bounding box center [424, 163] width 107 height 22
click at [371, 164] on input "Rough Plumbing" at bounding box center [377, 158] width 12 height 12
checkbox input "true"
checkbox input "false"
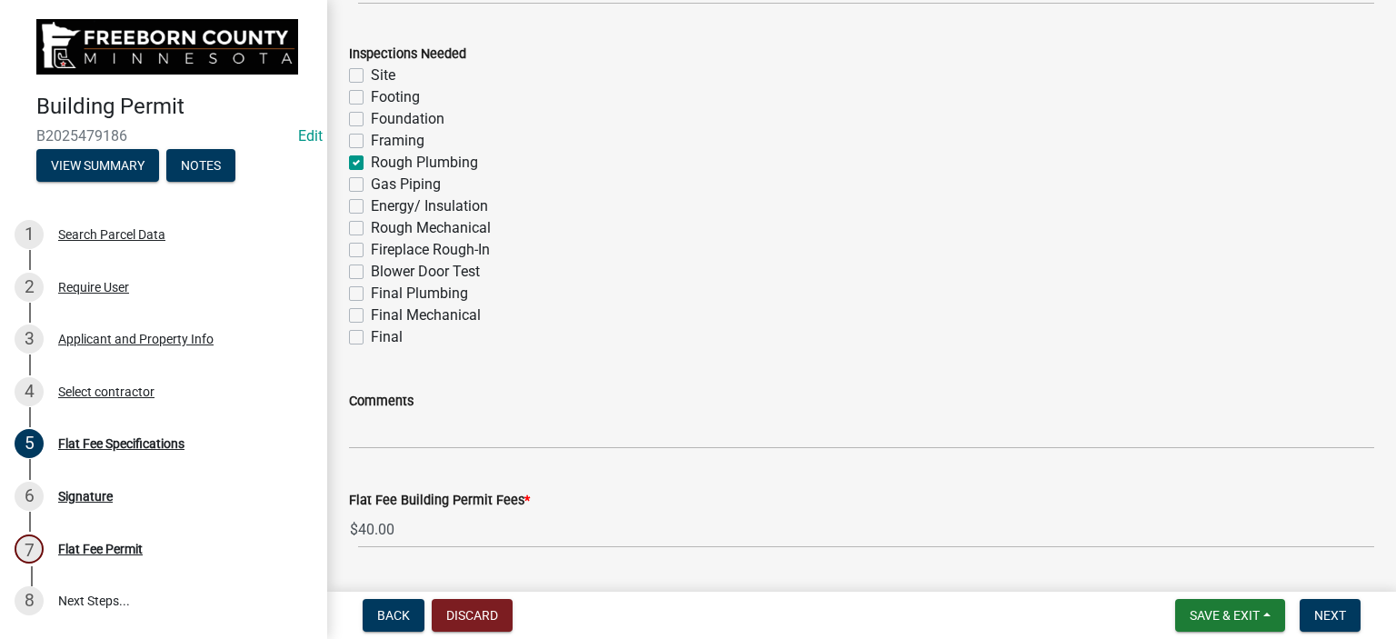
checkbox input "false"
checkbox input "true"
checkbox input "false"
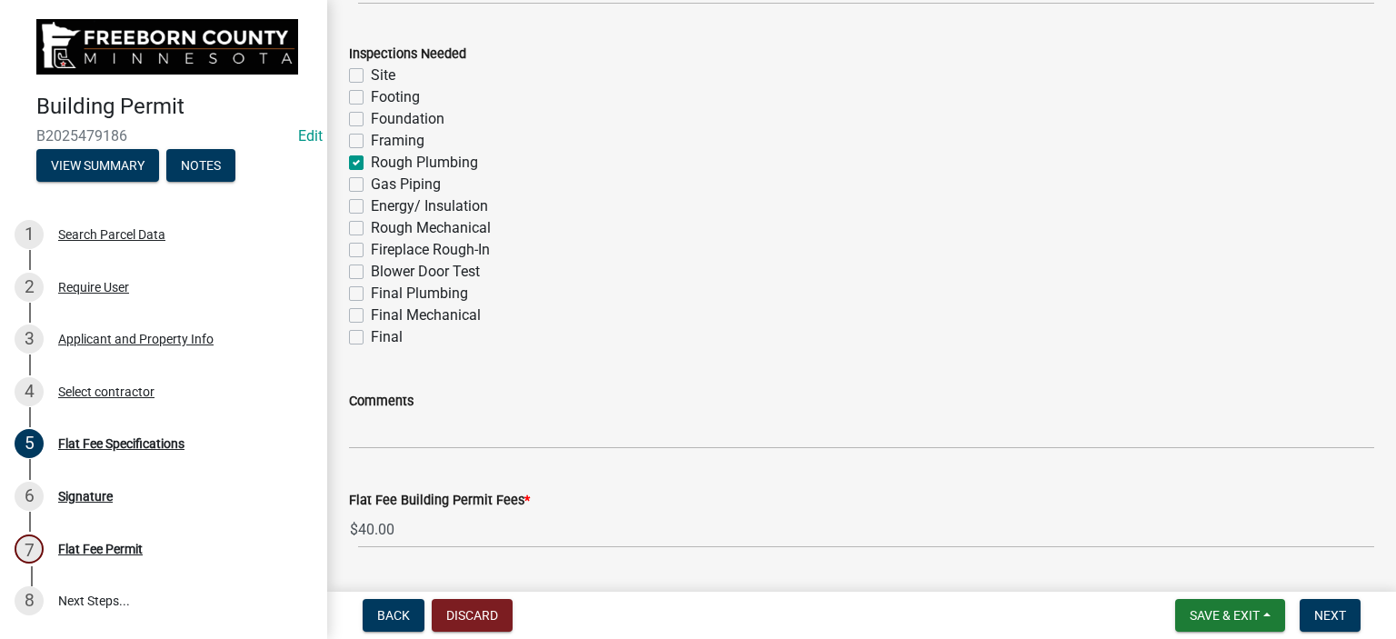
checkbox input "false"
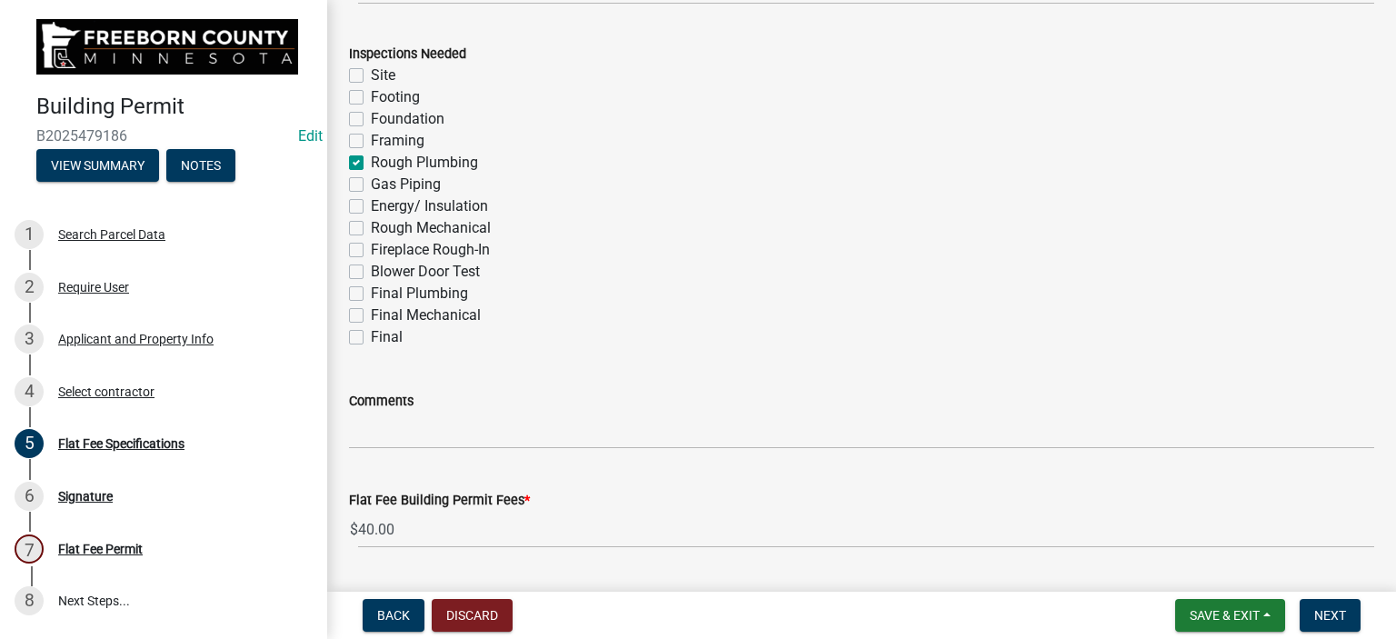
checkbox input "false"
click at [371, 188] on label "Gas Piping" at bounding box center [406, 185] width 70 height 22
click at [371, 185] on input "Gas Piping" at bounding box center [377, 180] width 12 height 12
checkbox input "true"
checkbox input "false"
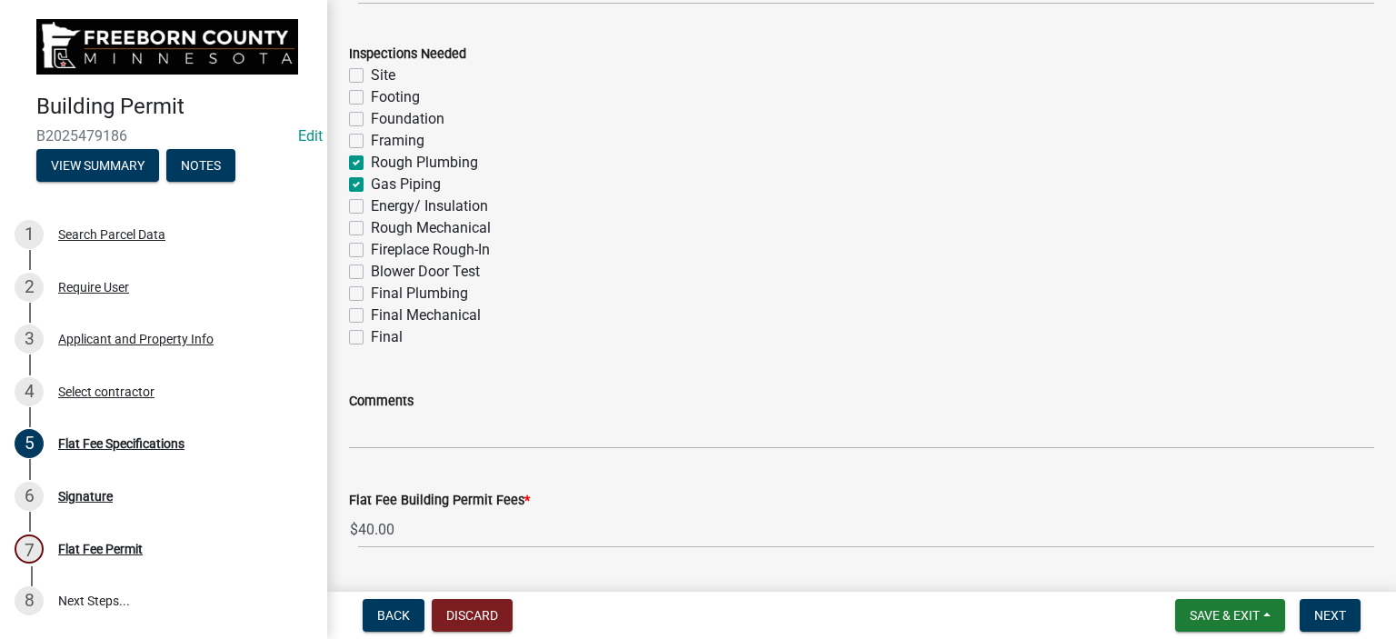
checkbox input "false"
checkbox input "true"
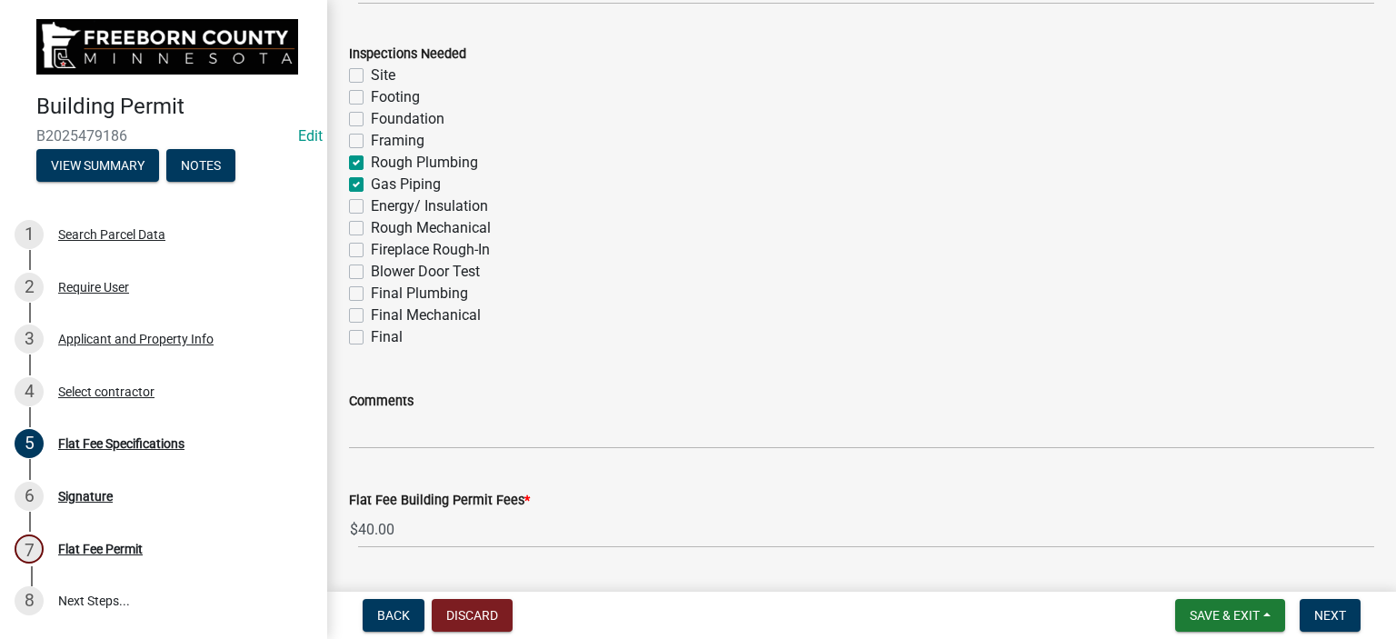
checkbox input "false"
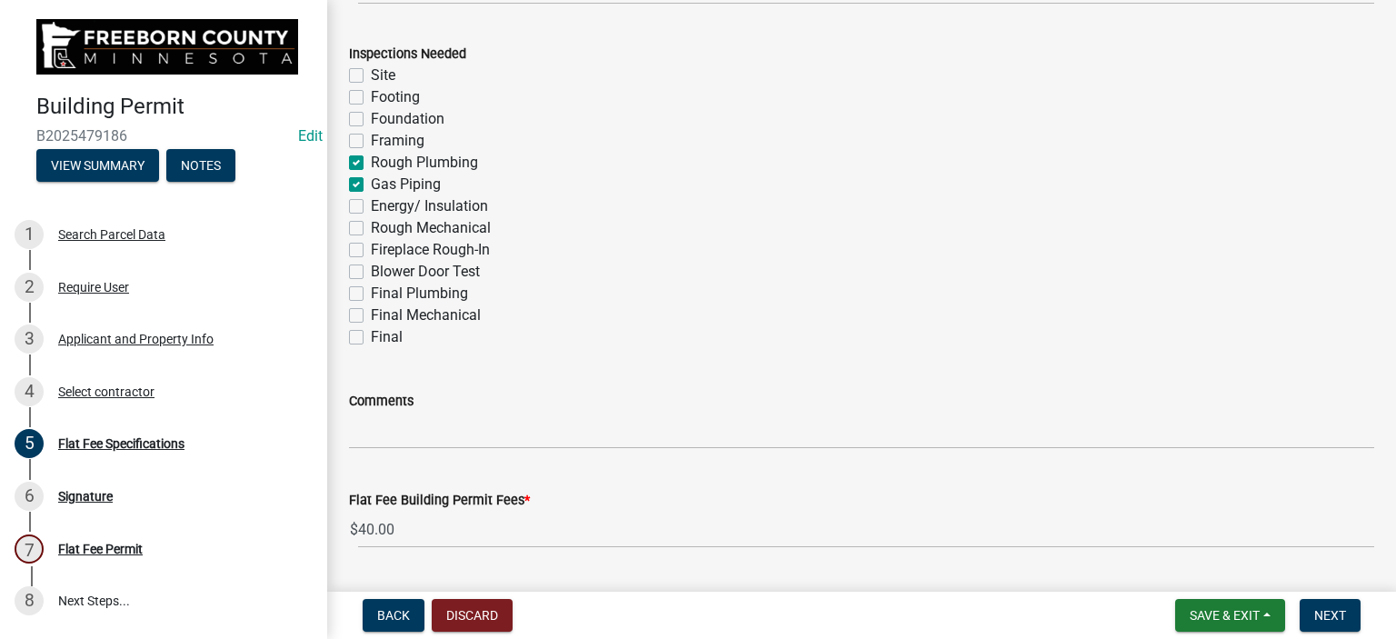
checkbox input "false"
click at [371, 233] on label "Rough Mechanical" at bounding box center [431, 228] width 120 height 22
click at [371, 229] on input "Rough Mechanical" at bounding box center [377, 223] width 12 height 12
checkbox input "true"
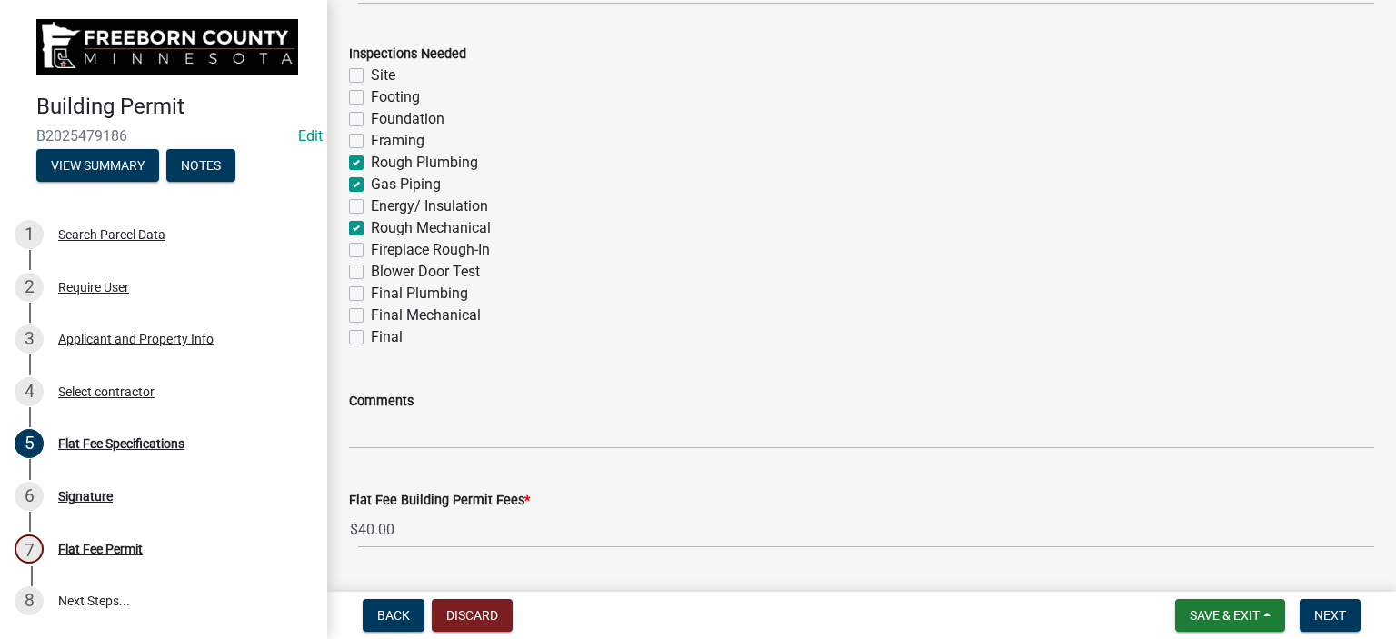
checkbox input "false"
checkbox input "true"
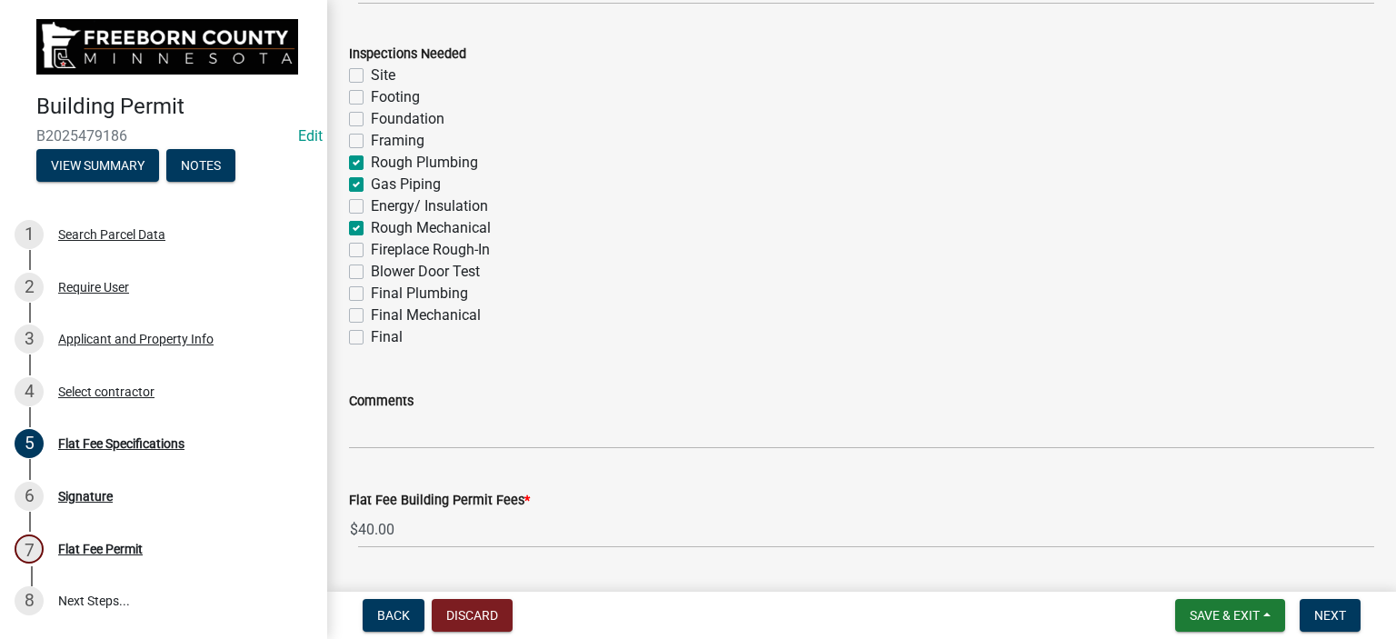
checkbox input "true"
checkbox input "false"
checkbox input "true"
checkbox input "false"
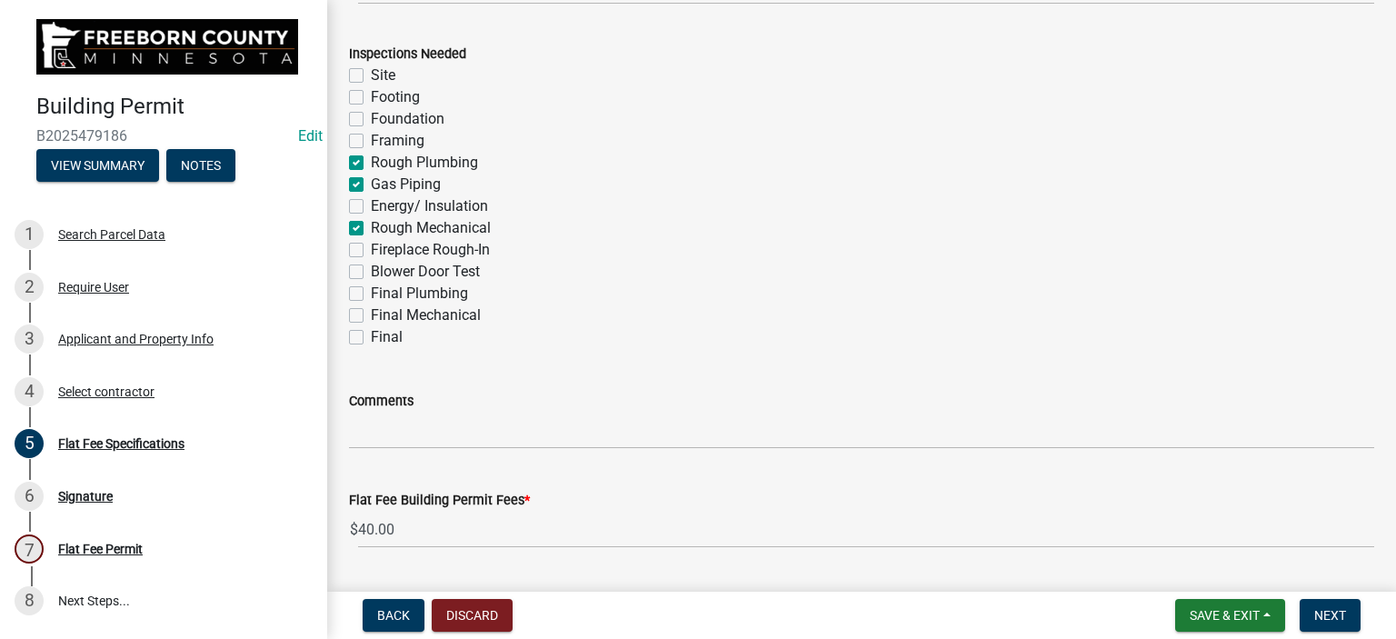
checkbox input "false"
click at [364, 337] on div "Final" at bounding box center [861, 337] width 1025 height 22
click at [371, 337] on label "Final" at bounding box center [387, 337] width 32 height 22
click at [371, 337] on input "Final" at bounding box center [377, 332] width 12 height 12
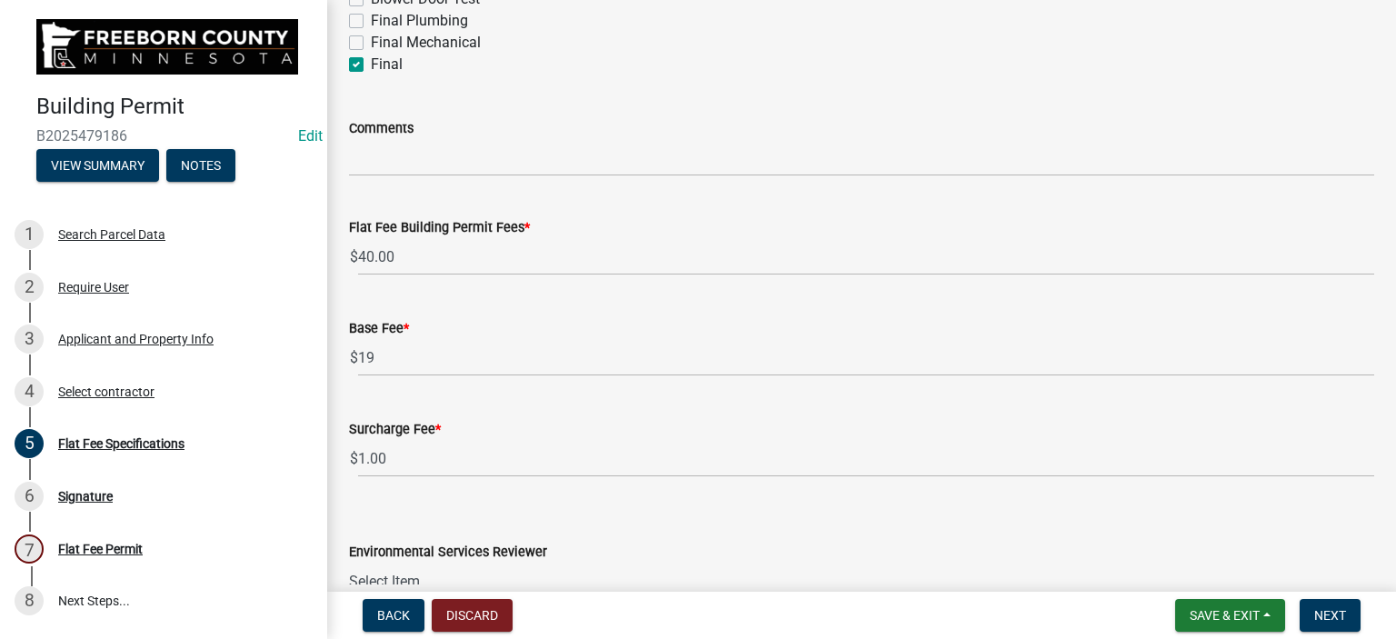
scroll to position [545, 0]
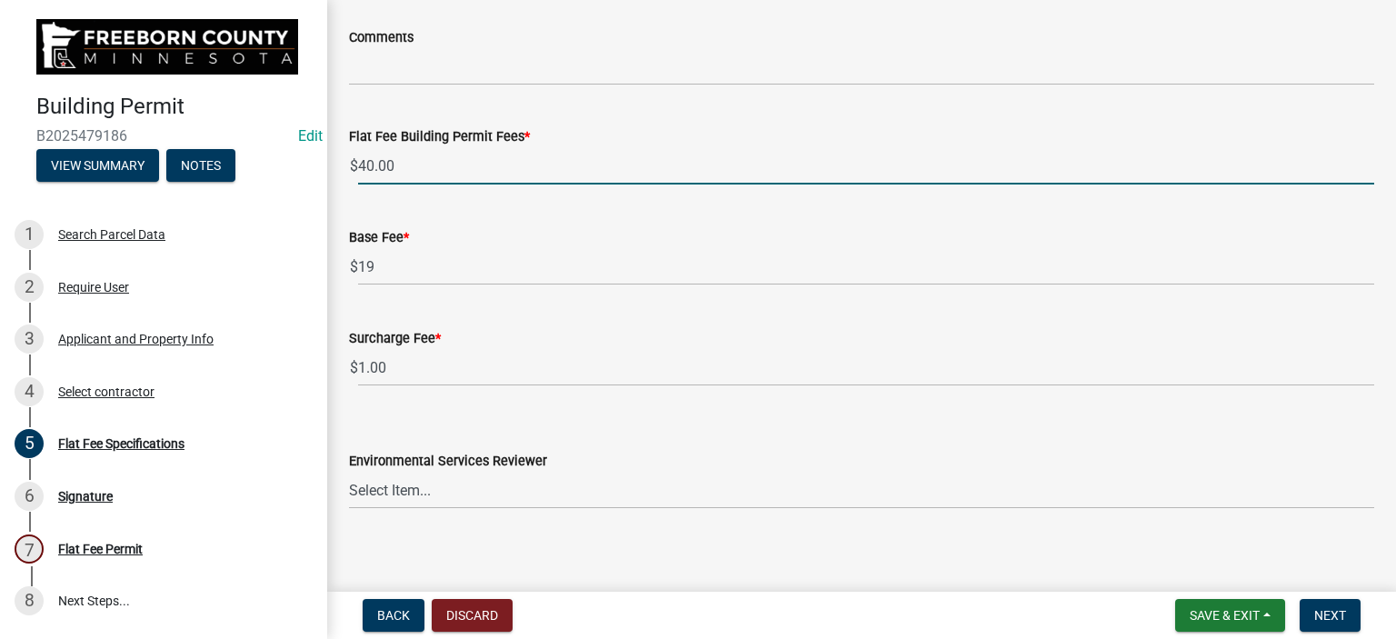
click at [400, 161] on input "40.00" at bounding box center [866, 165] width 1016 height 37
click at [535, 225] on div "Base Fee * $ 19" at bounding box center [861, 243] width 1025 height 85
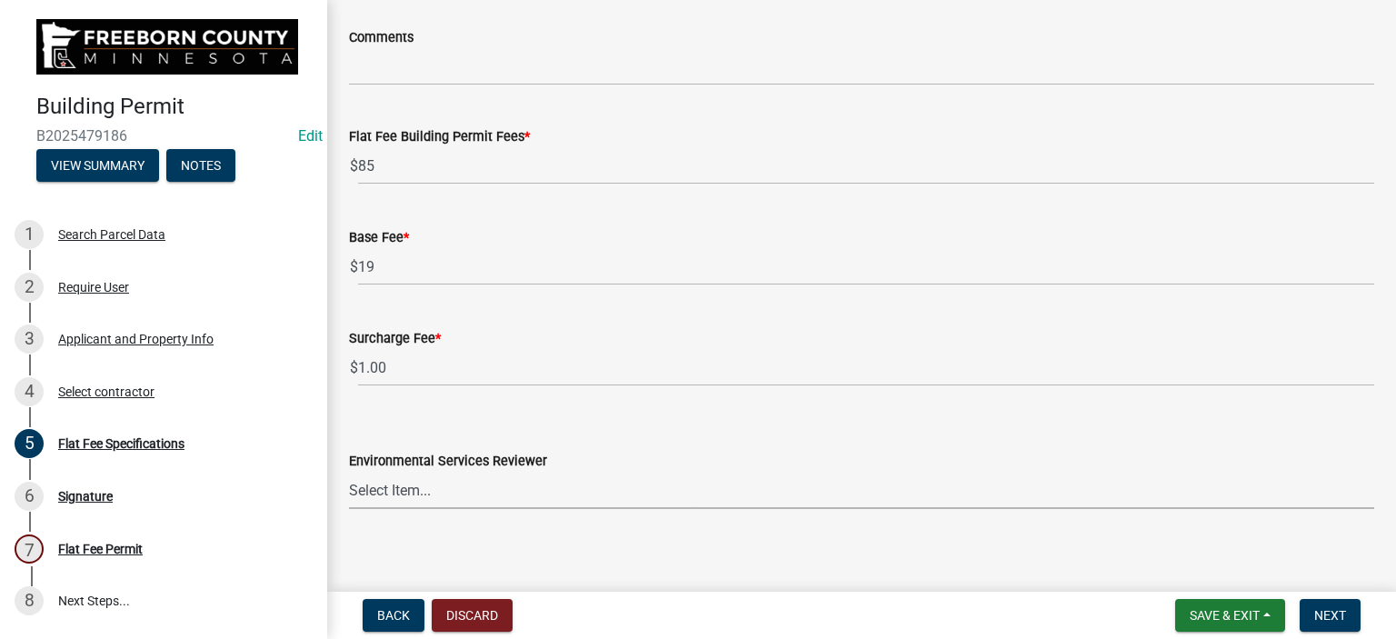
click at [365, 495] on select "Select Item... [PERSON_NAME] [PERSON_NAME] [PERSON_NAME] [PERSON_NAME] [PERSON_…" at bounding box center [861, 490] width 1025 height 37
click at [349, 472] on select "Select Item... [PERSON_NAME] [PERSON_NAME] [PERSON_NAME] [PERSON_NAME] [PERSON_…" at bounding box center [861, 490] width 1025 height 37
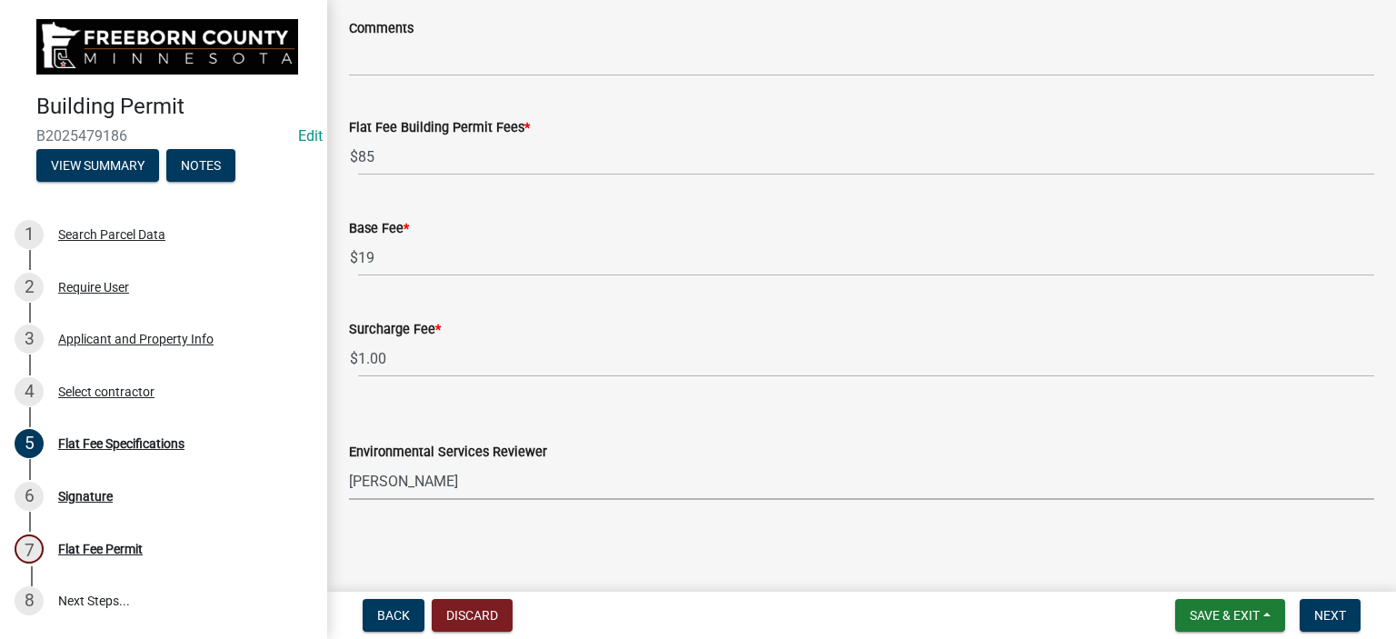
scroll to position [556, 0]
click at [1337, 612] on span "Next" at bounding box center [1330, 615] width 32 height 15
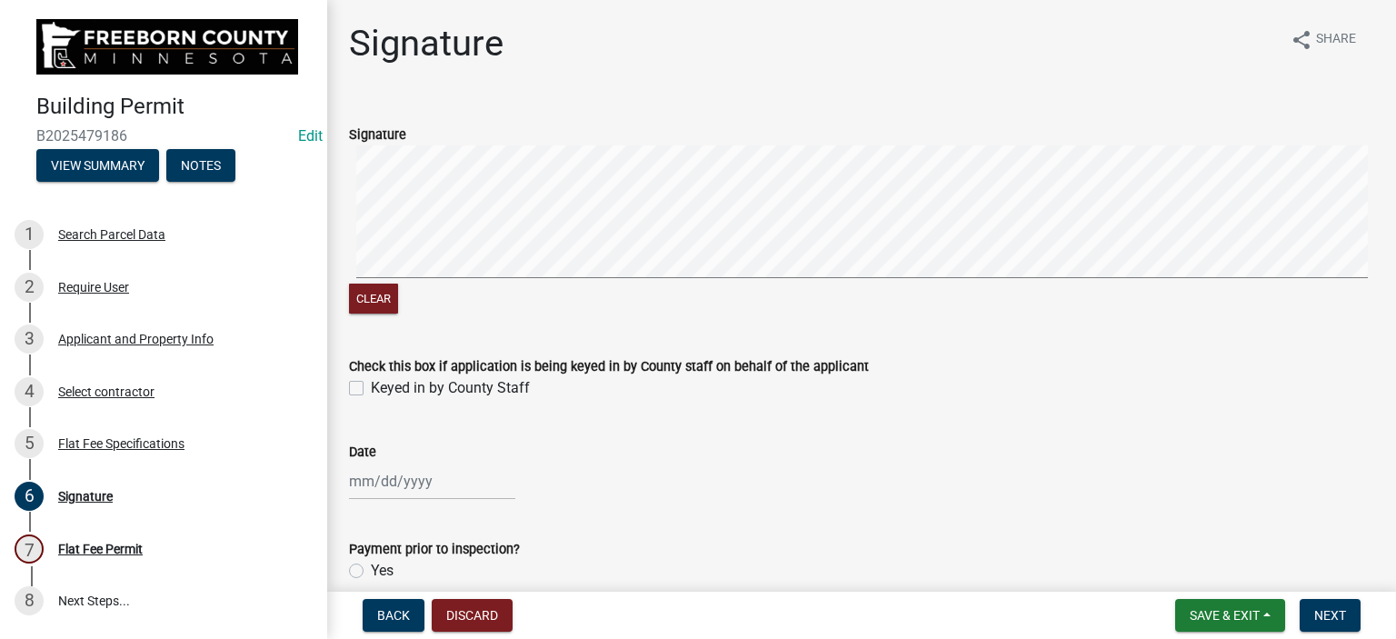
click at [371, 388] on label "Keyed in by County Staff" at bounding box center [450, 388] width 159 height 22
click at [371, 388] on input "Keyed in by County Staff" at bounding box center [377, 383] width 12 height 12
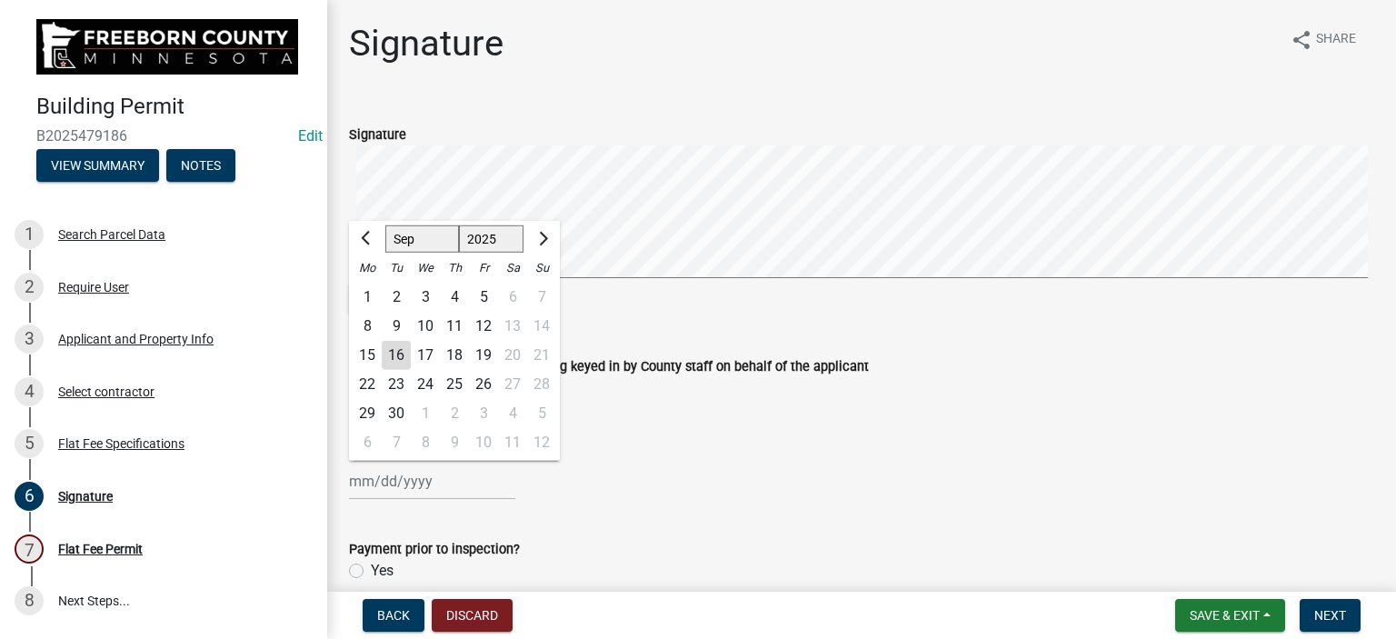
click at [365, 490] on div "[PERSON_NAME] Feb Mar Apr [PERSON_NAME][DATE] Oct Nov [DATE] 1526 1527 1528 152…" at bounding box center [432, 481] width 166 height 37
click at [395, 359] on div "16" at bounding box center [396, 355] width 29 height 29
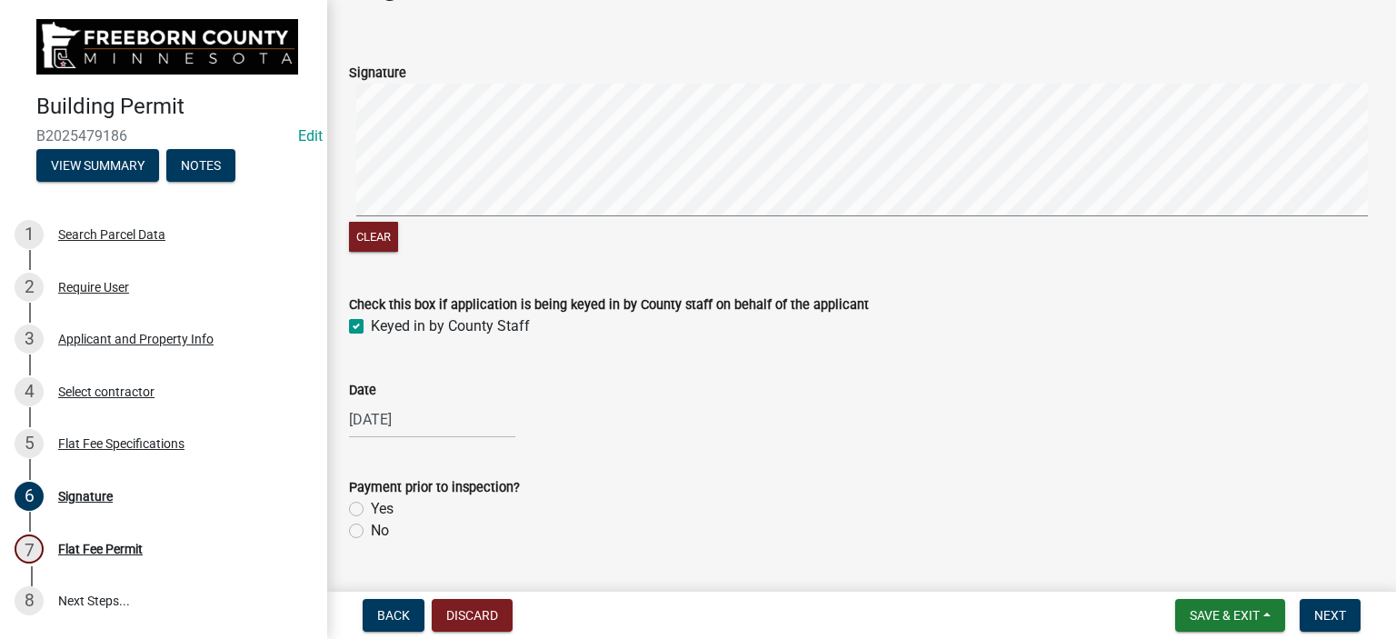
scroll to position [105, 0]
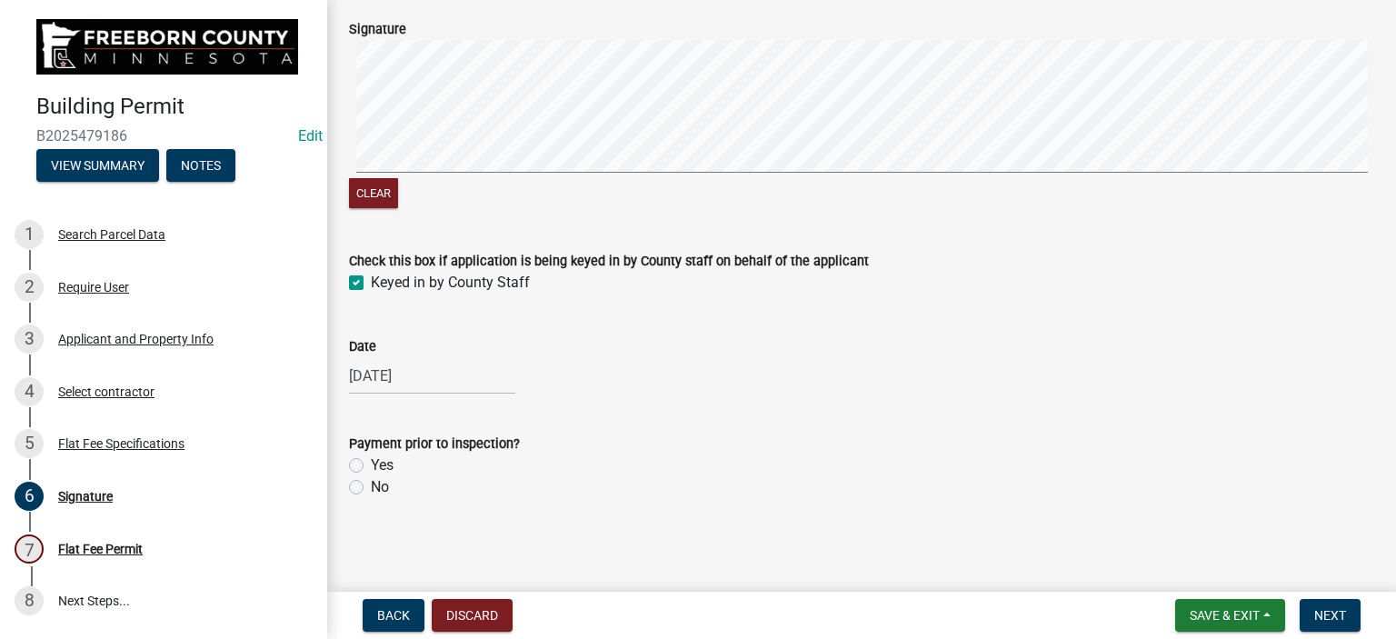
click at [371, 464] on label "Yes" at bounding box center [382, 465] width 23 height 22
click at [371, 464] on input "Yes" at bounding box center [377, 460] width 12 height 12
click at [1324, 610] on span "Next" at bounding box center [1330, 615] width 32 height 15
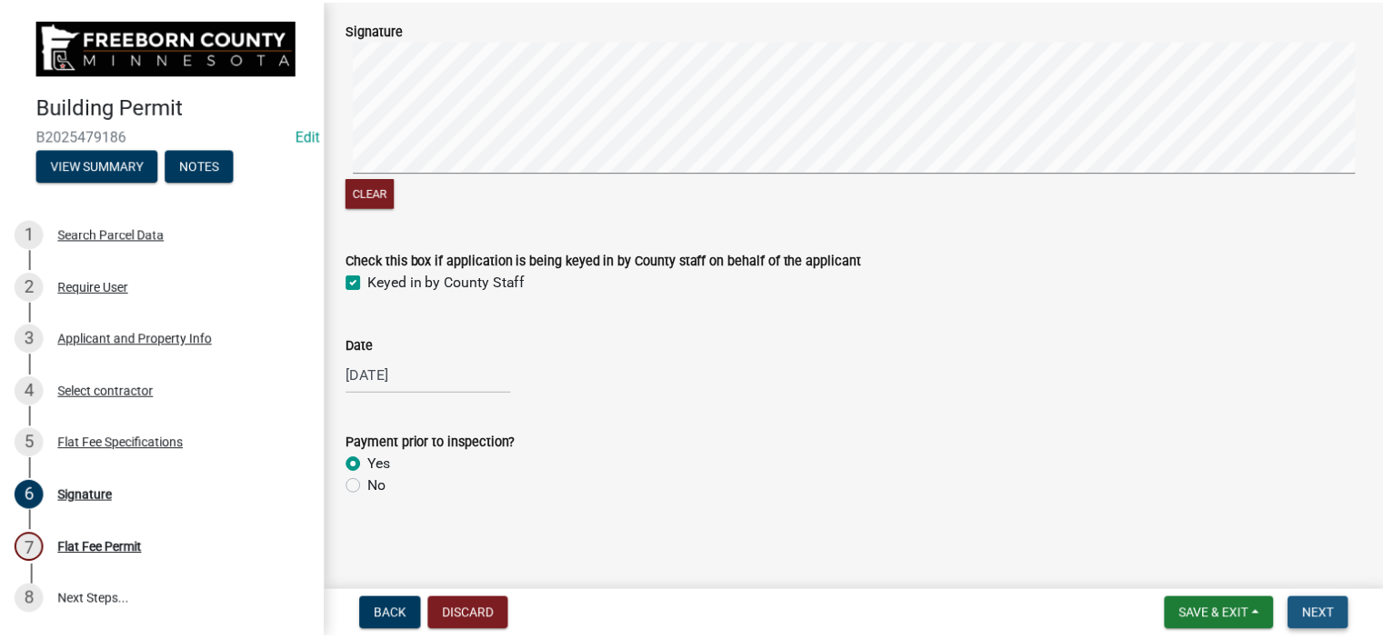
scroll to position [0, 0]
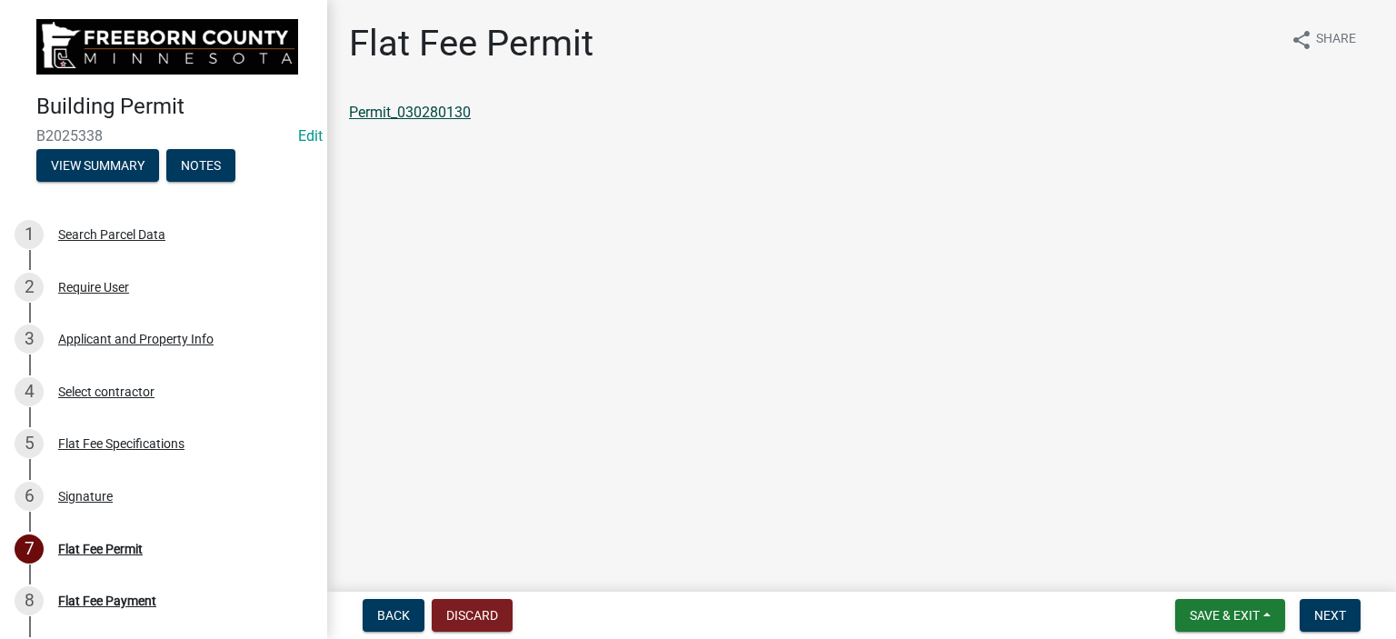
click at [430, 112] on link "Permit_030280130" at bounding box center [410, 112] width 122 height 17
click at [1248, 614] on span "Save & Exit" at bounding box center [1225, 615] width 70 height 15
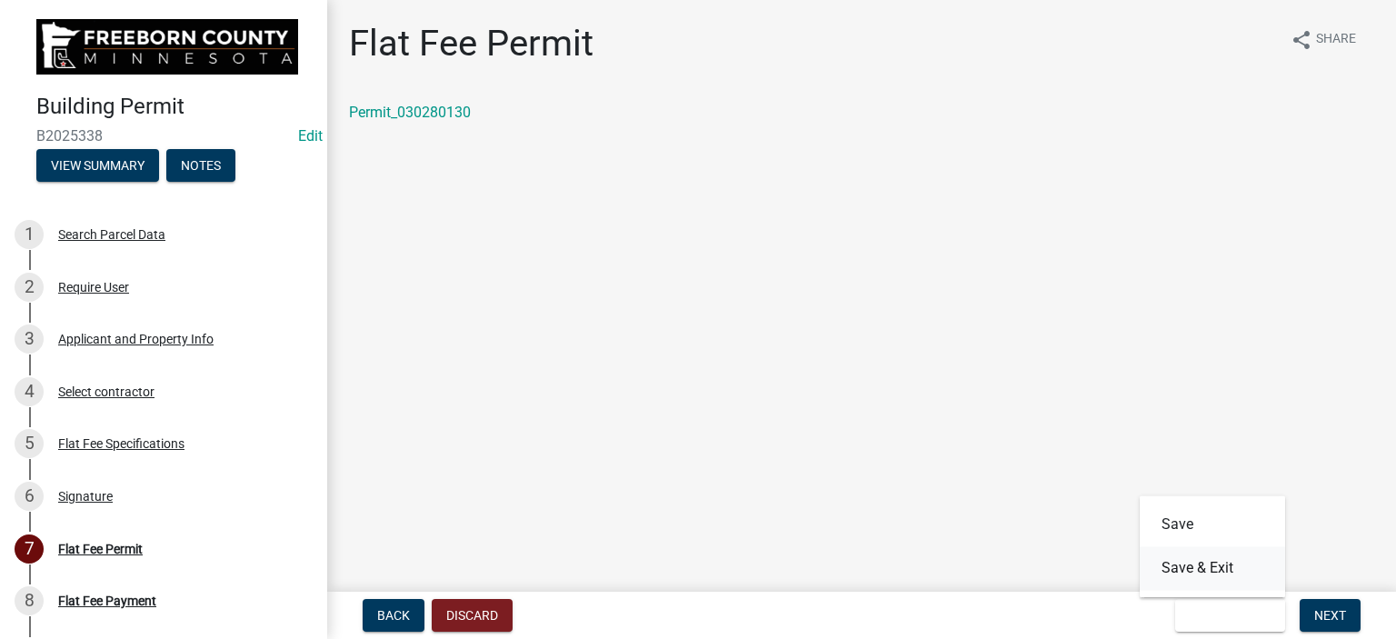
click at [1231, 570] on button "Save & Exit" at bounding box center [1212, 568] width 145 height 44
